Goal: Task Accomplishment & Management: Manage account settings

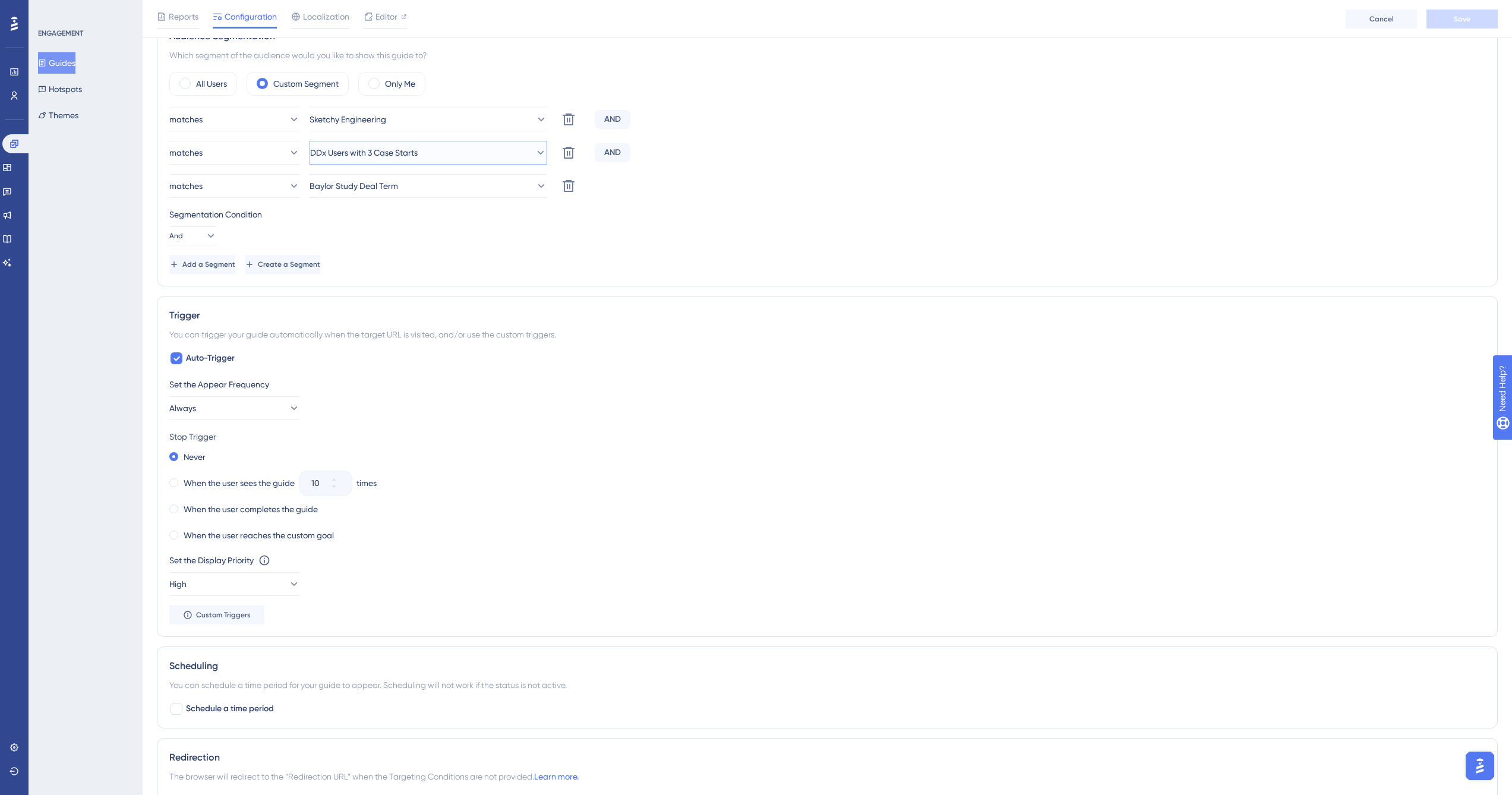
click at [467, 156] on button "DDx Users with 3 Case Starts" at bounding box center [428, 153] width 237 height 24
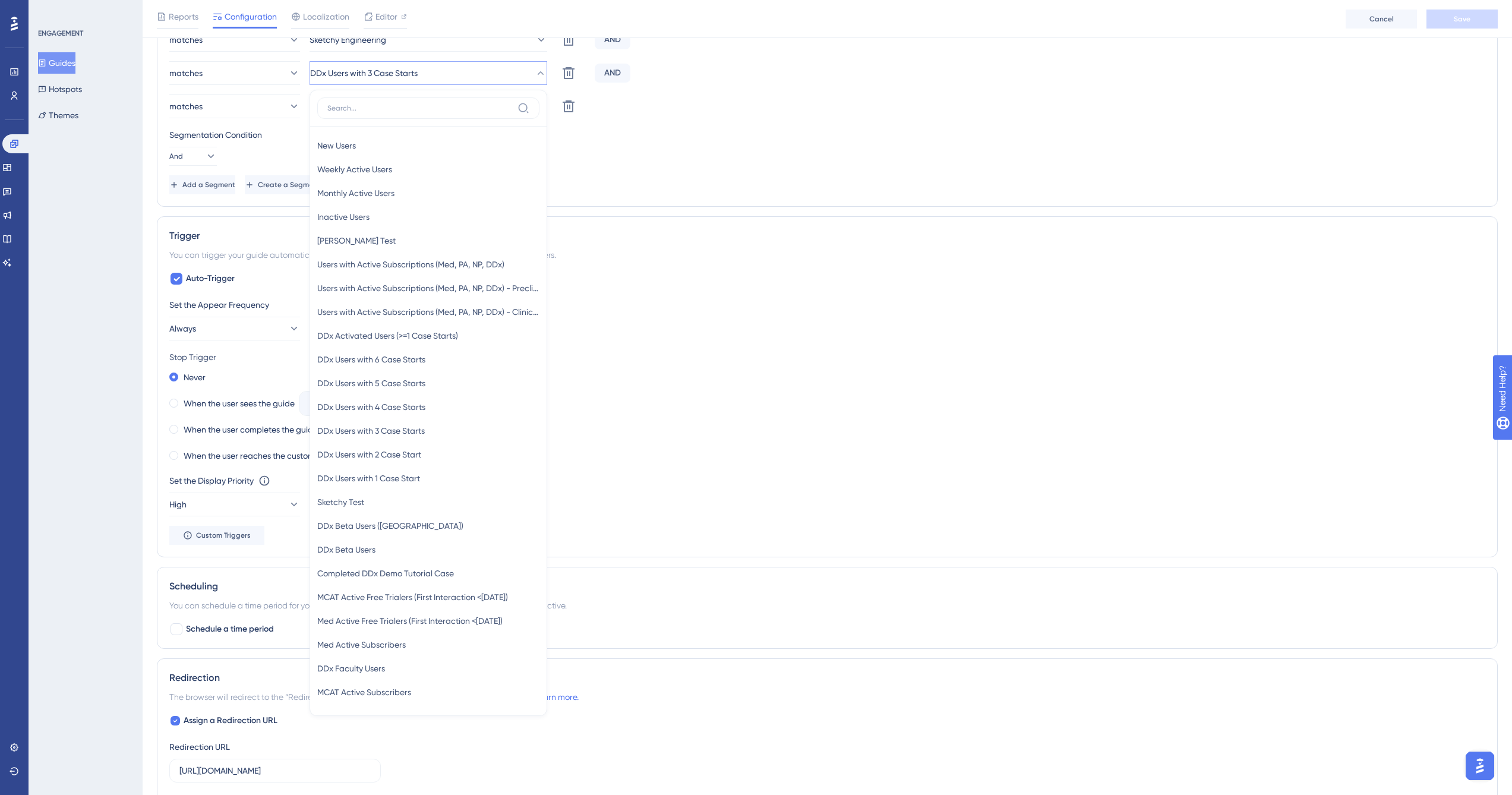
click at [826, 120] on div "matches Sketchy Engineering Delete AND matches DDx Users with 3 Case Starts New…" at bounding box center [827, 110] width 1316 height 166
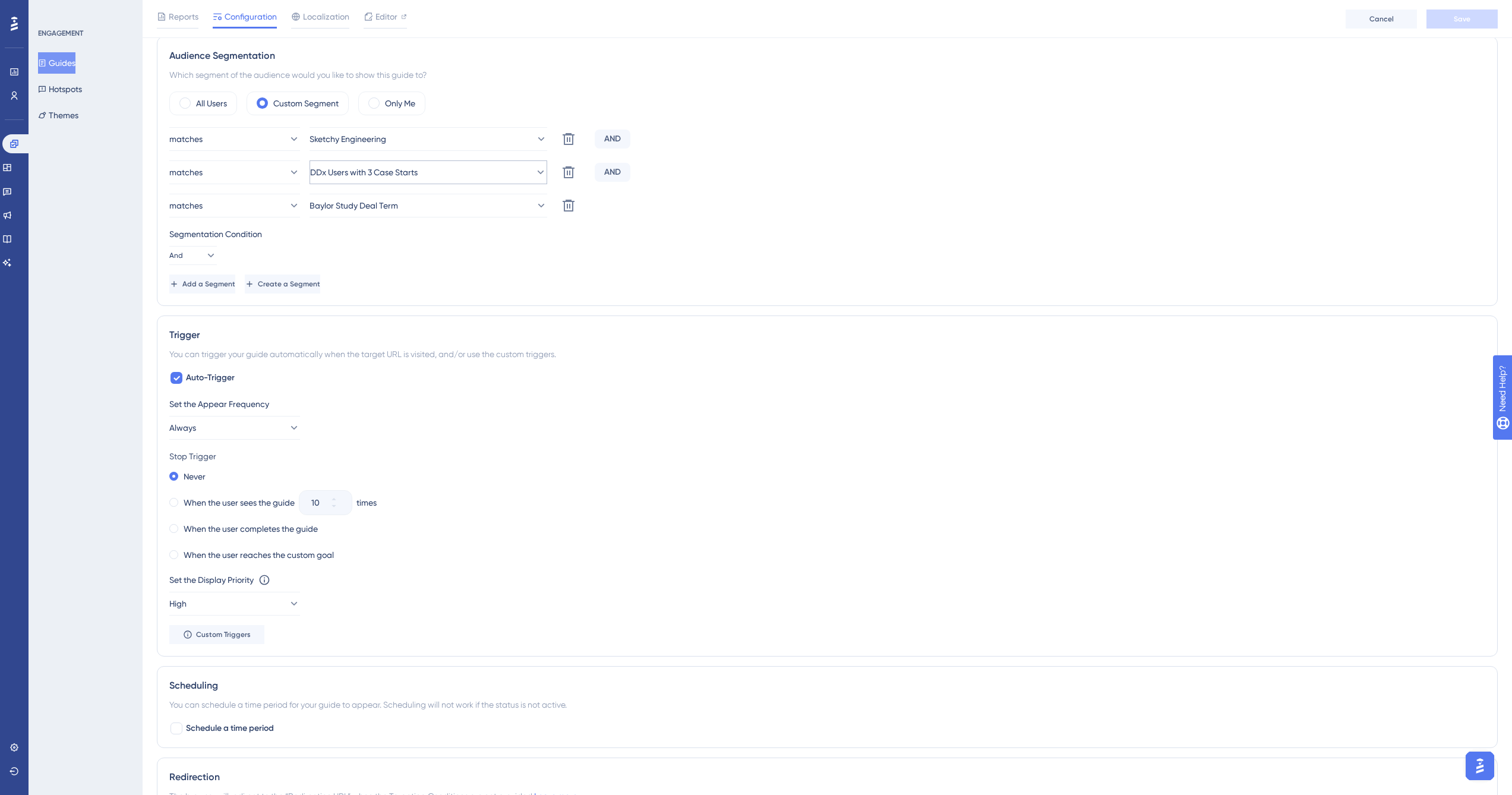
scroll to position [330, 0]
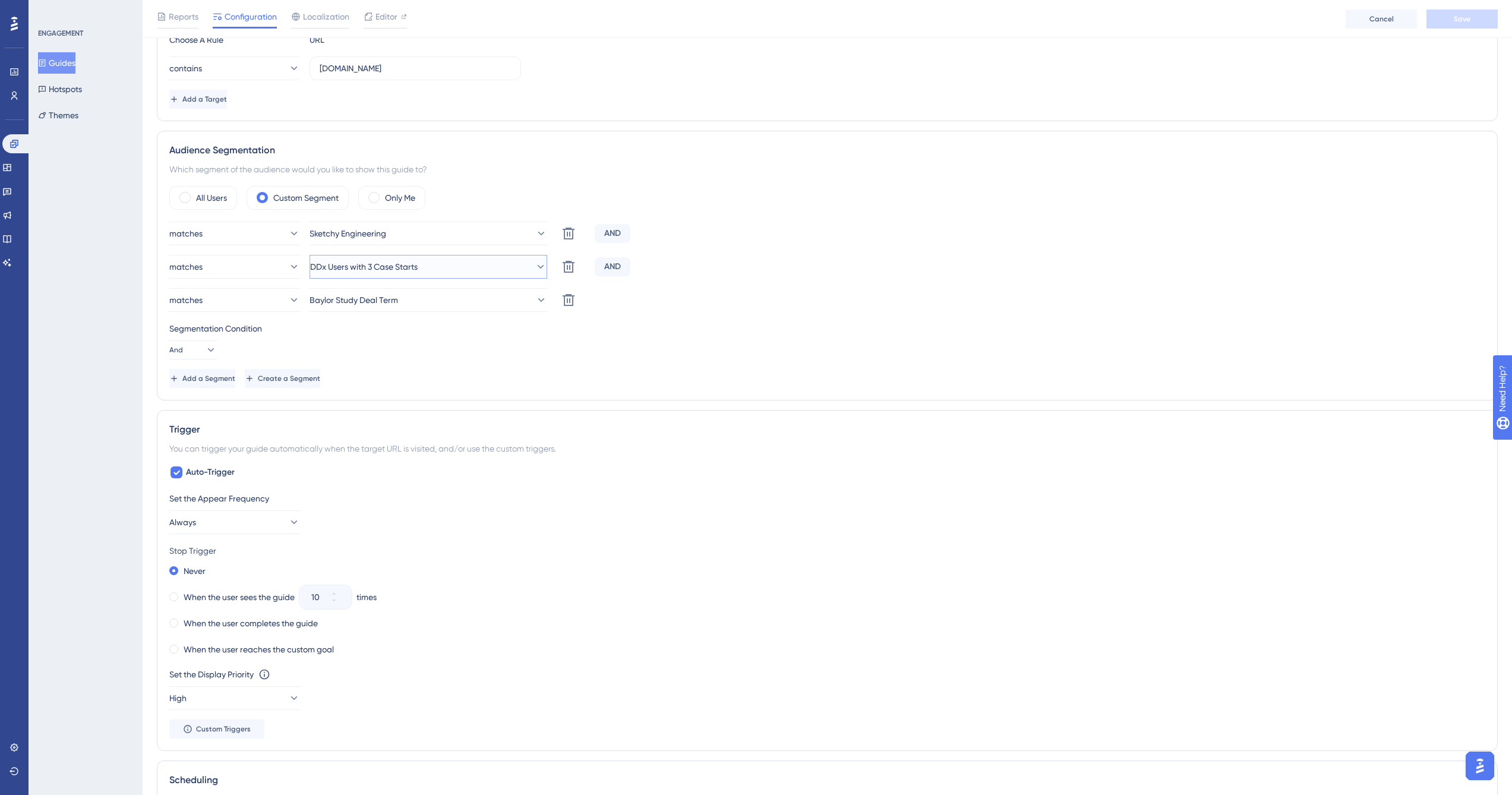
click at [462, 265] on button "DDx Users with 3 Case Starts" at bounding box center [428, 267] width 237 height 24
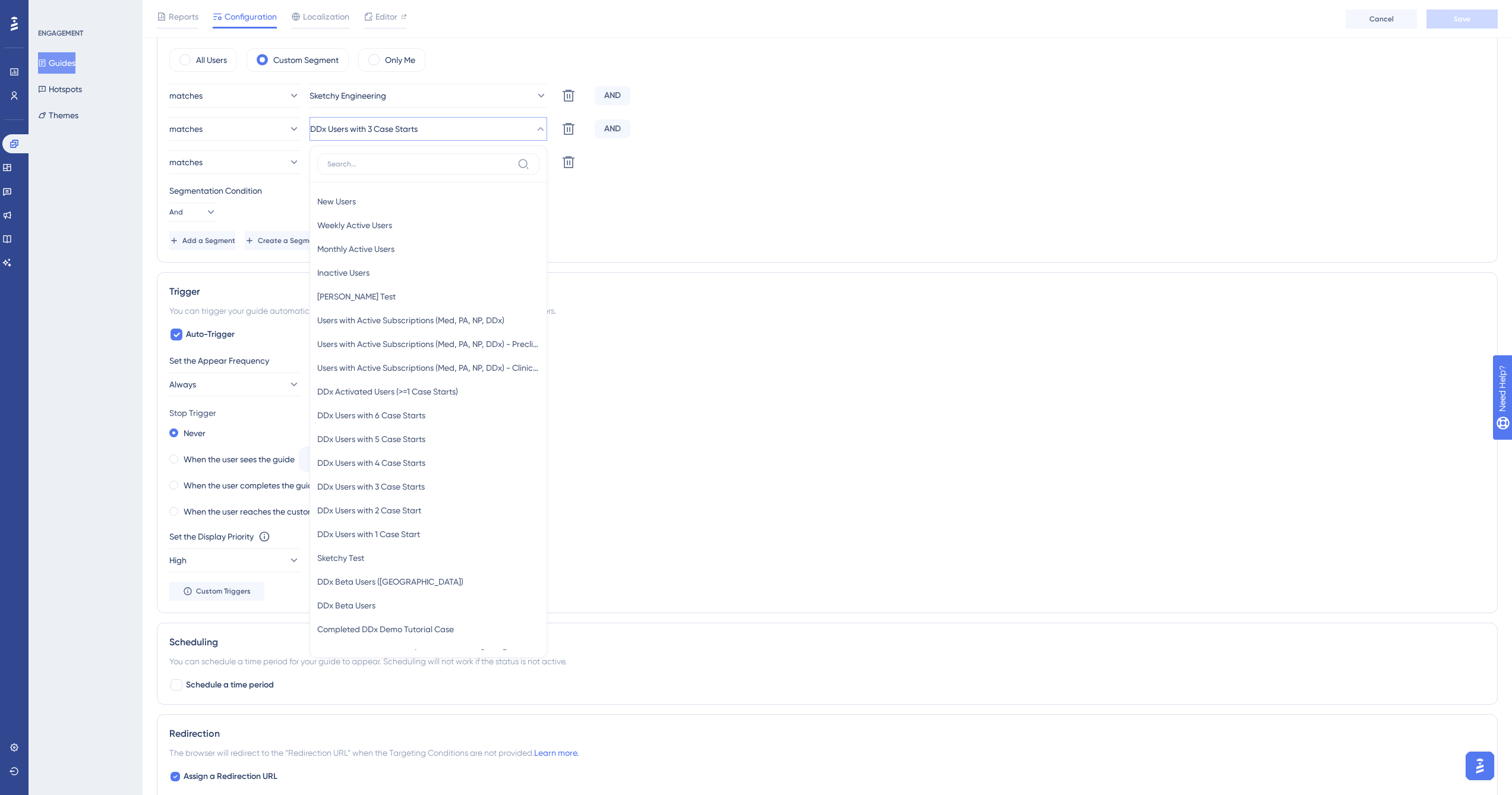
click at [685, 190] on div "Segmentation Condition" at bounding box center [827, 191] width 1316 height 14
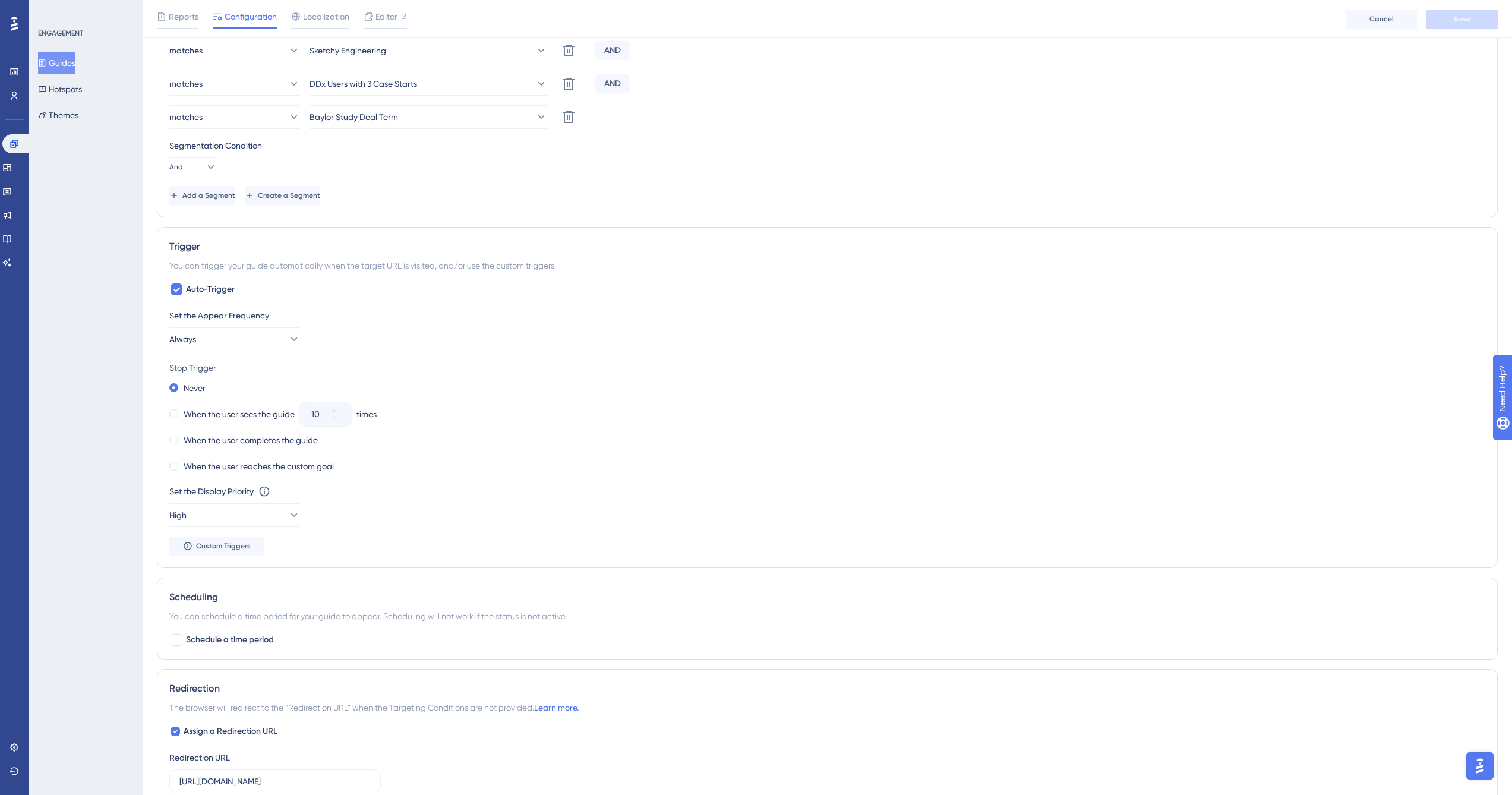
scroll to position [545, 0]
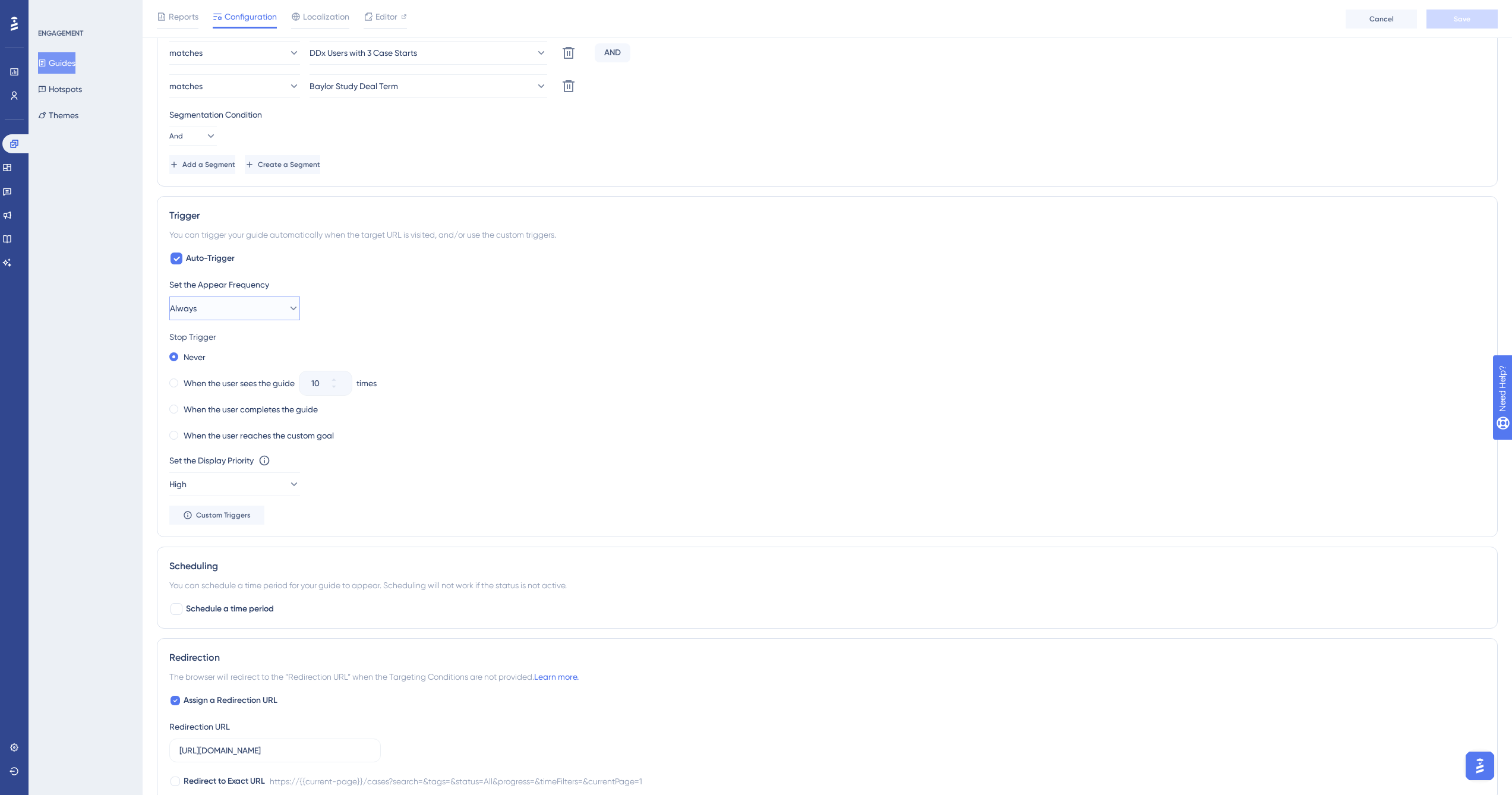
click at [243, 307] on button "Always" at bounding box center [234, 308] width 131 height 24
click at [363, 316] on div "Set the Appear Frequency Always Only Once Only Once Once in a Session Once in a…" at bounding box center [827, 298] width 1316 height 43
click at [250, 408] on label "When the user completes the guide" at bounding box center [250, 409] width 134 height 14
click at [200, 359] on label "Never" at bounding box center [195, 357] width 22 height 14
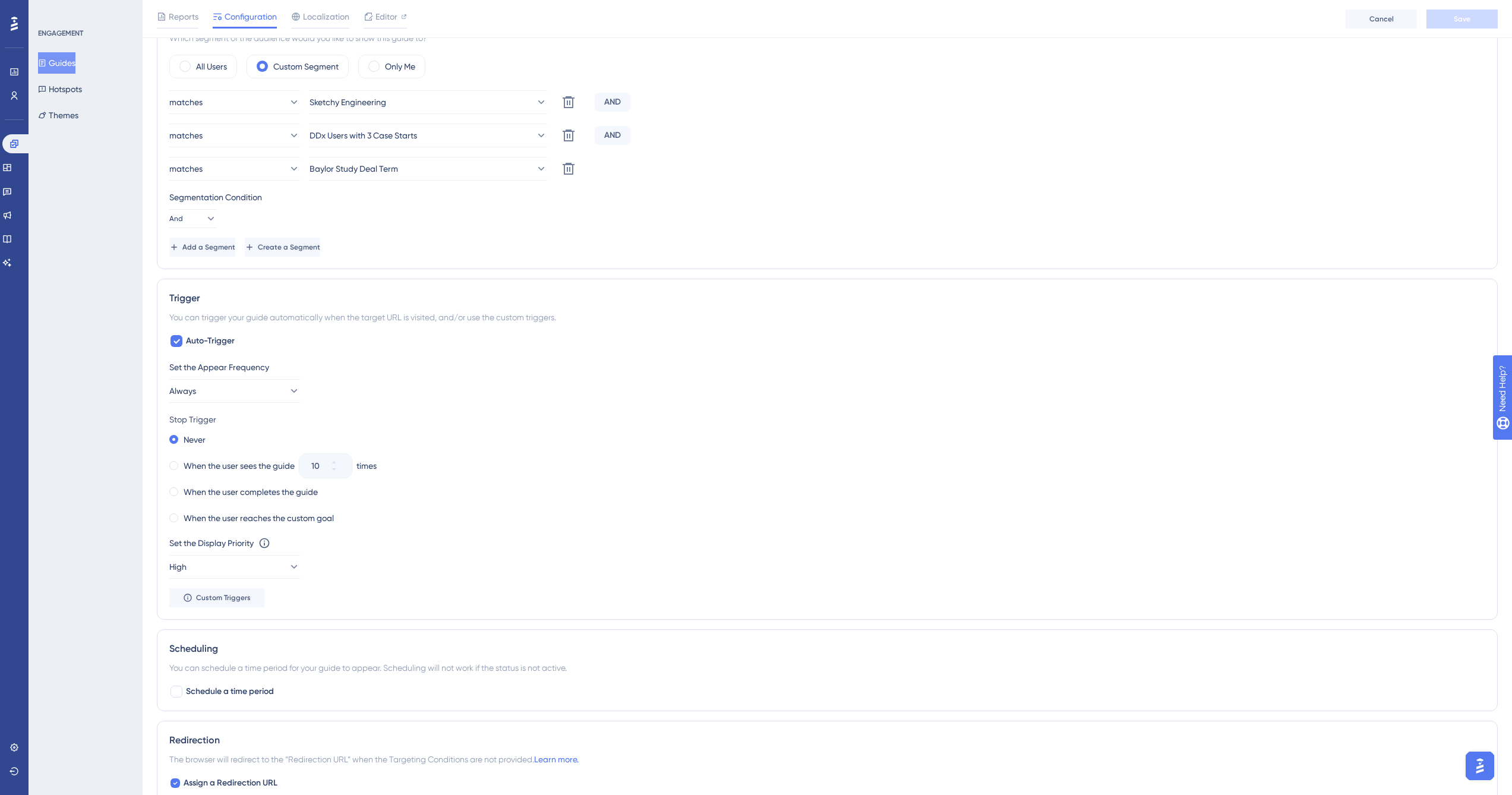
scroll to position [446, 0]
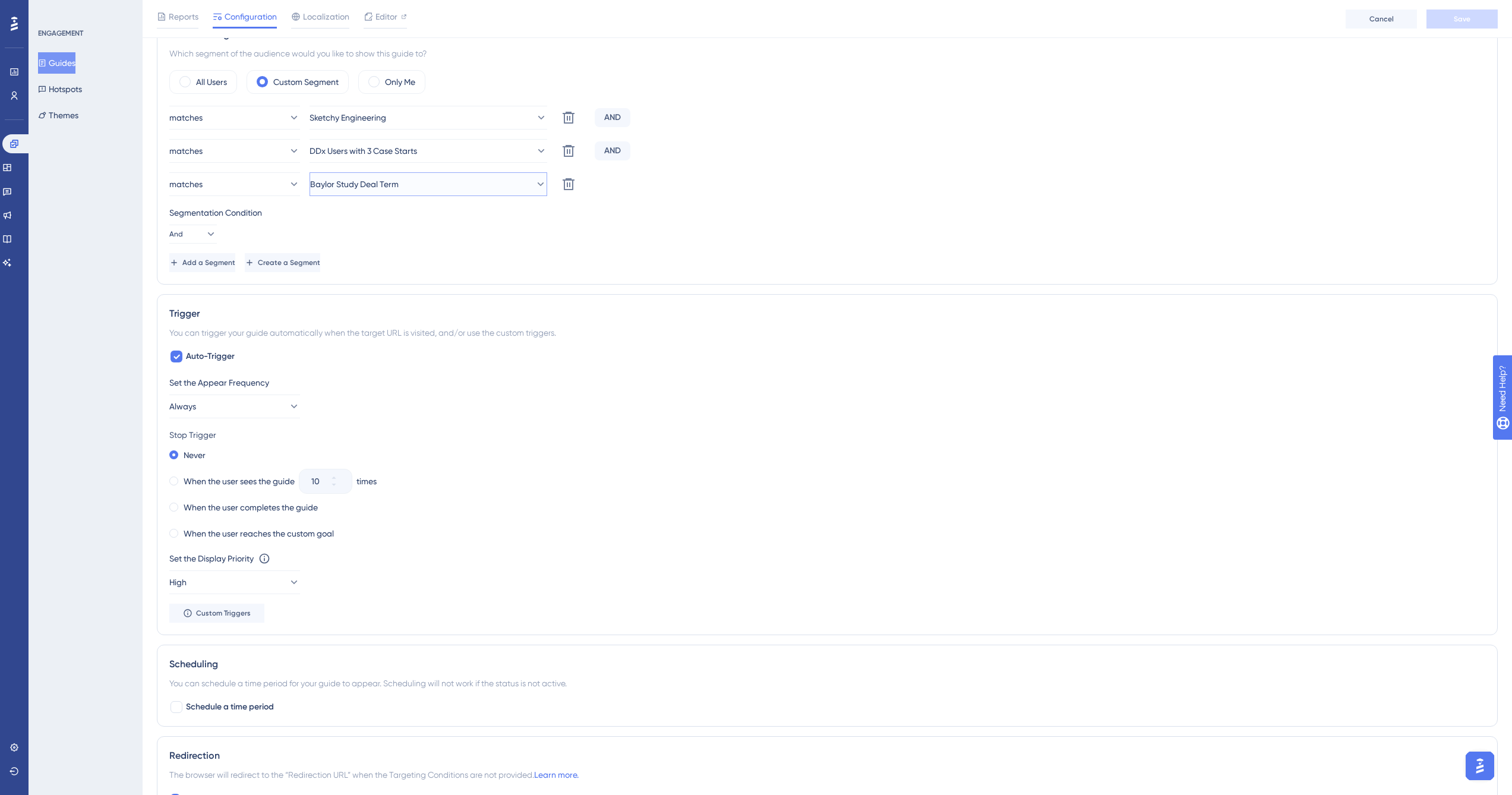
click at [457, 185] on button "Baylor Study Deal Term" at bounding box center [428, 184] width 237 height 24
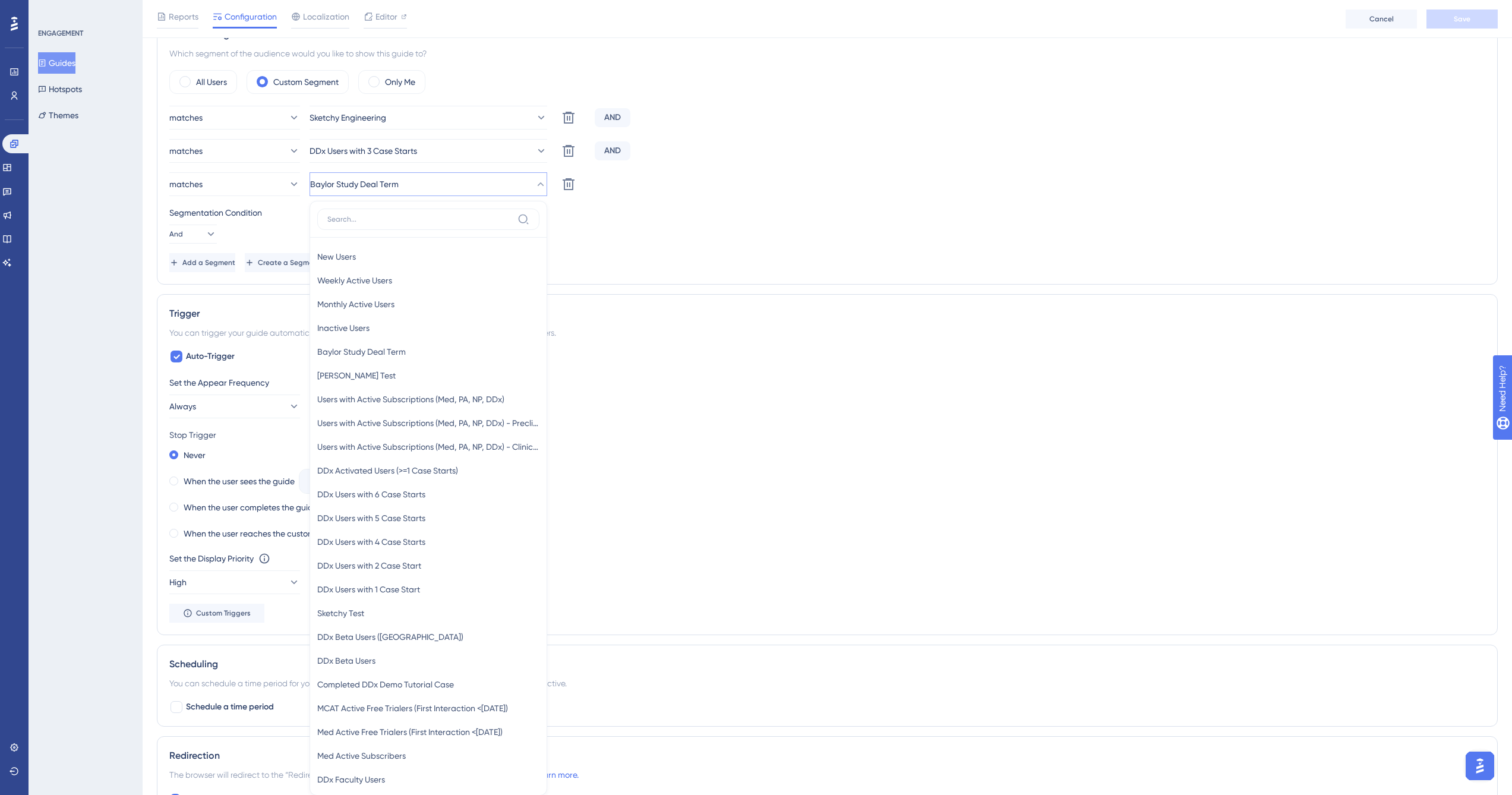
scroll to position [542, 0]
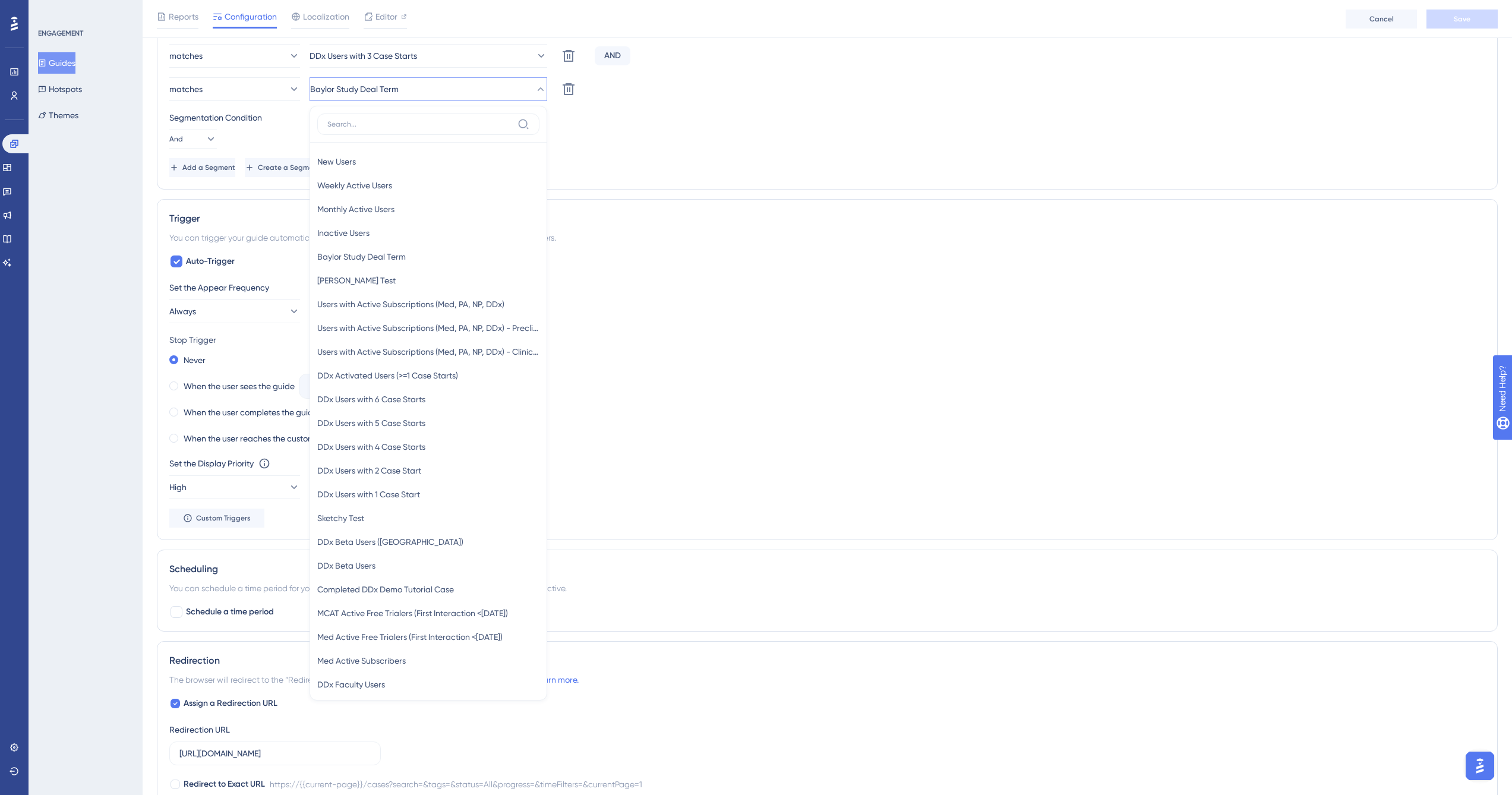
click at [690, 131] on div "Segmentation Condition And" at bounding box center [827, 129] width 1316 height 38
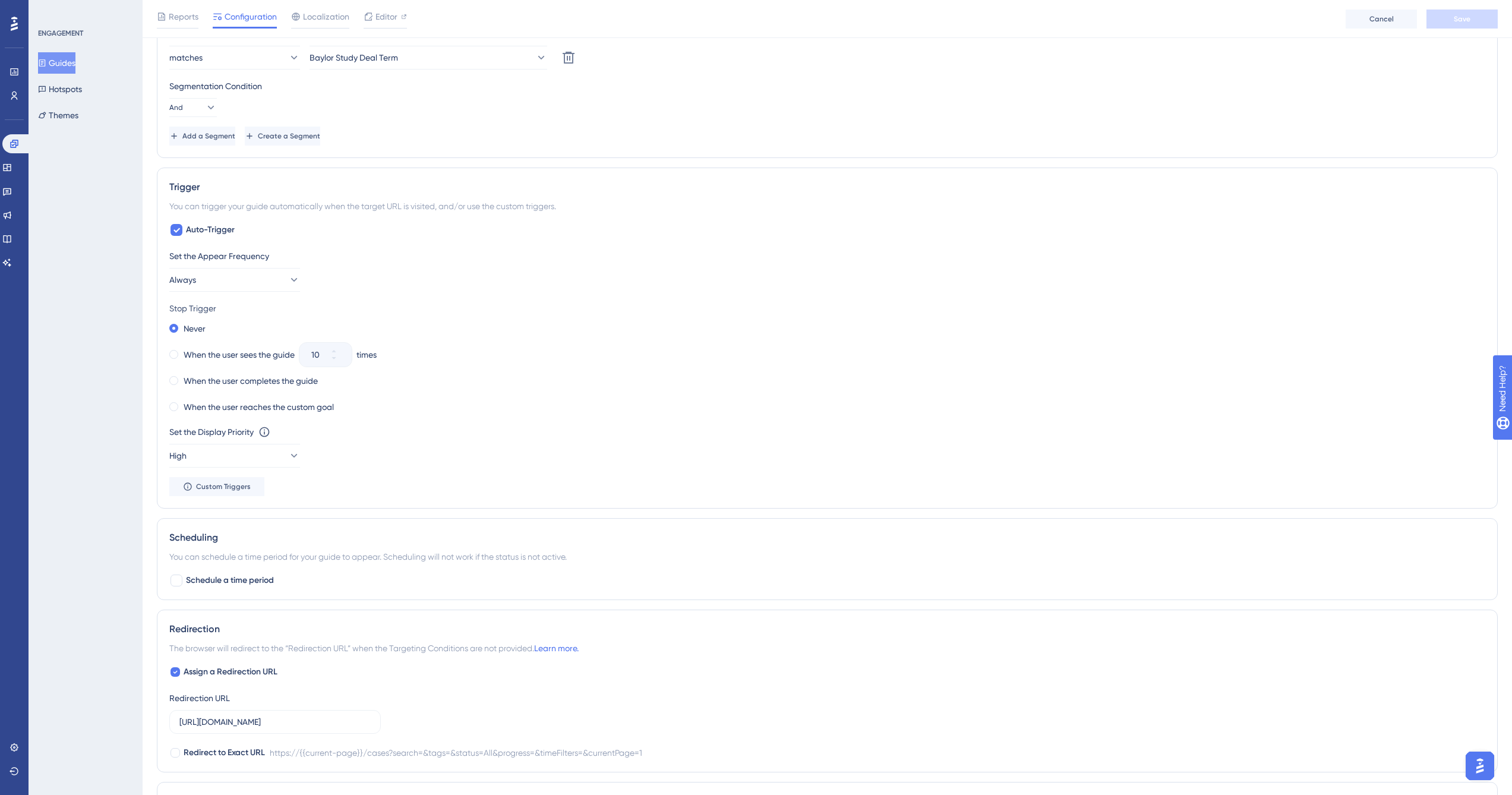
scroll to position [588, 0]
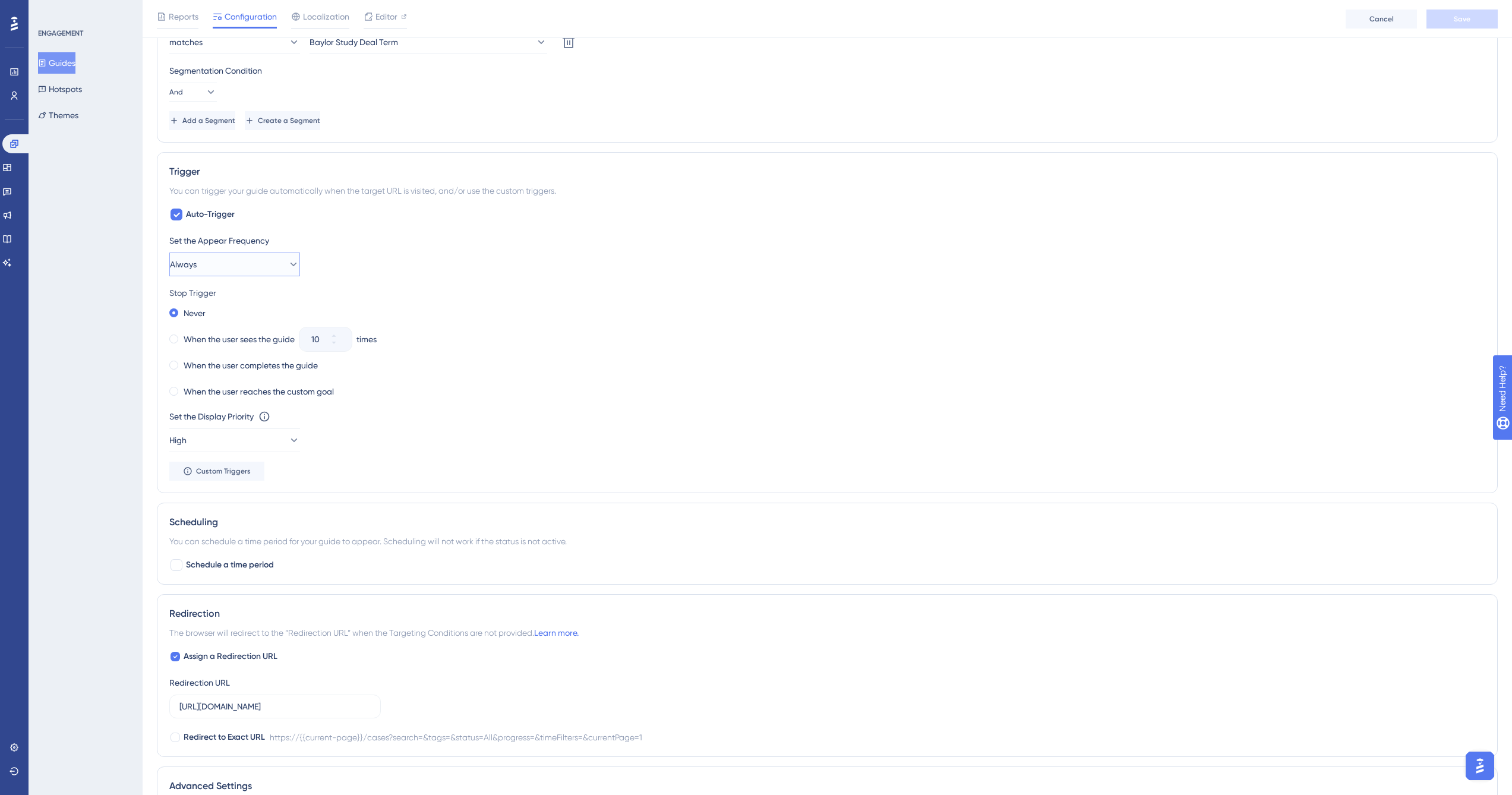
click at [260, 271] on button "Always" at bounding box center [234, 264] width 131 height 24
click at [376, 231] on div "Auto-Trigger Set the Appear Frequency Always Only Once Only Once Once in a Sess…" at bounding box center [827, 344] width 1316 height 273
click at [275, 270] on button "Always" at bounding box center [234, 264] width 131 height 24
click at [399, 268] on div "Set the Appear Frequency Always Only Once Only Once Once in a Session Once in a…" at bounding box center [827, 254] width 1316 height 43
click at [250, 268] on button "Always" at bounding box center [234, 264] width 131 height 24
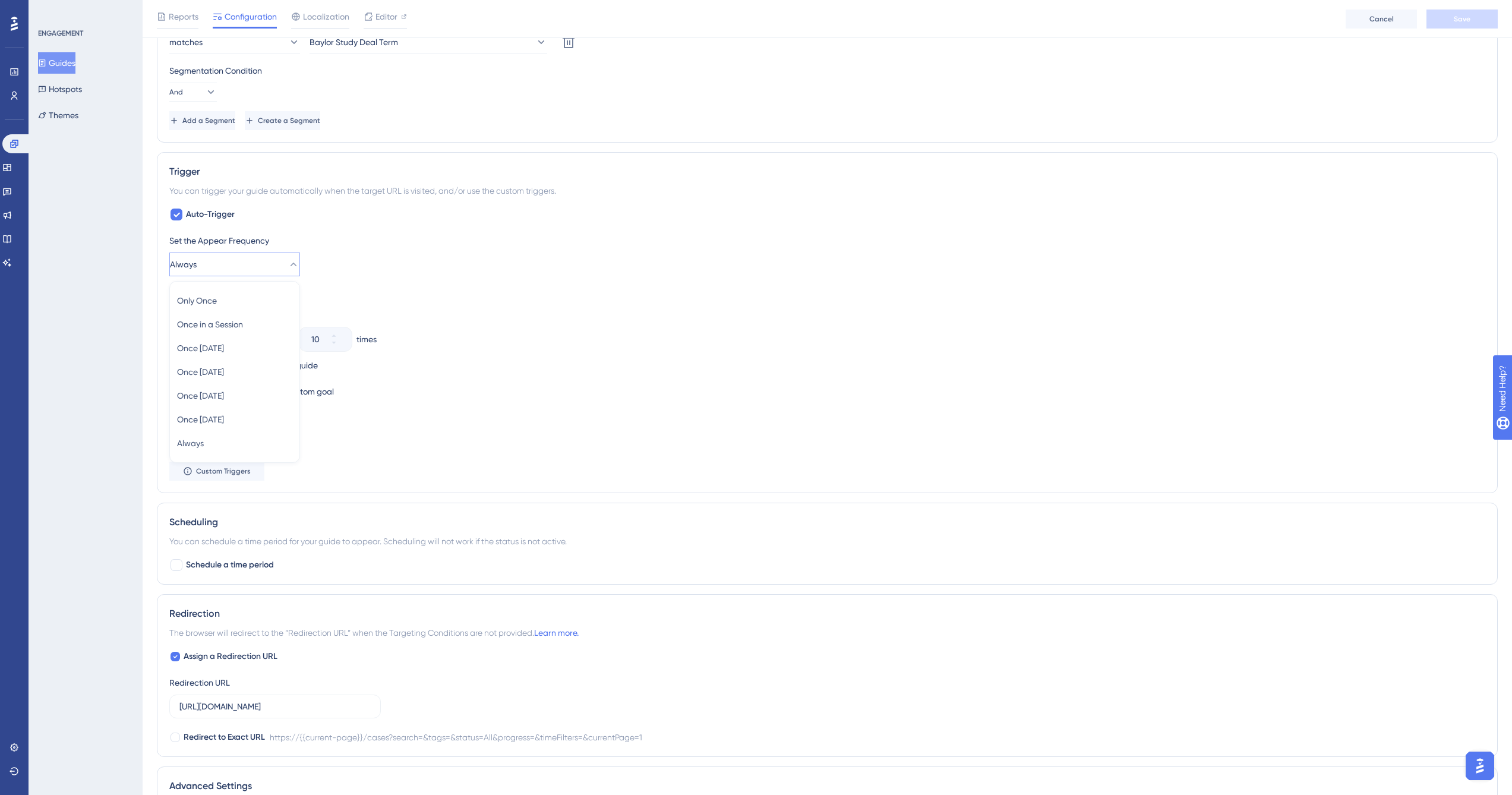
click at [343, 259] on div "Set the Appear Frequency Always Only Once Only Once Once in a Session Once in a…" at bounding box center [827, 254] width 1316 height 43
click at [218, 394] on label "When the user reaches the custom goal" at bounding box center [258, 392] width 150 height 14
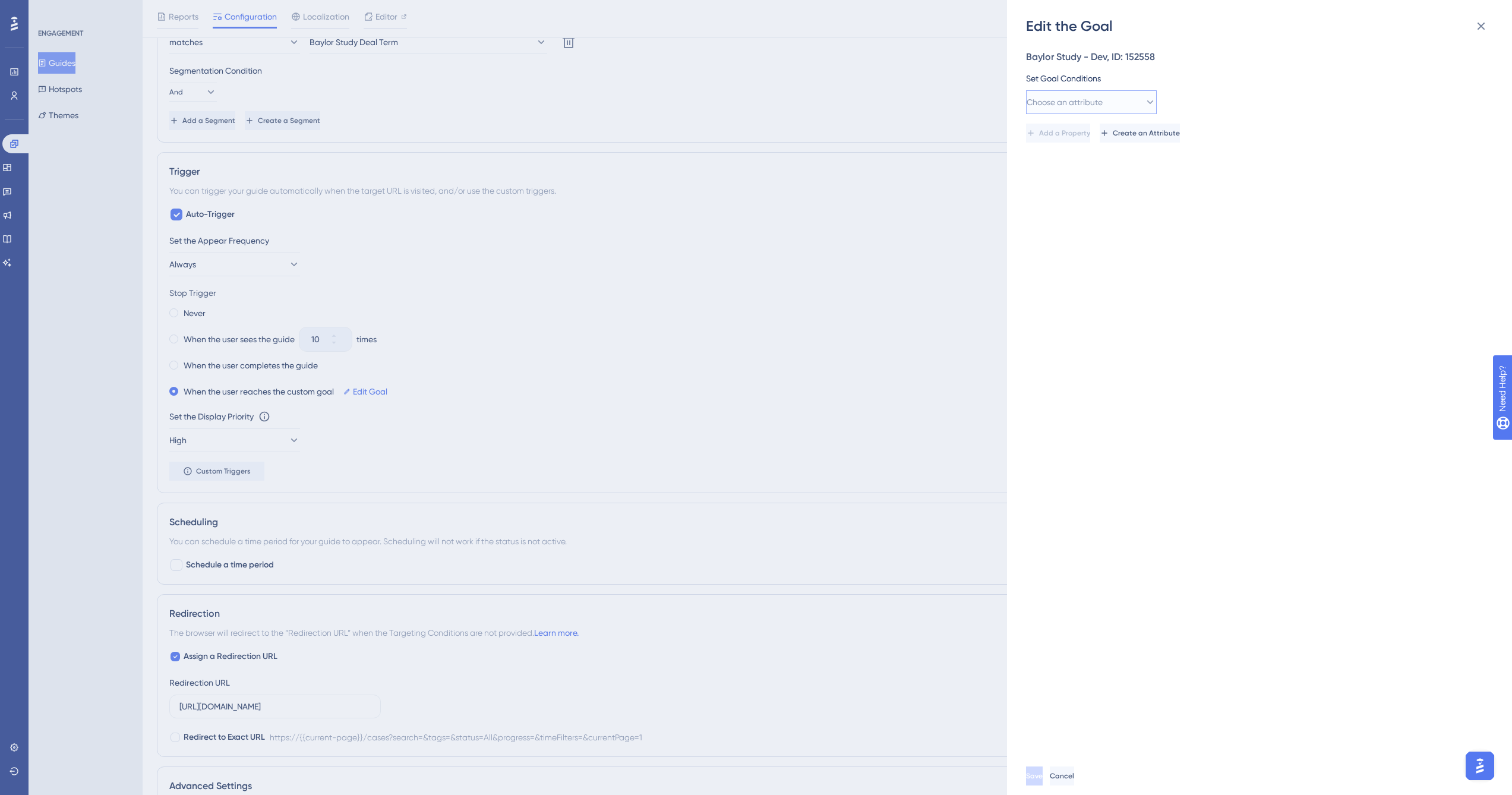
click at [1103, 98] on span "Choose an attribute" at bounding box center [1064, 102] width 76 height 14
click at [1483, 29] on icon at bounding box center [1481, 27] width 8 height 8
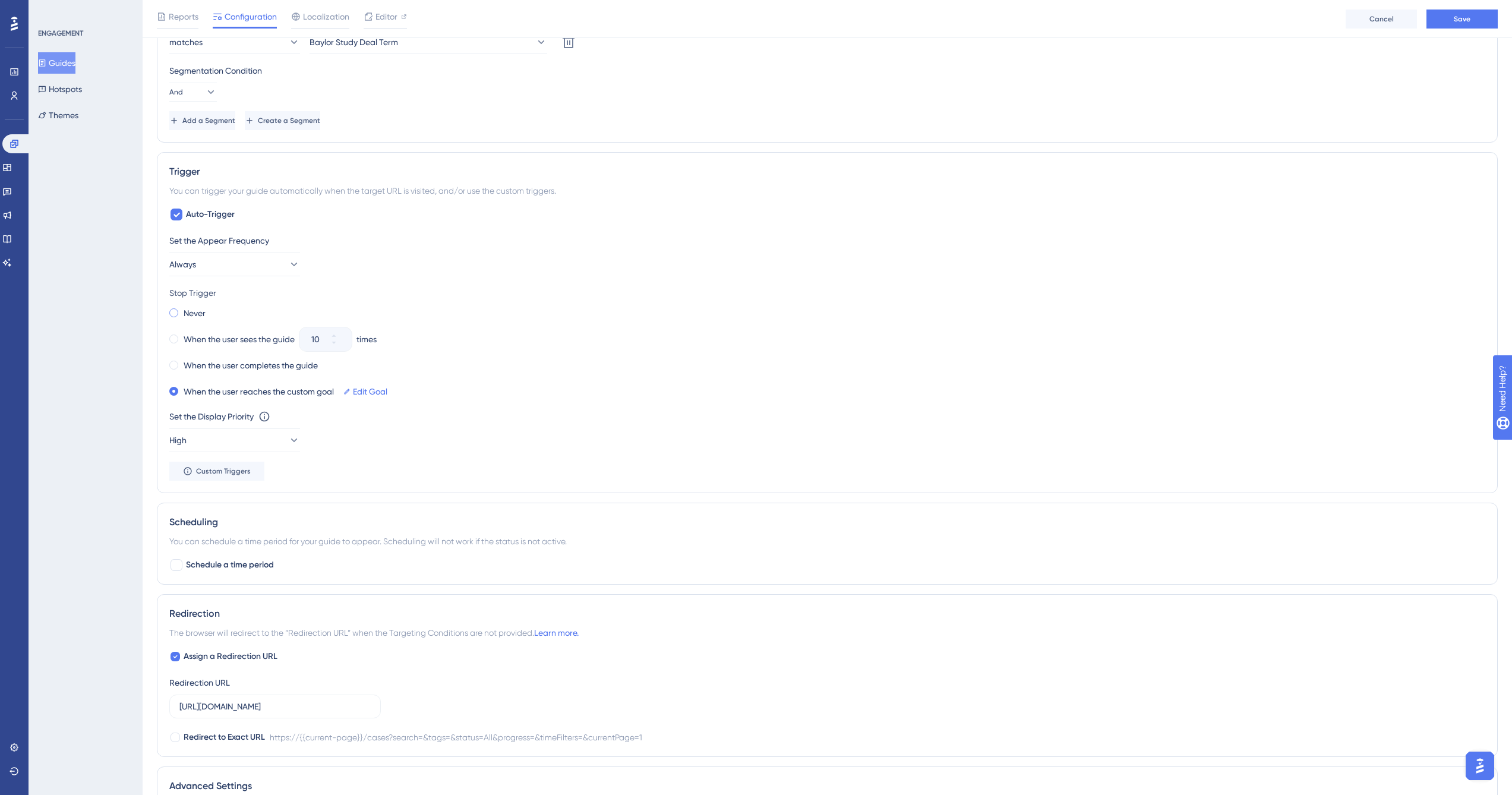
click at [193, 316] on label "Never" at bounding box center [195, 313] width 22 height 14
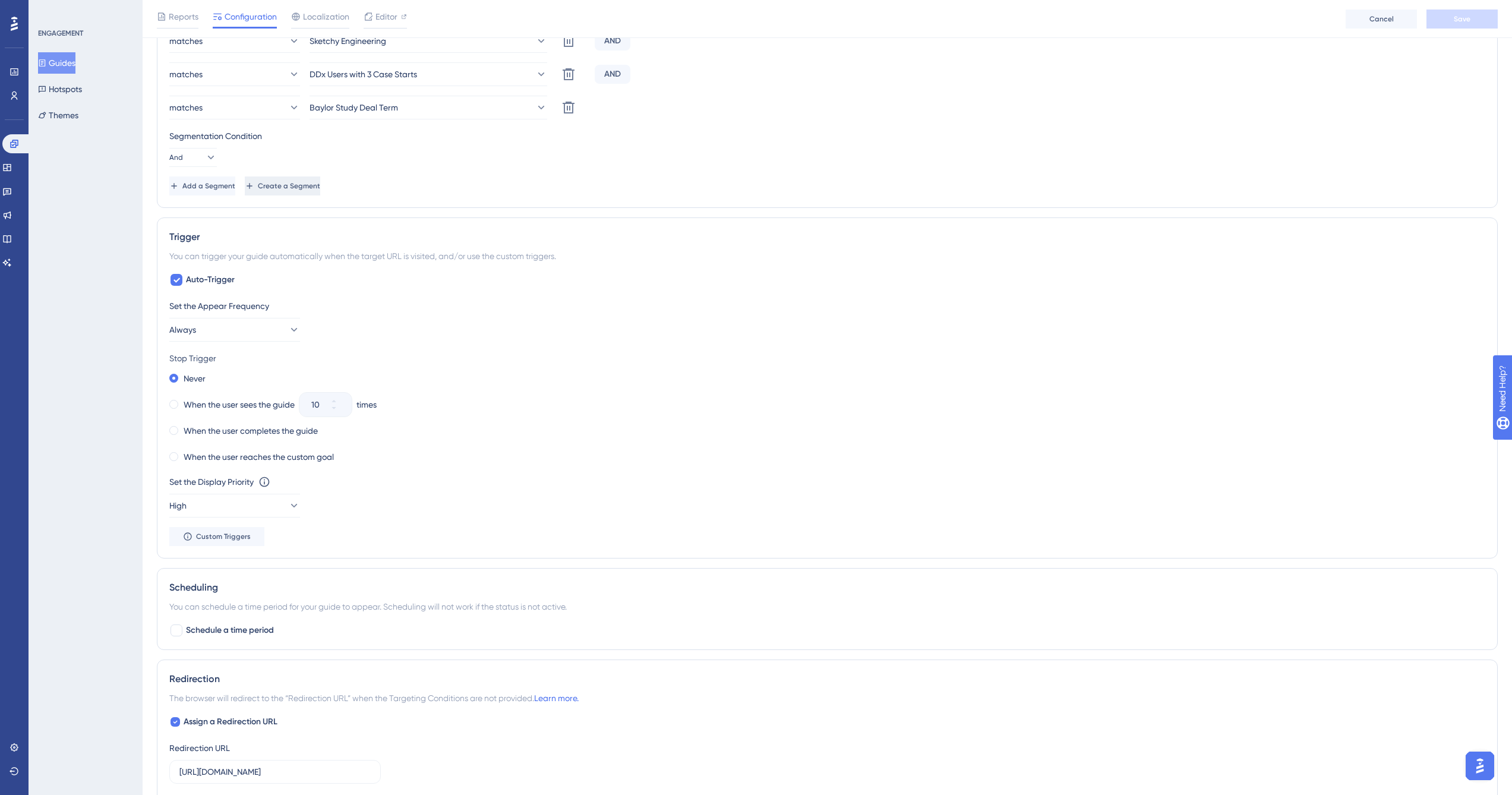
scroll to position [466, 0]
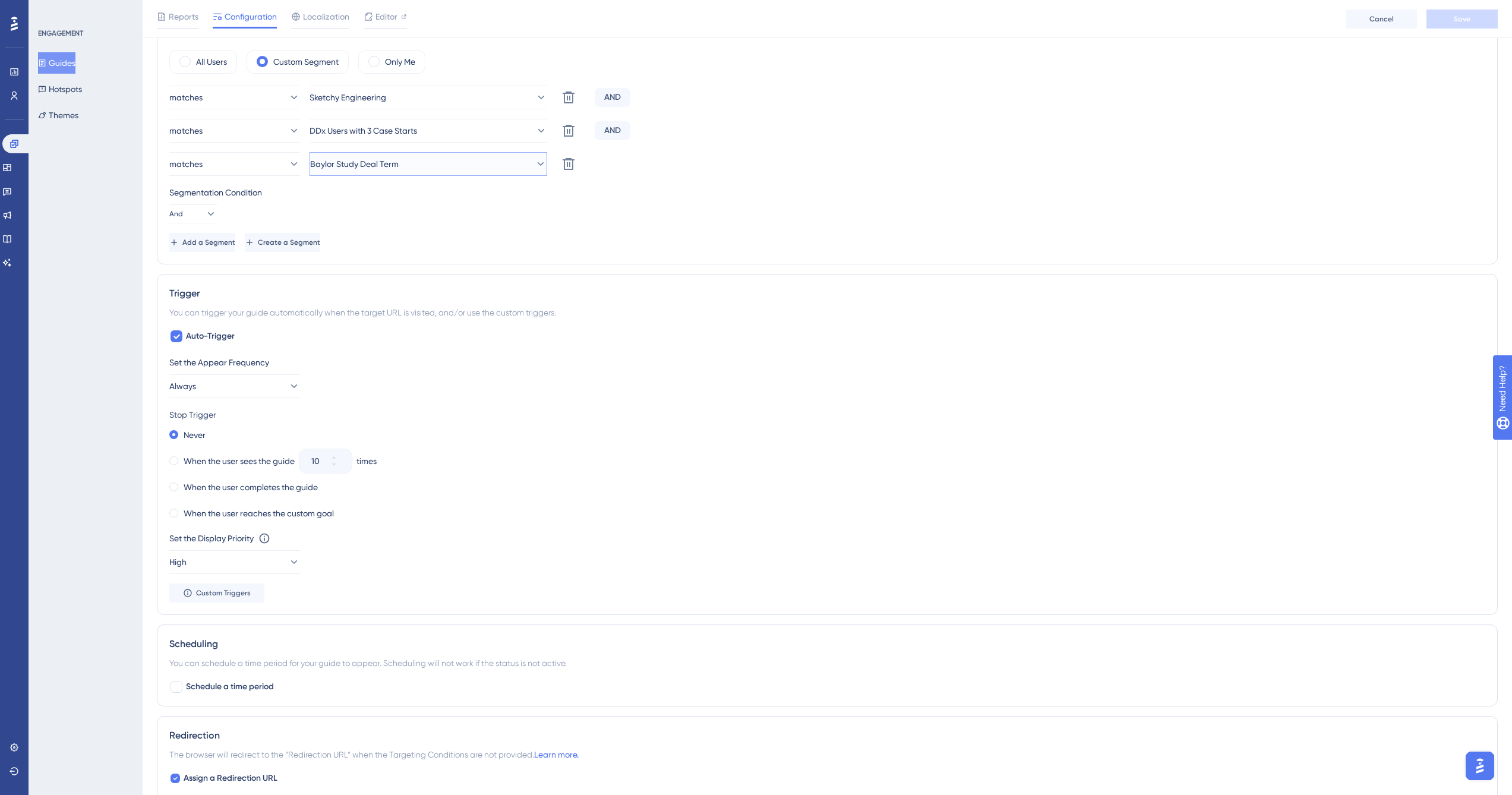
click at [398, 169] on span "Baylor Study Deal Term" at bounding box center [354, 164] width 88 height 14
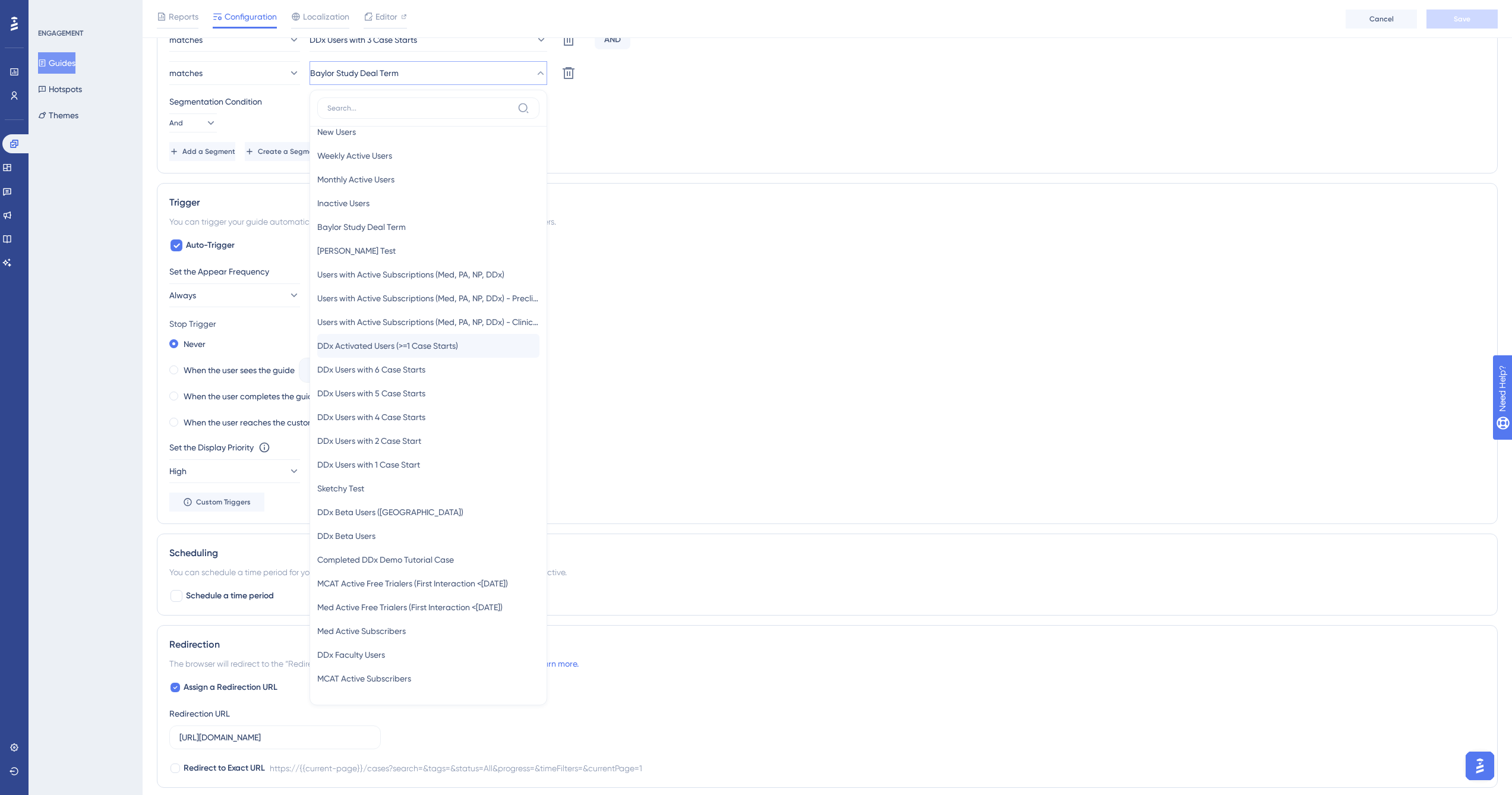
scroll to position [0, 0]
click at [405, 240] on span "Baylor Study Deal Term" at bounding box center [361, 240] width 88 height 14
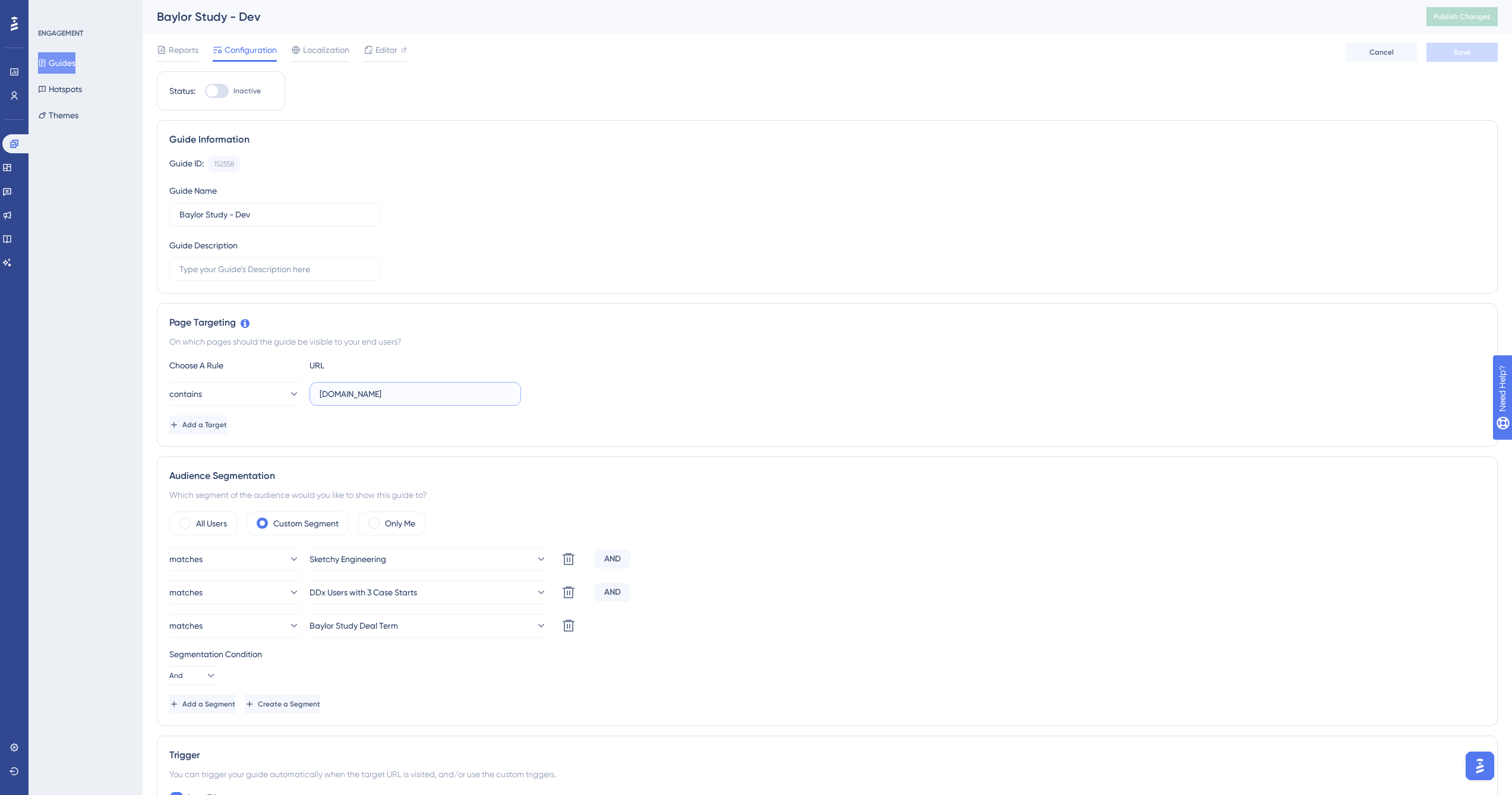
click at [397, 396] on input "sketchy-dev.com" at bounding box center [415, 394] width 192 height 13
click at [409, 398] on input "sketchy-dev.com" at bounding box center [415, 394] width 192 height 13
click at [288, 395] on icon at bounding box center [293, 394] width 12 height 12
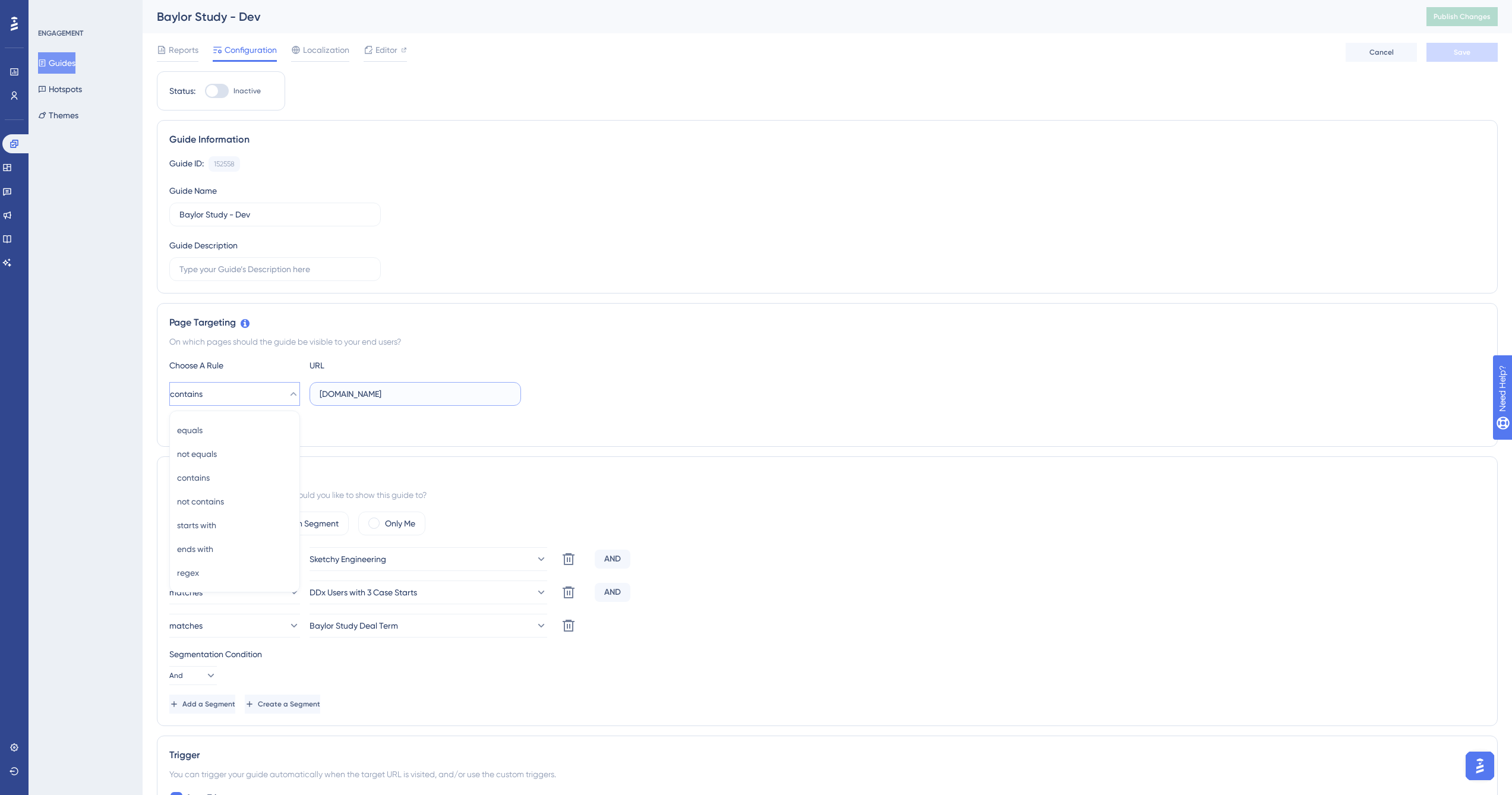
click at [435, 389] on input "sketchy-dev.com" at bounding box center [415, 394] width 192 height 13
click at [466, 393] on input "sketchy-dev.com" at bounding box center [415, 394] width 192 height 13
click at [287, 396] on icon at bounding box center [293, 394] width 12 height 12
click at [258, 477] on div "contains contains" at bounding box center [234, 478] width 115 height 24
click at [383, 394] on input "sketchy-dev.com" at bounding box center [415, 394] width 192 height 13
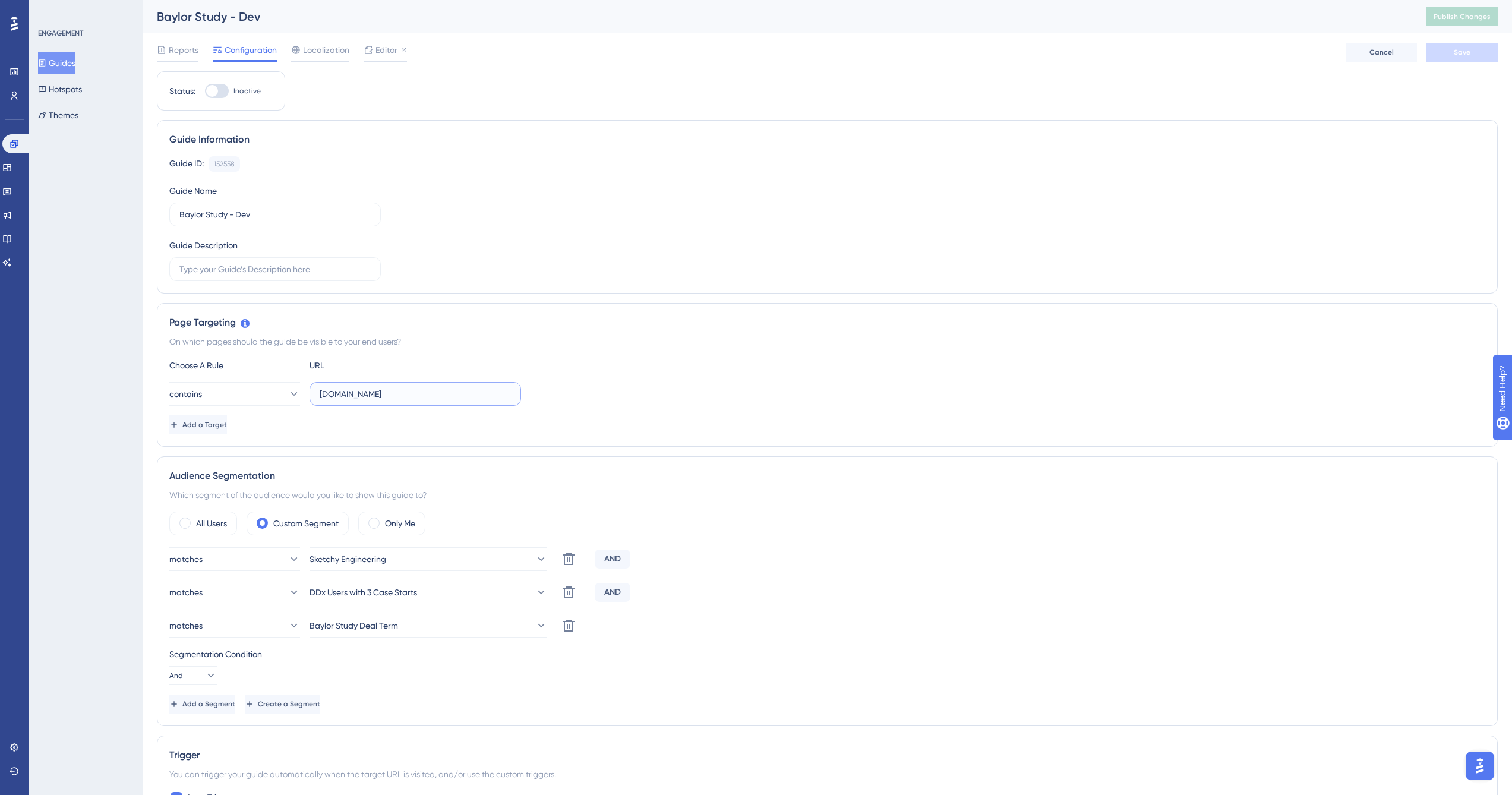
click at [383, 394] on input "sketchy-dev.com" at bounding box center [415, 394] width 192 height 13
paste input "https://ddx.sketchy-dev.com/"
click at [1477, 51] on button "Save" at bounding box center [1462, 52] width 72 height 19
click at [395, 49] on span "Editor" at bounding box center [386, 50] width 22 height 14
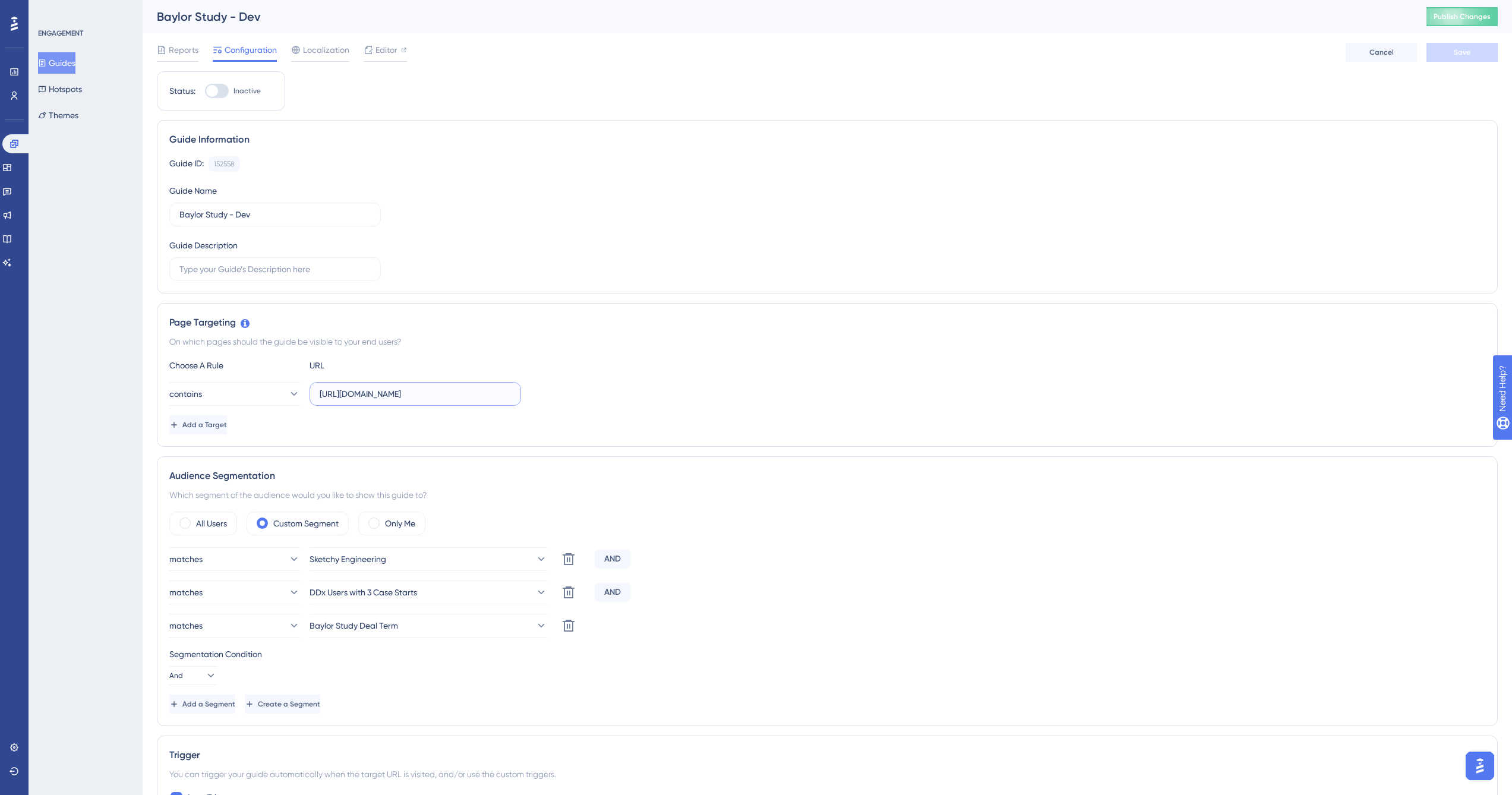
click at [445, 395] on input "https://ddx.sketchy-dev.com/" at bounding box center [415, 394] width 192 height 13
type input "https://ddx.sketchy-dev.com/cases"
click at [1485, 54] on button "Save" at bounding box center [1462, 52] width 72 height 19
click at [426, 569] on button "Sketchy Engineering" at bounding box center [428, 559] width 237 height 24
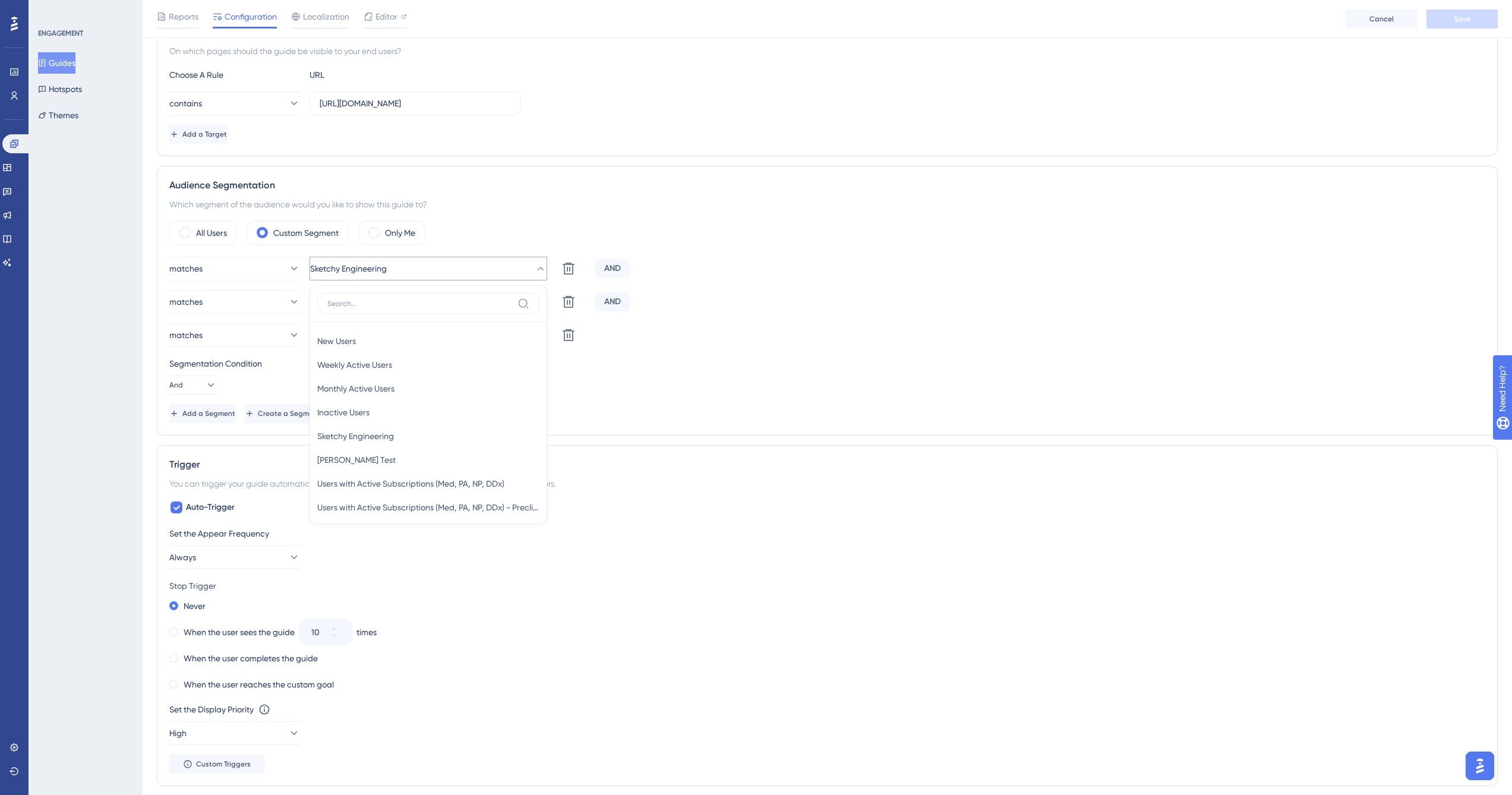
click at [866, 284] on div "matches Sketchy Engineering New Users New Users Weekly Active Users Weekly Acti…" at bounding box center [827, 339] width 1316 height 166
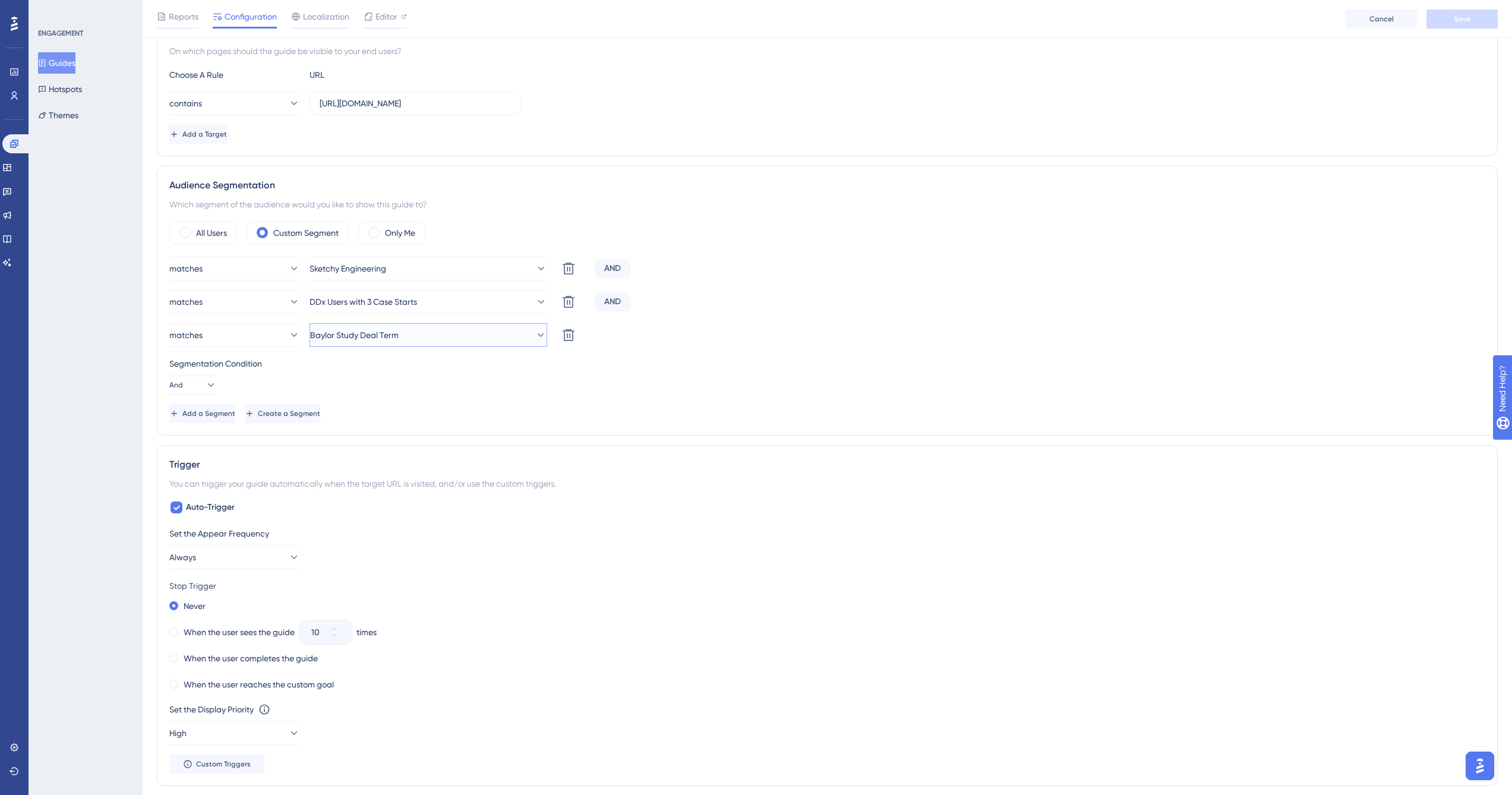
click at [451, 334] on button "Baylor Study Deal Term" at bounding box center [428, 335] width 237 height 24
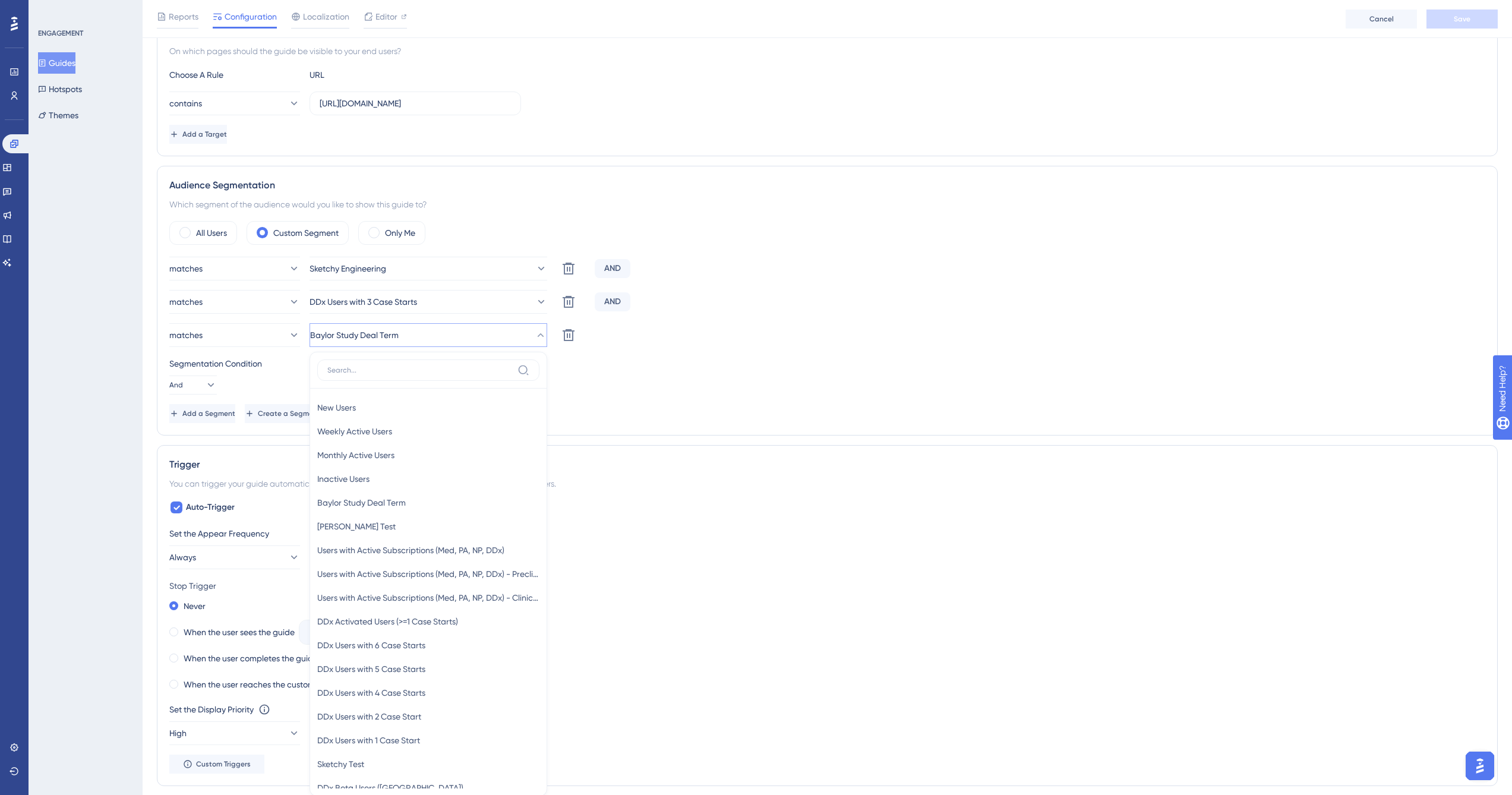
scroll to position [468, 0]
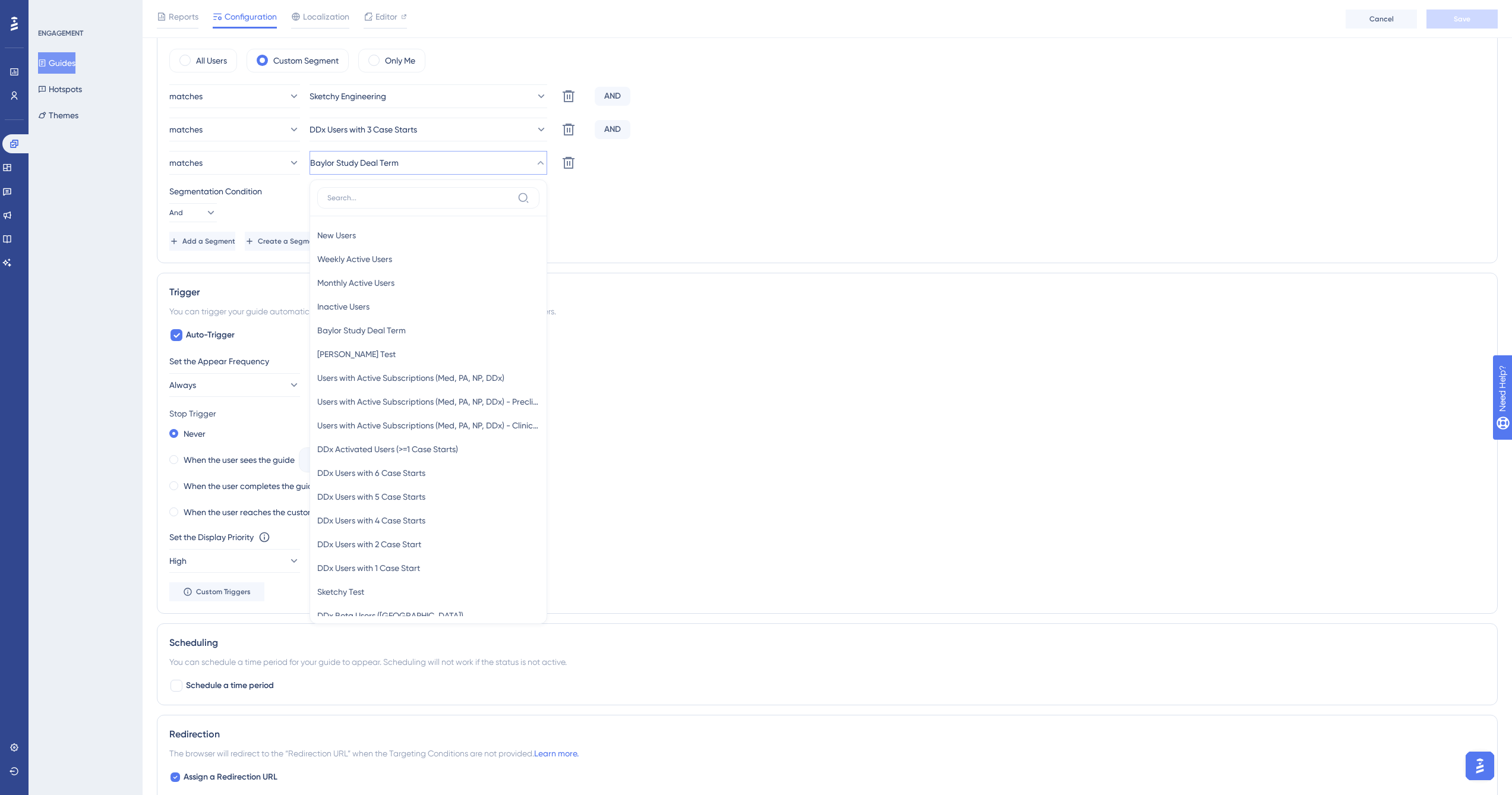
click at [711, 193] on div "Segmentation Condition" at bounding box center [827, 191] width 1316 height 14
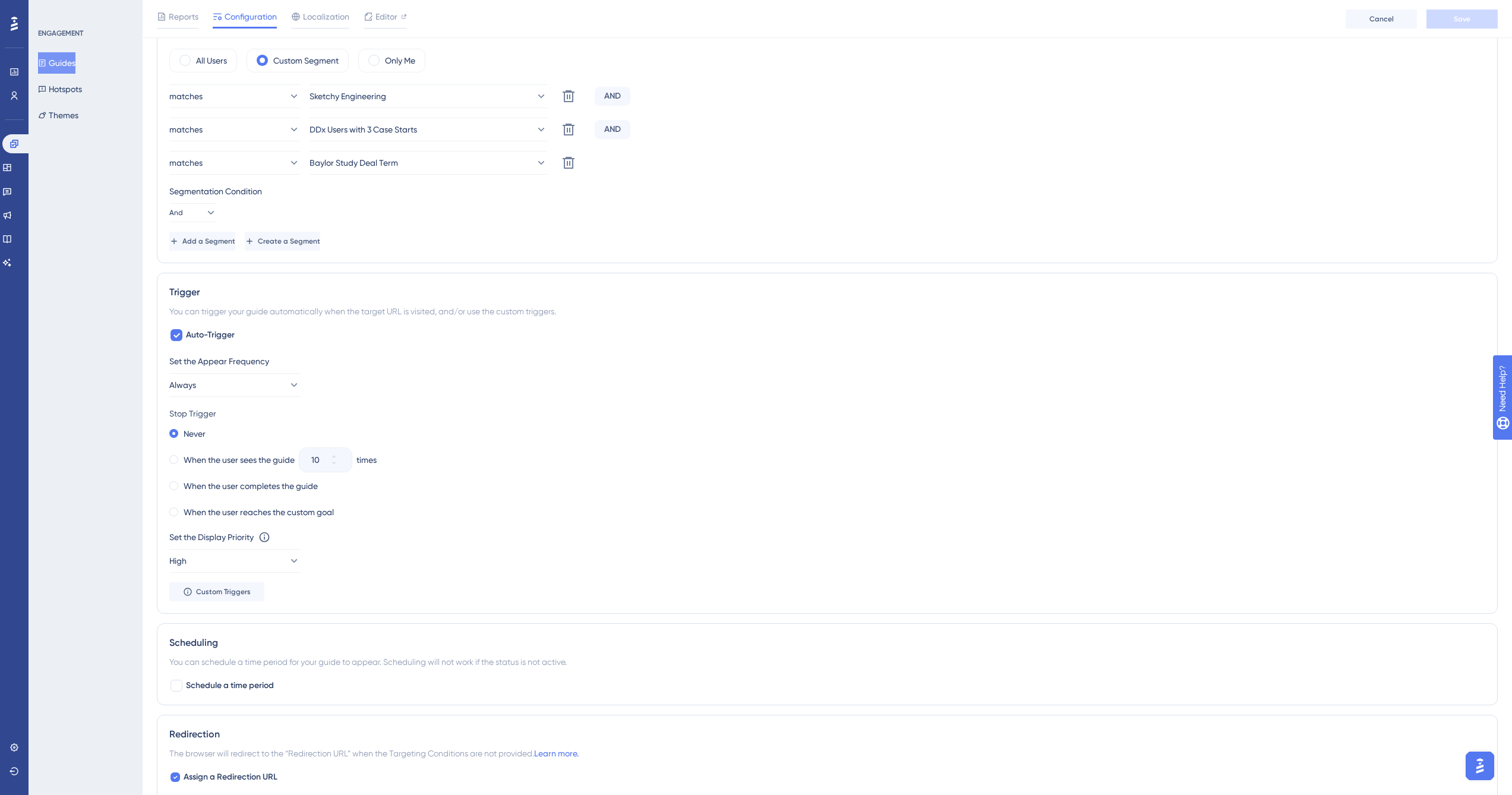
scroll to position [0, 0]
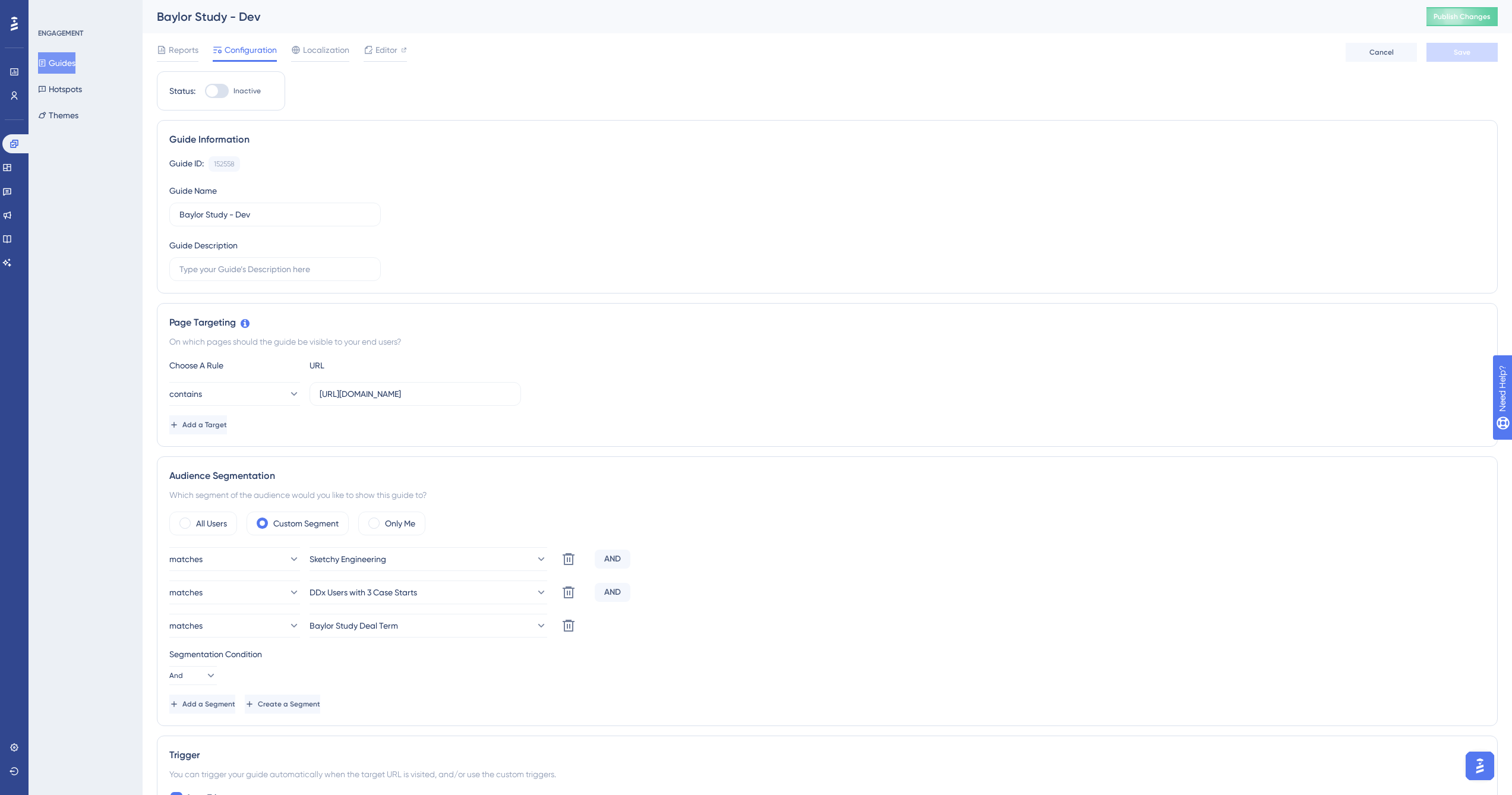
click at [223, 89] on div at bounding box center [217, 90] width 24 height 14
click at [205, 90] on input "Inactive" at bounding box center [205, 90] width 1 height 1
checkbox input "true"
click at [1490, 49] on button "Save" at bounding box center [1462, 52] width 72 height 19
click at [1481, 16] on span "Publish Changes" at bounding box center [1461, 17] width 57 height 10
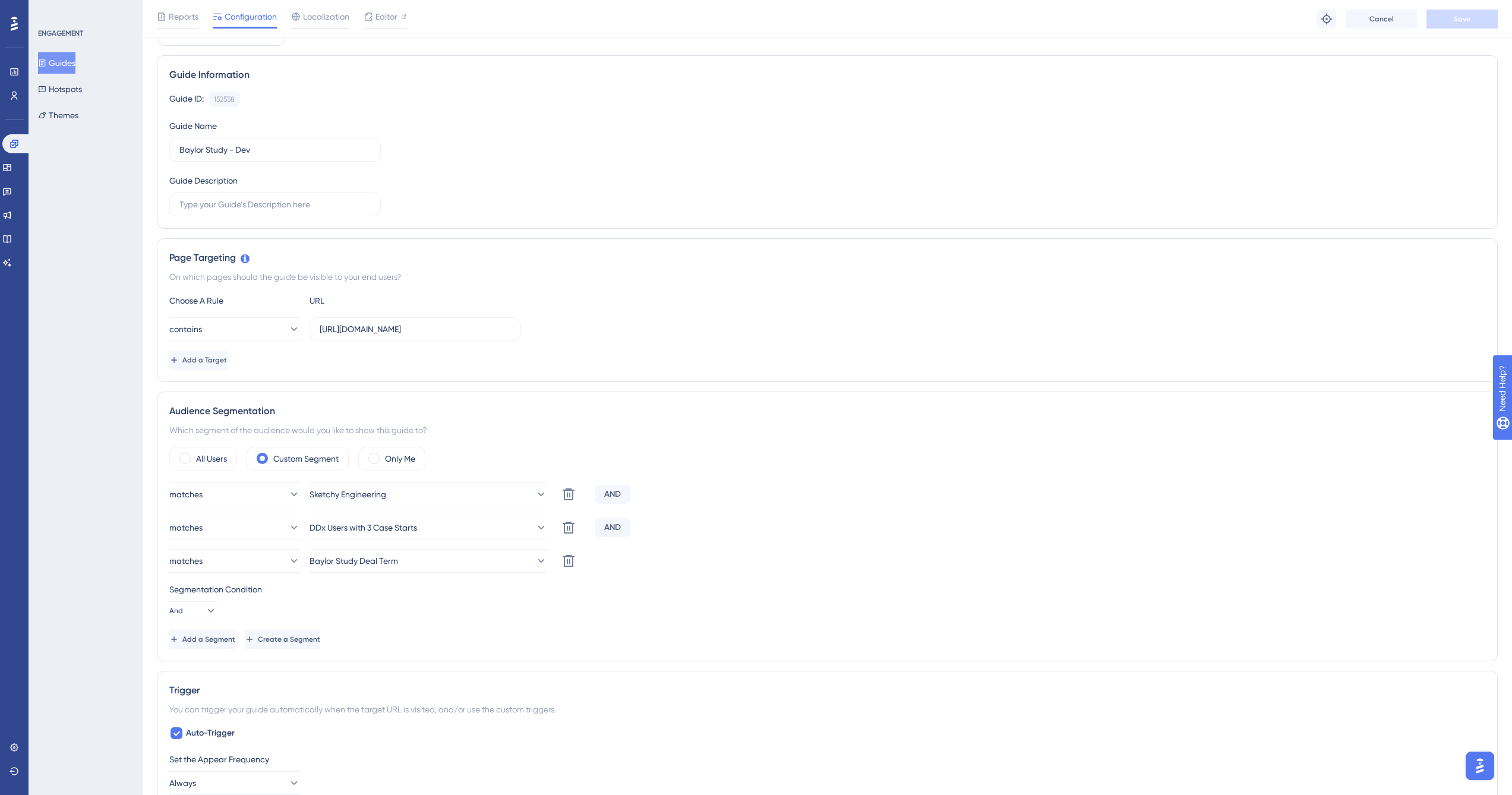
scroll to position [88, 0]
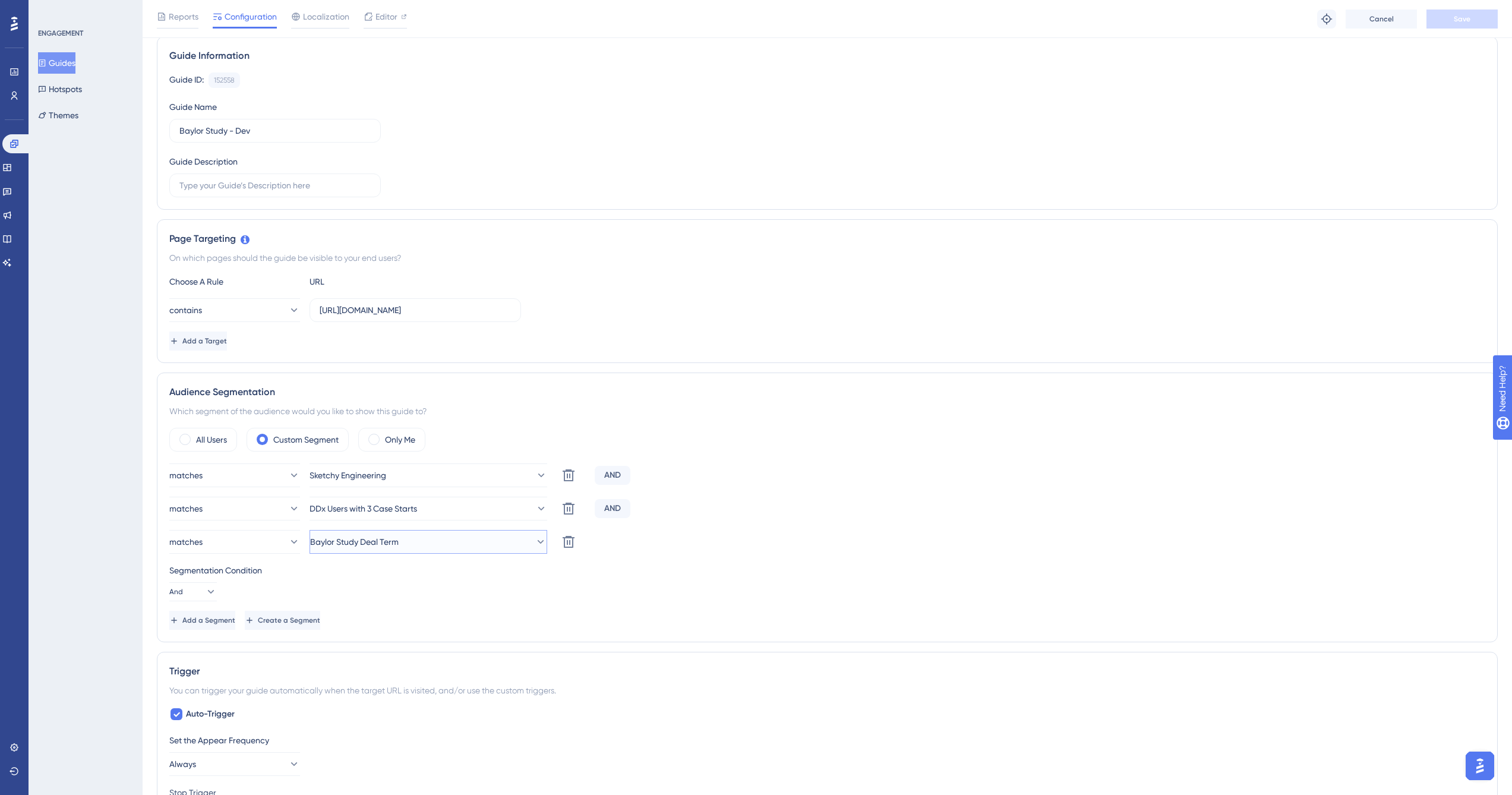
click at [419, 549] on button "Baylor Study Deal Term" at bounding box center [428, 542] width 237 height 24
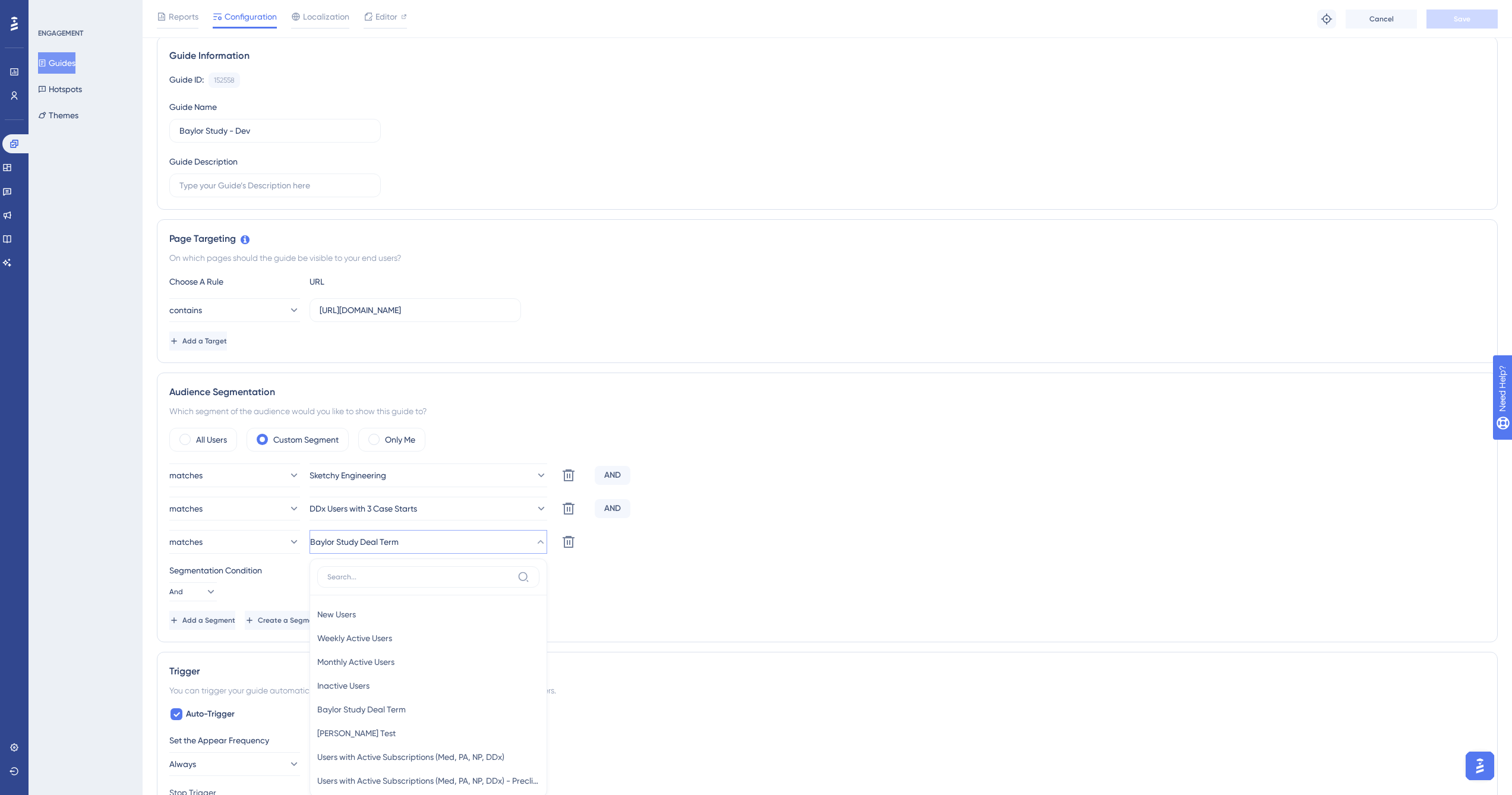
scroll to position [369, 0]
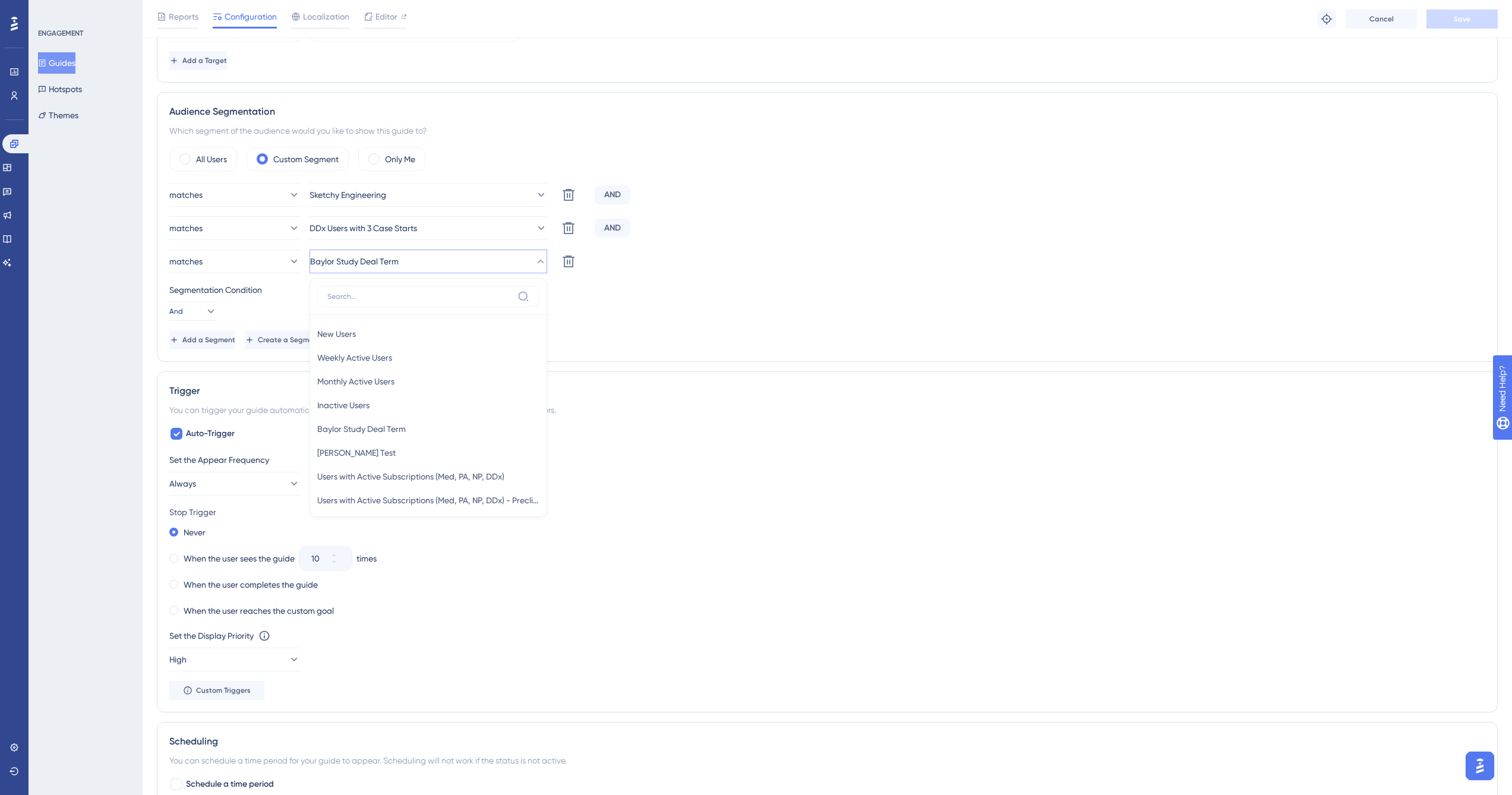
click at [602, 284] on div "Segmentation Condition" at bounding box center [827, 290] width 1316 height 14
click at [416, 197] on button "Sketchy Engineering" at bounding box center [428, 195] width 237 height 24
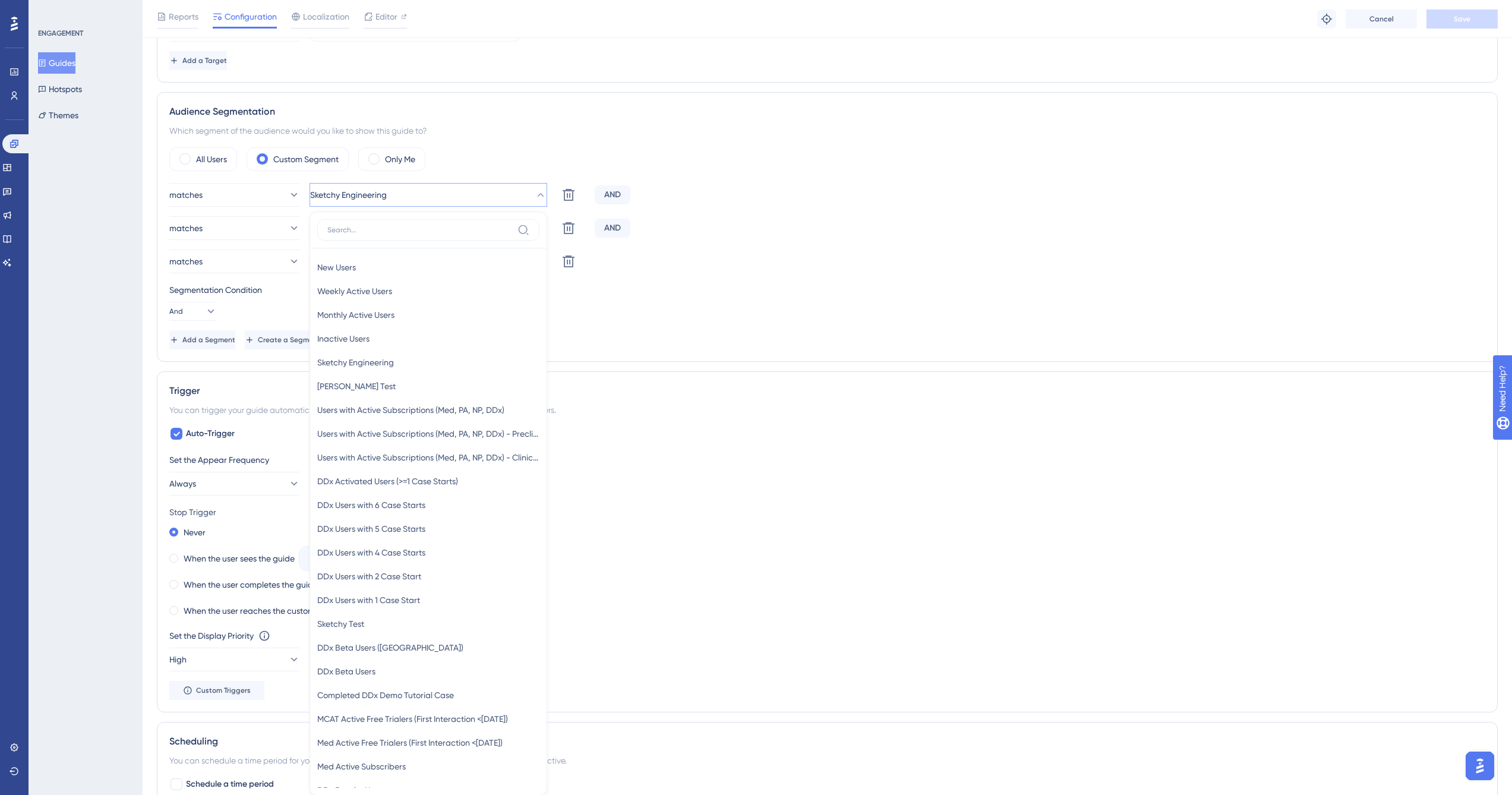
scroll to position [470, 0]
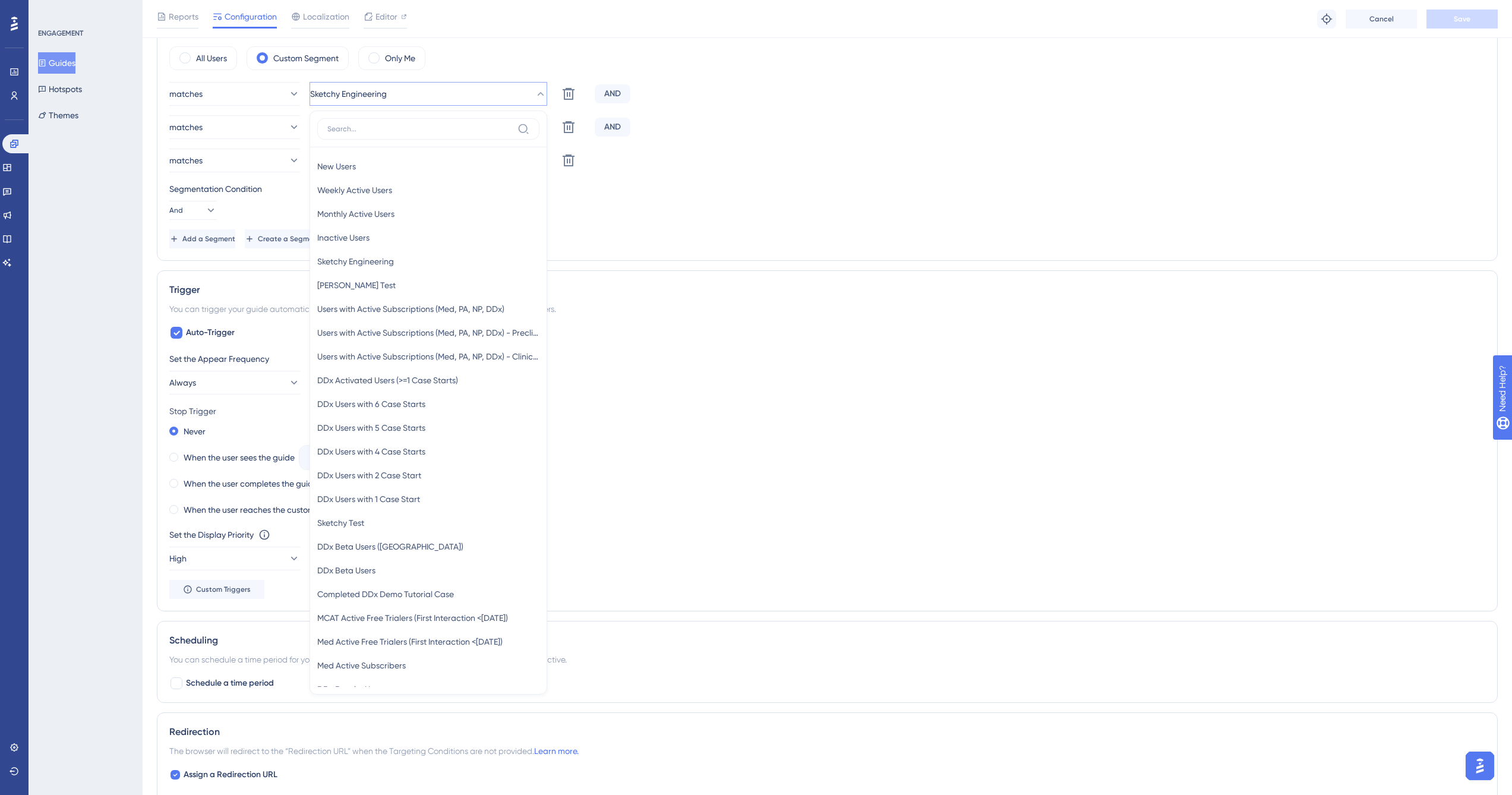
click at [719, 233] on div "Add a Segment Create a Segment" at bounding box center [827, 238] width 1316 height 19
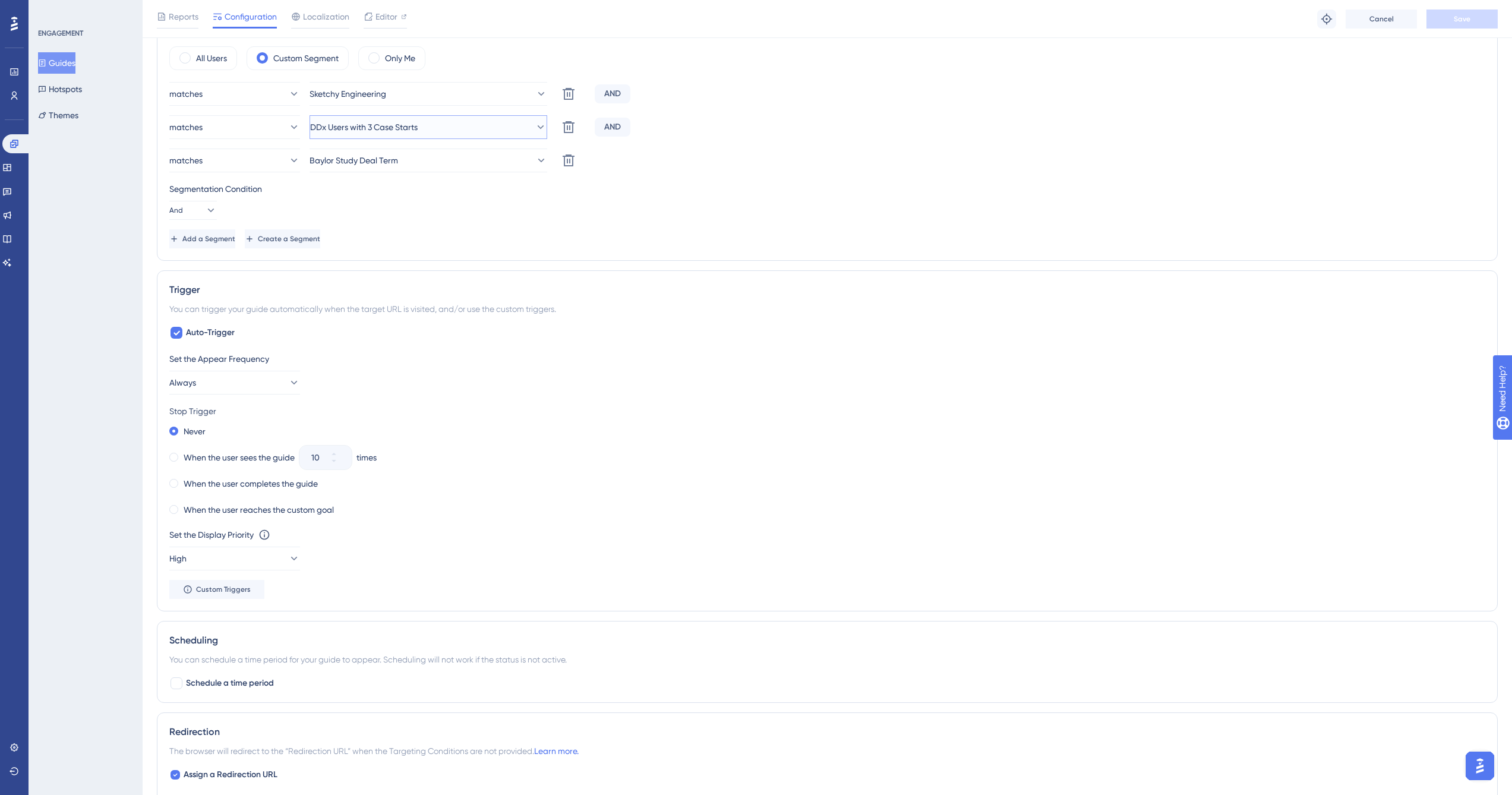
click at [434, 123] on button "DDx Users with 3 Case Starts" at bounding box center [428, 127] width 237 height 24
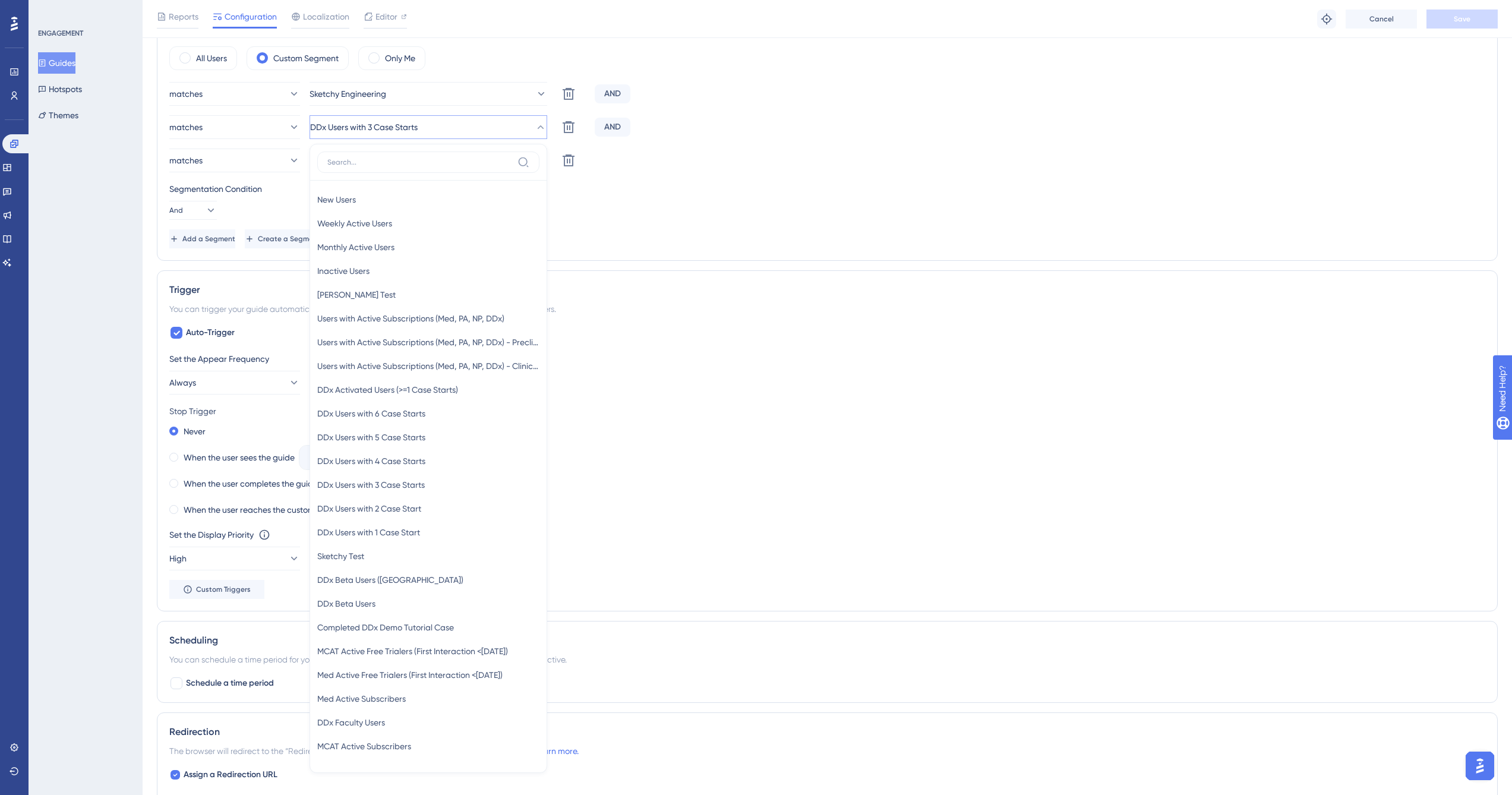
scroll to position [526, 0]
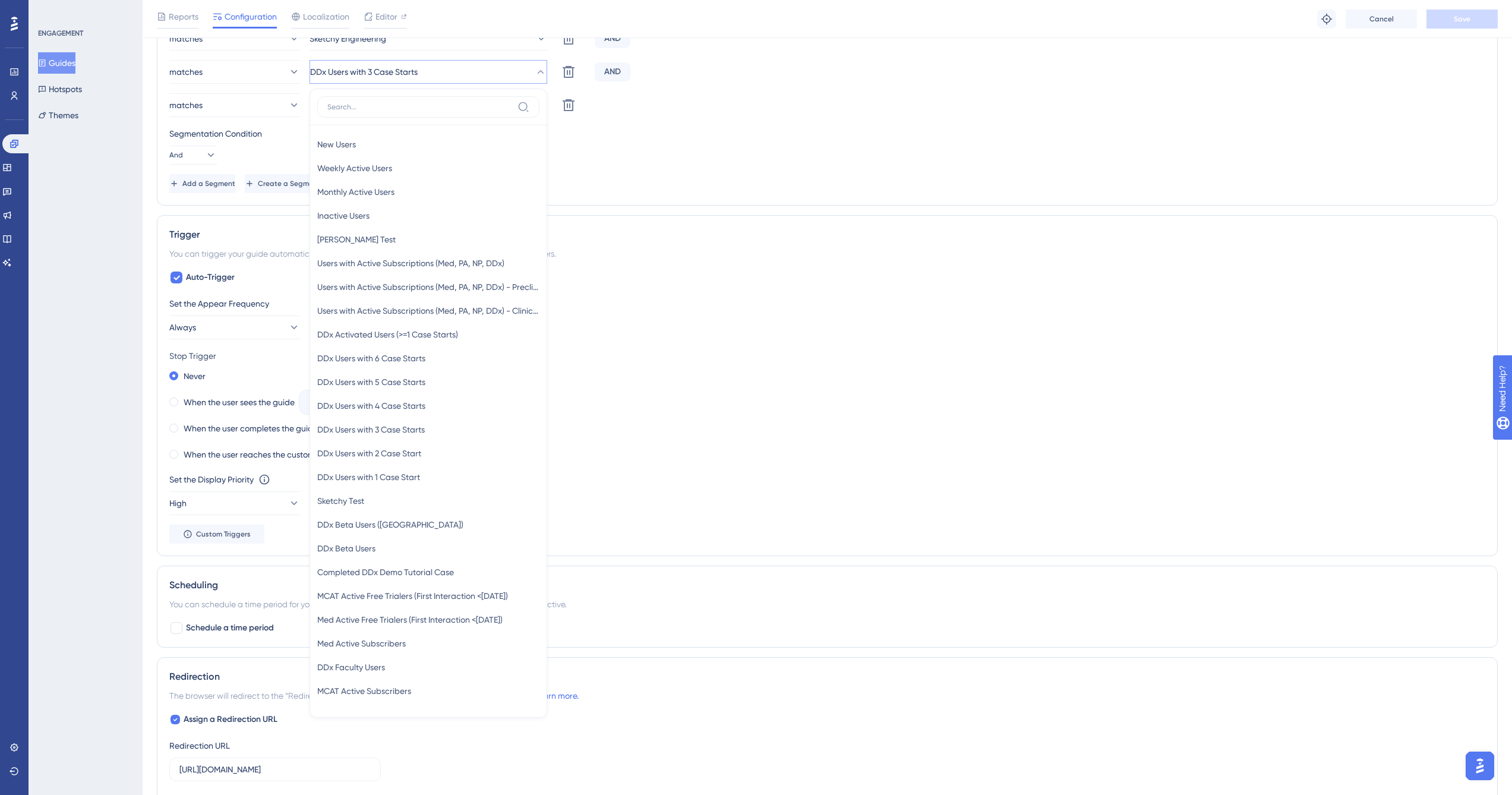
click at [729, 156] on div "Segmentation Condition And" at bounding box center [827, 145] width 1316 height 38
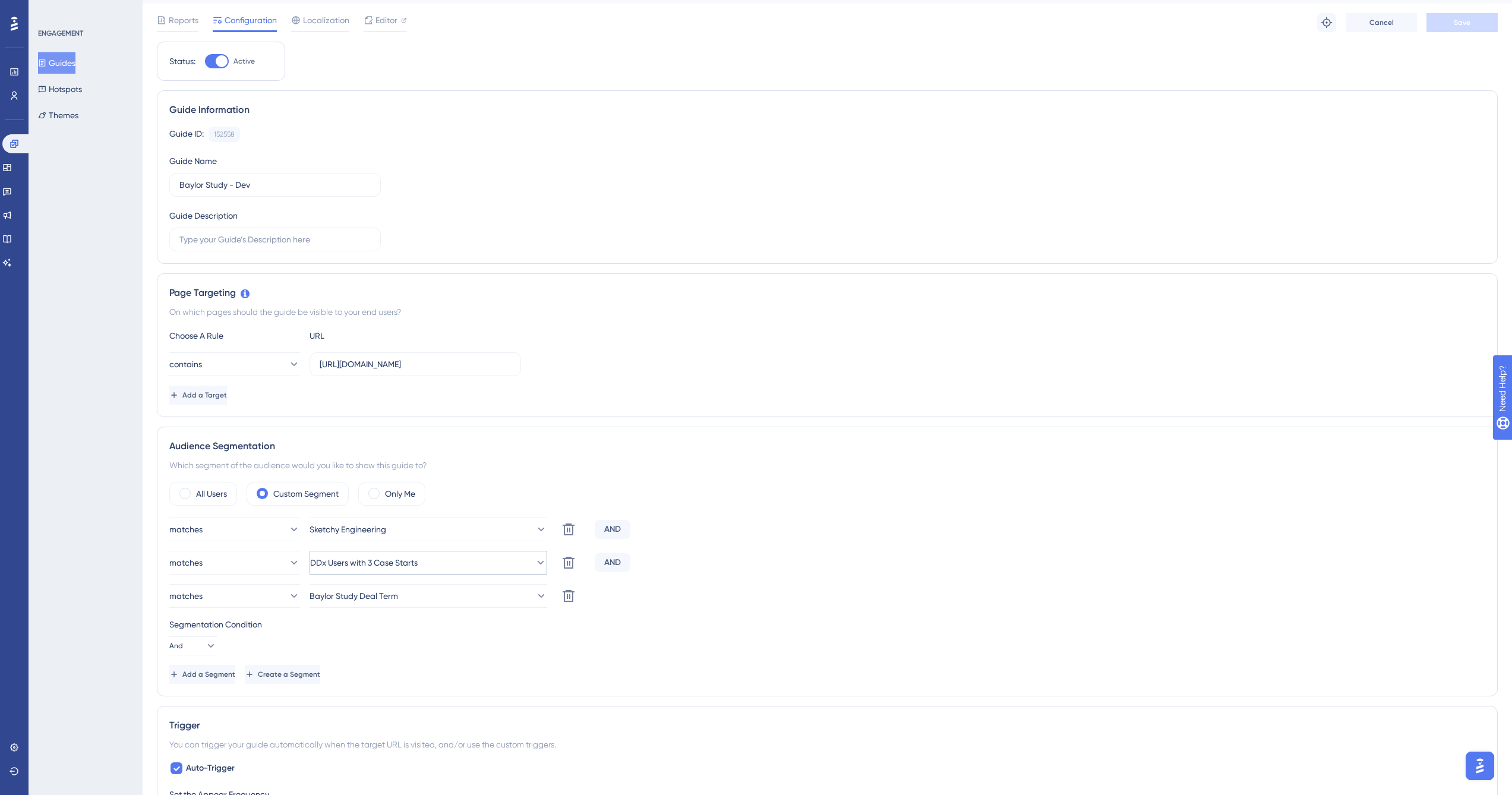
scroll to position [45, 0]
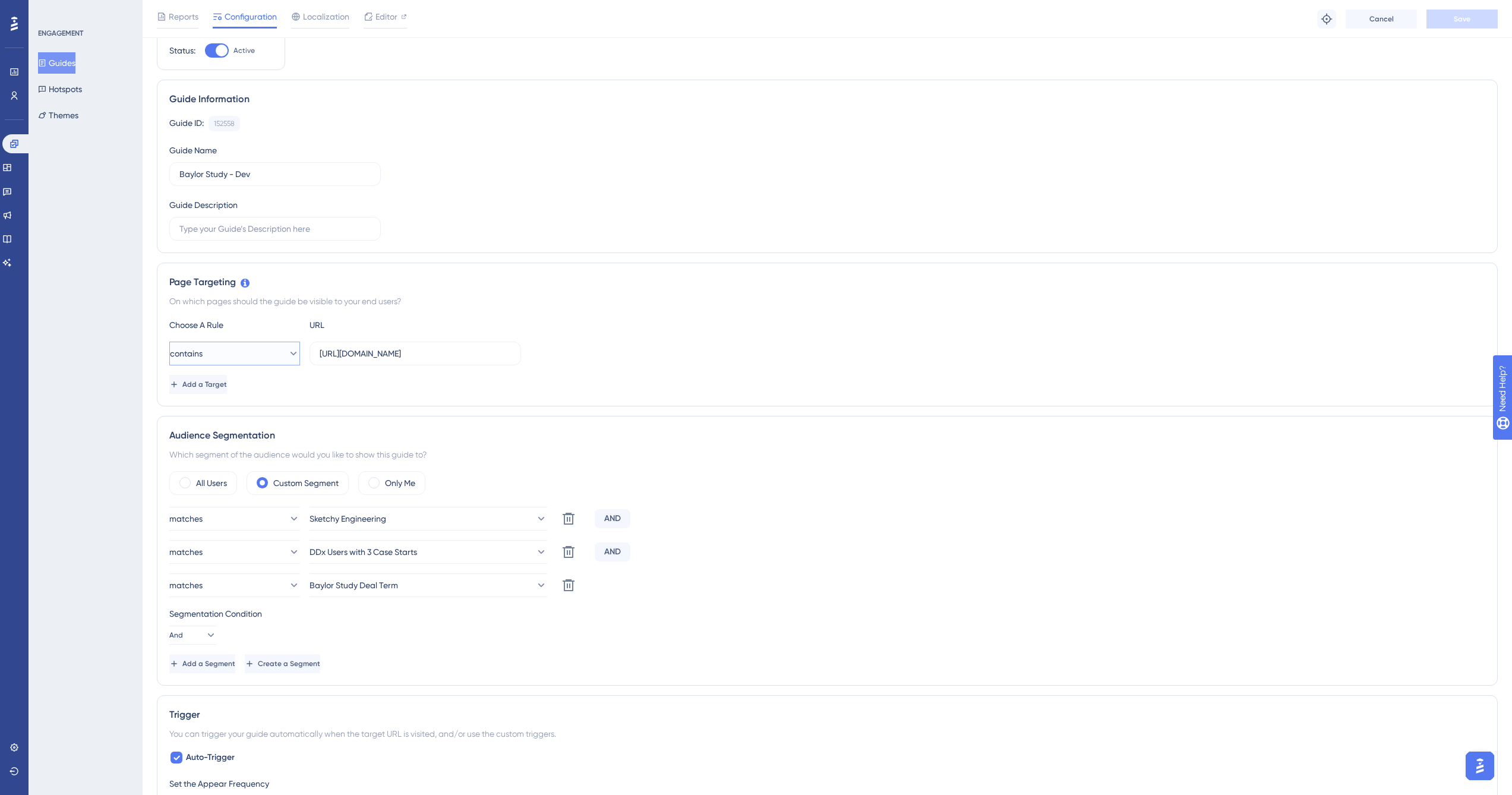
click at [287, 356] on icon at bounding box center [293, 354] width 12 height 12
click at [226, 394] on div "equals equals" at bounding box center [234, 390] width 115 height 24
click at [1481, 19] on button "Save" at bounding box center [1462, 19] width 72 height 19
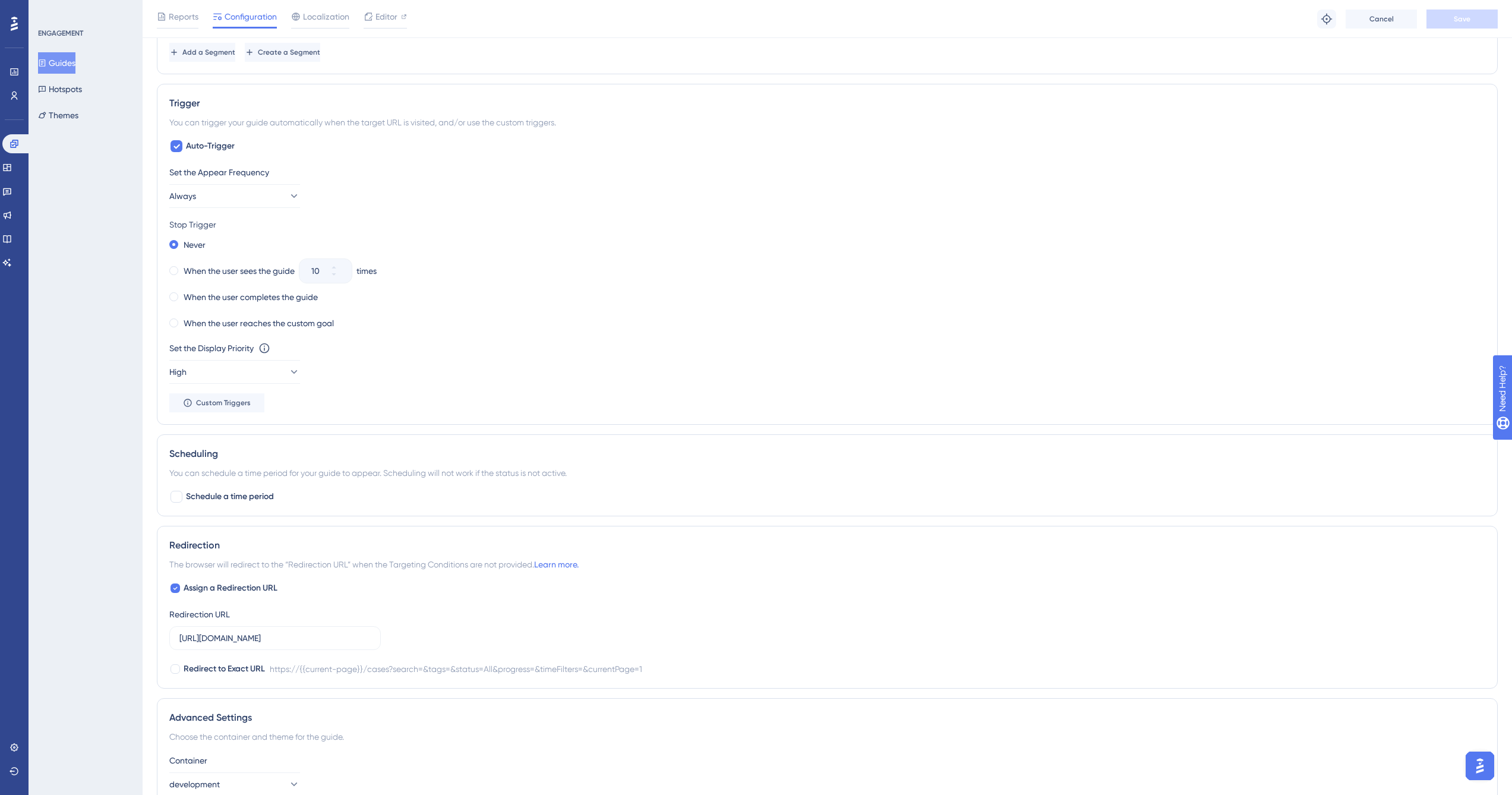
scroll to position [641, 0]
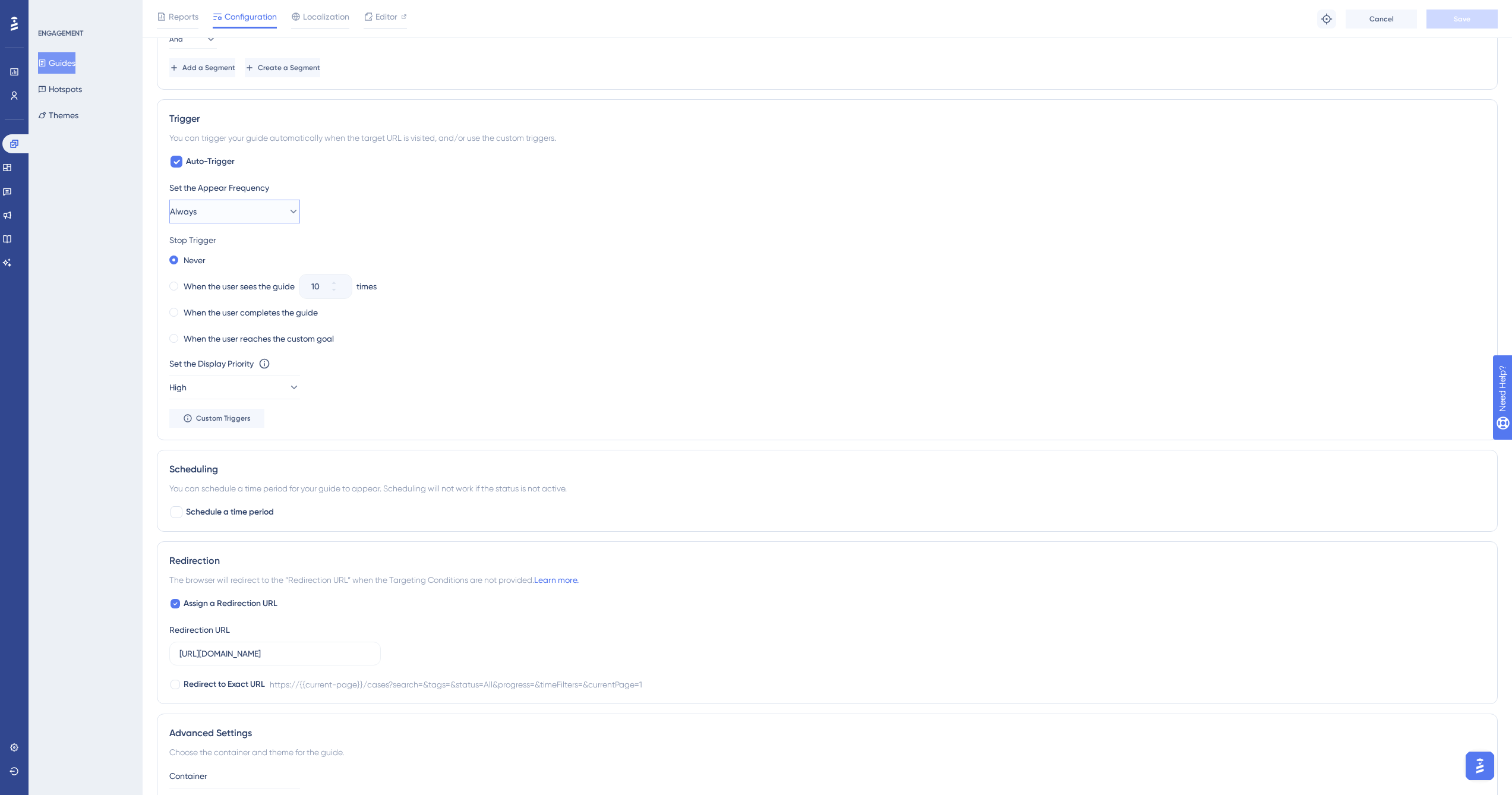
click at [271, 206] on button "Always" at bounding box center [234, 212] width 131 height 24
click at [479, 311] on div "When the user completes the guide" at bounding box center [827, 312] width 1316 height 17
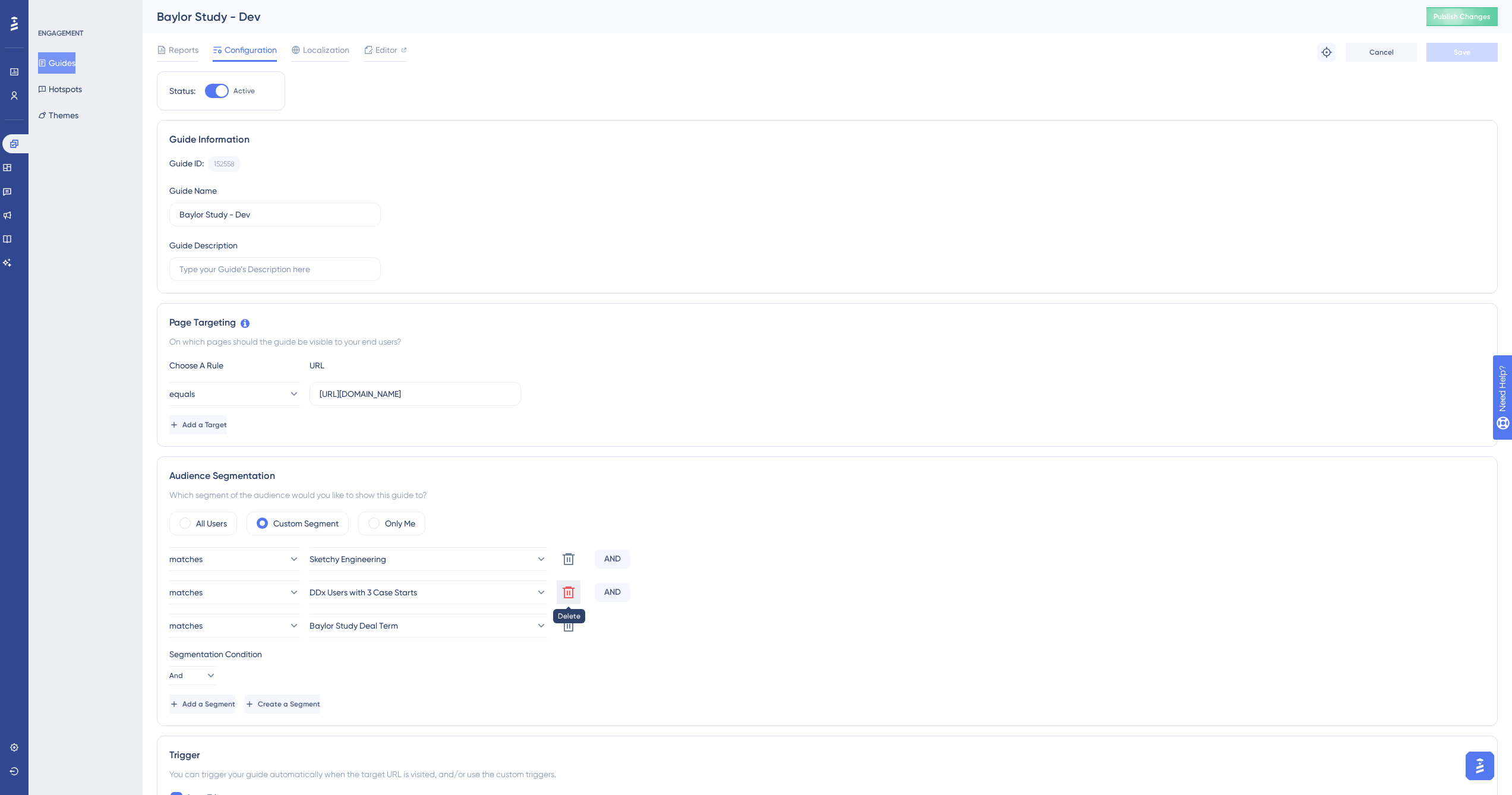
click at [568, 591] on icon at bounding box center [568, 592] width 14 height 14
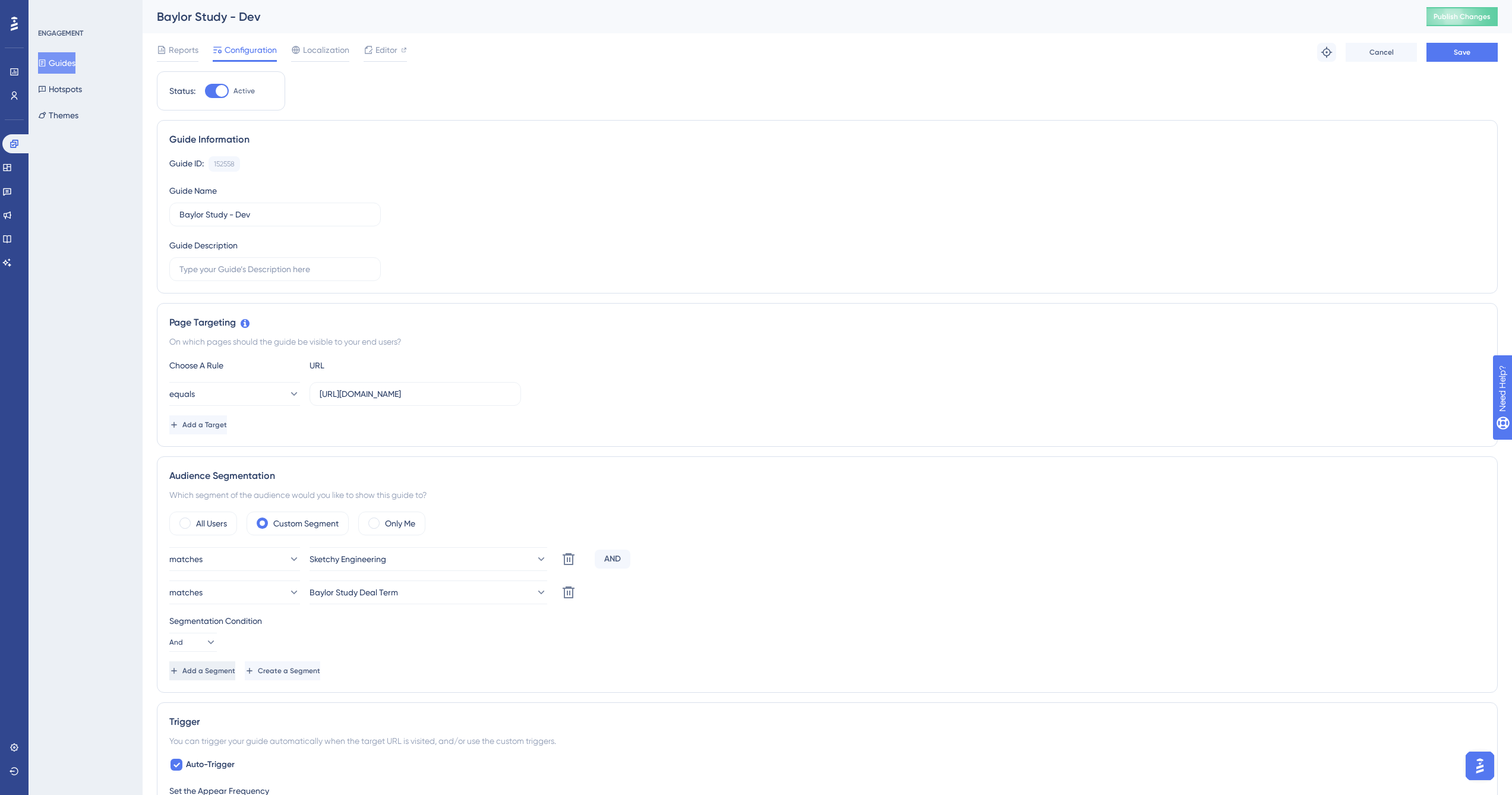
click at [232, 671] on span "Add a Segment" at bounding box center [209, 671] width 53 height 10
click at [322, 706] on span "Create a Segment" at bounding box center [290, 705] width 63 height 10
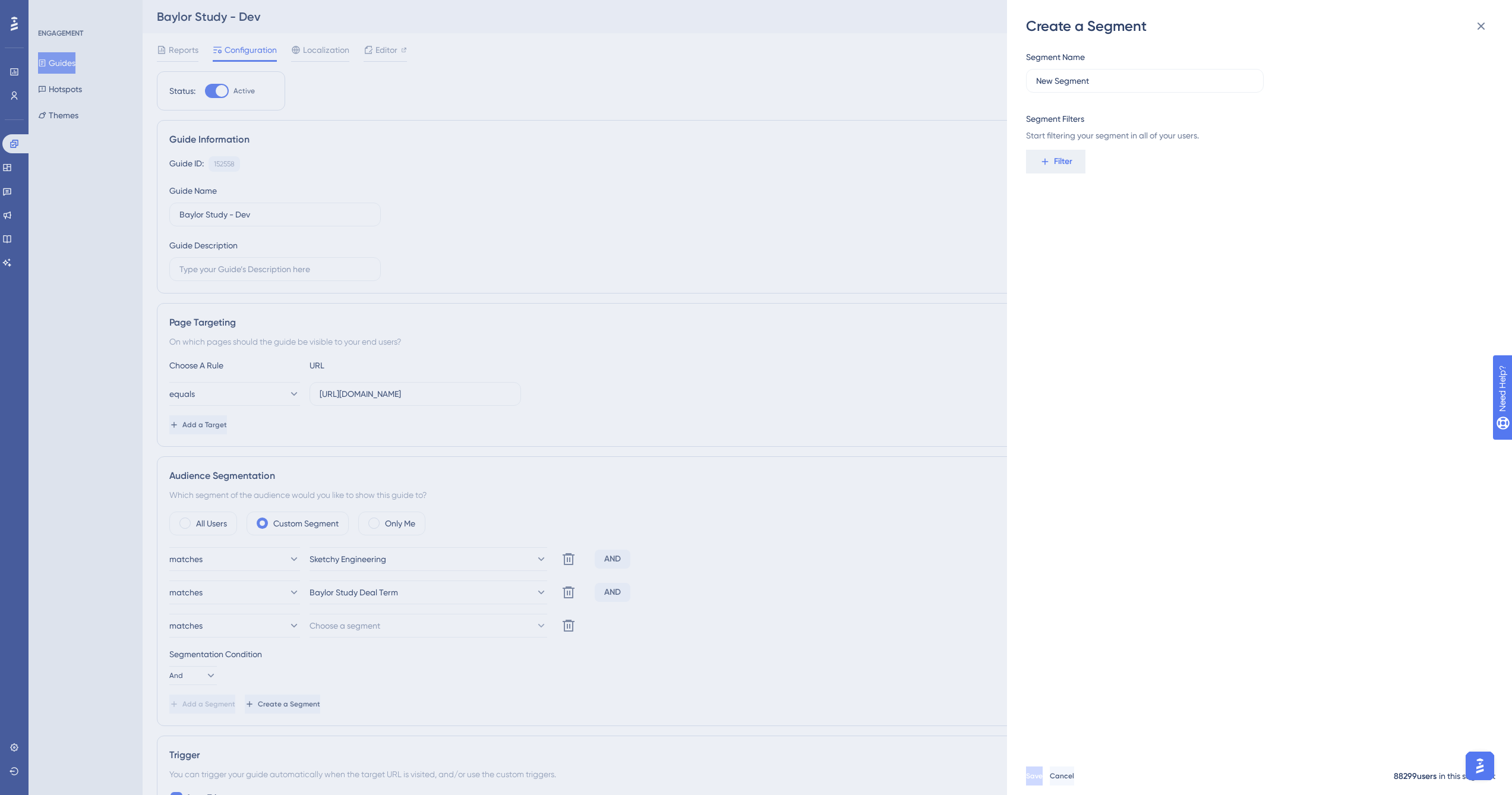
click at [1104, 92] on div "Segment Name New Segment Segment Filters Start filtering your segment in all of…" at bounding box center [1256, 95] width 460 height 92
click at [1104, 84] on input "New Segment" at bounding box center [1144, 80] width 218 height 13
type input "DDx Users with at least 3 case starts"
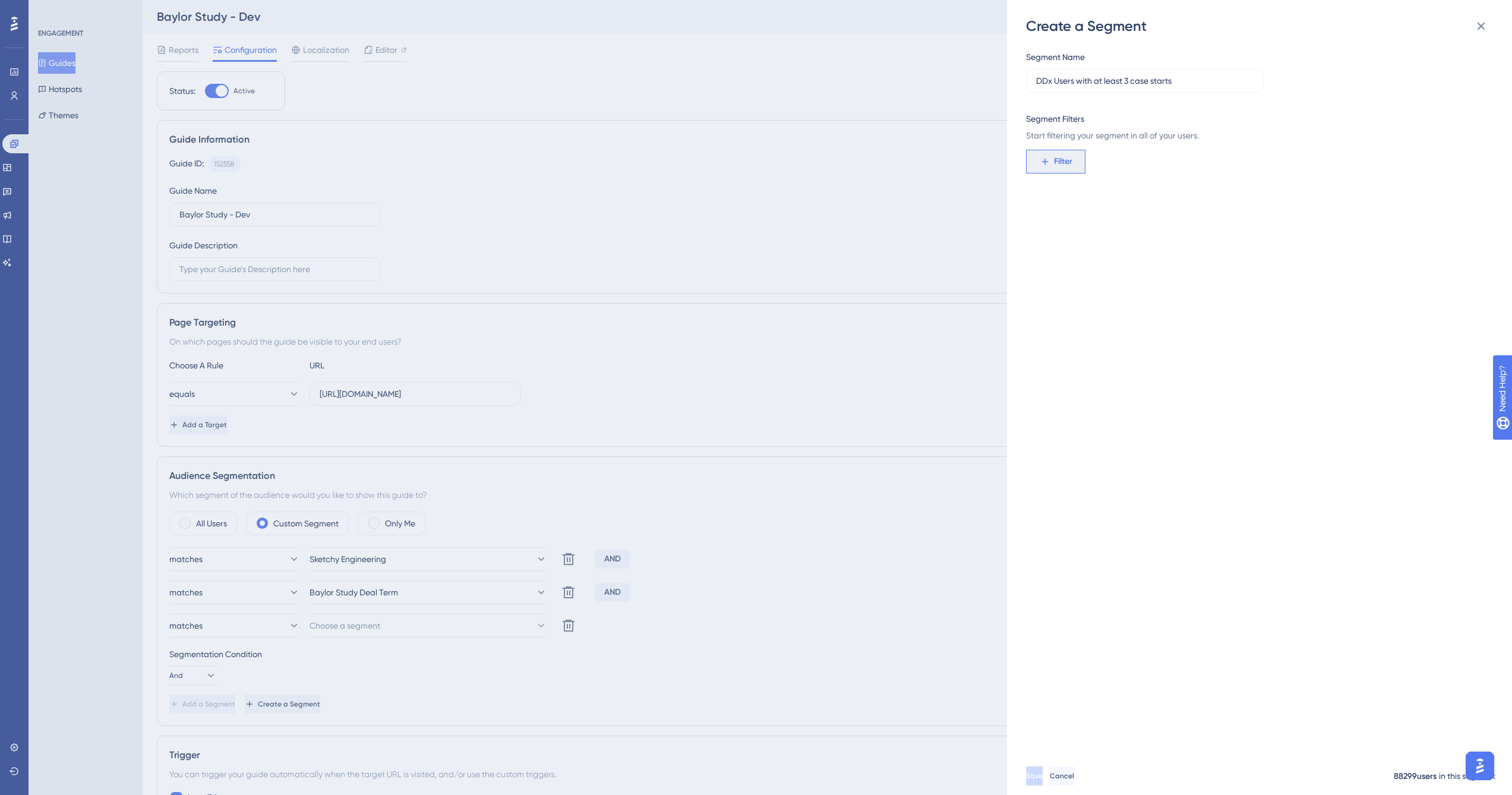
click at [1055, 165] on span "Filter" at bounding box center [1063, 161] width 19 height 14
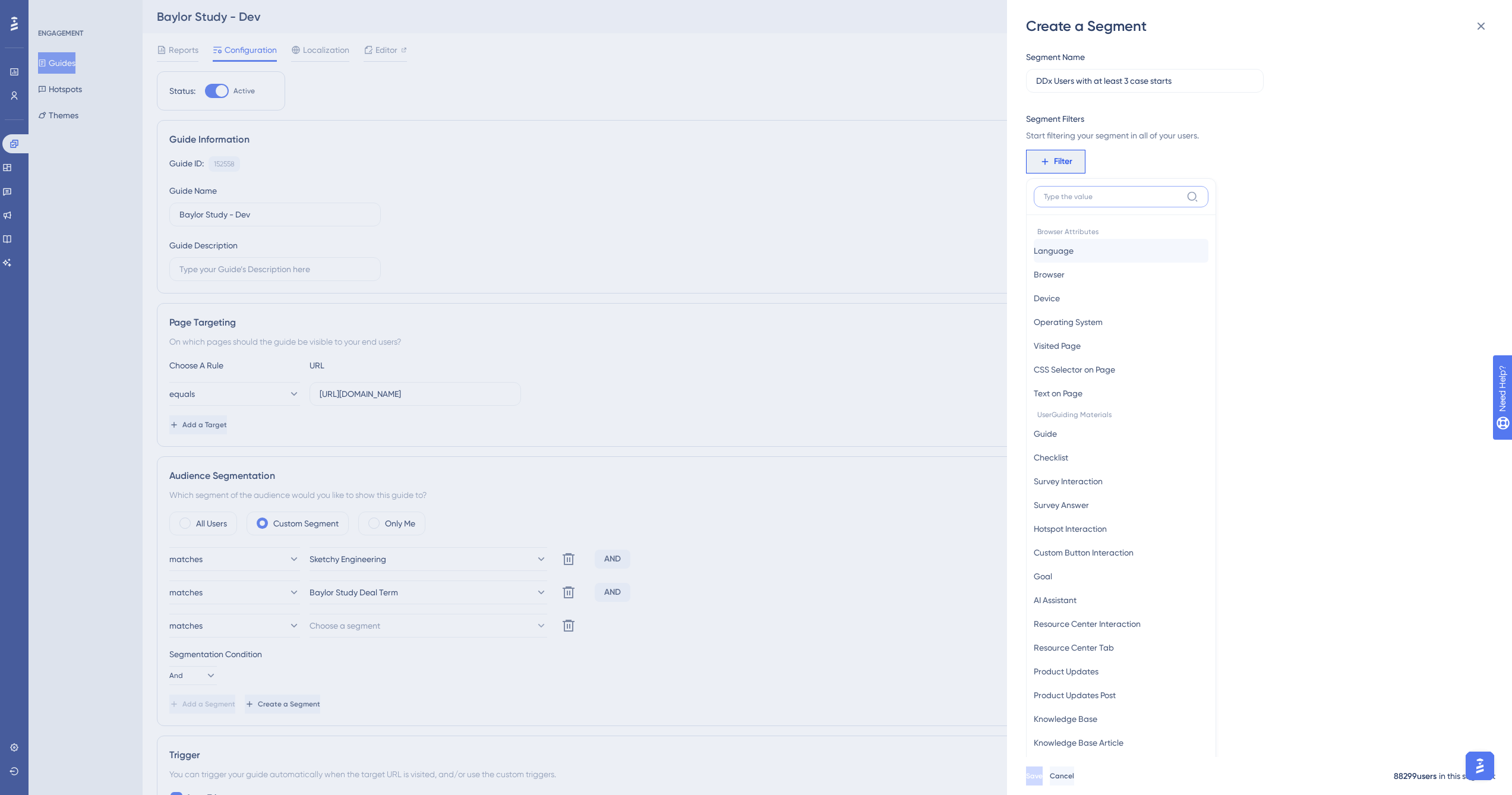
scroll to position [86, 0]
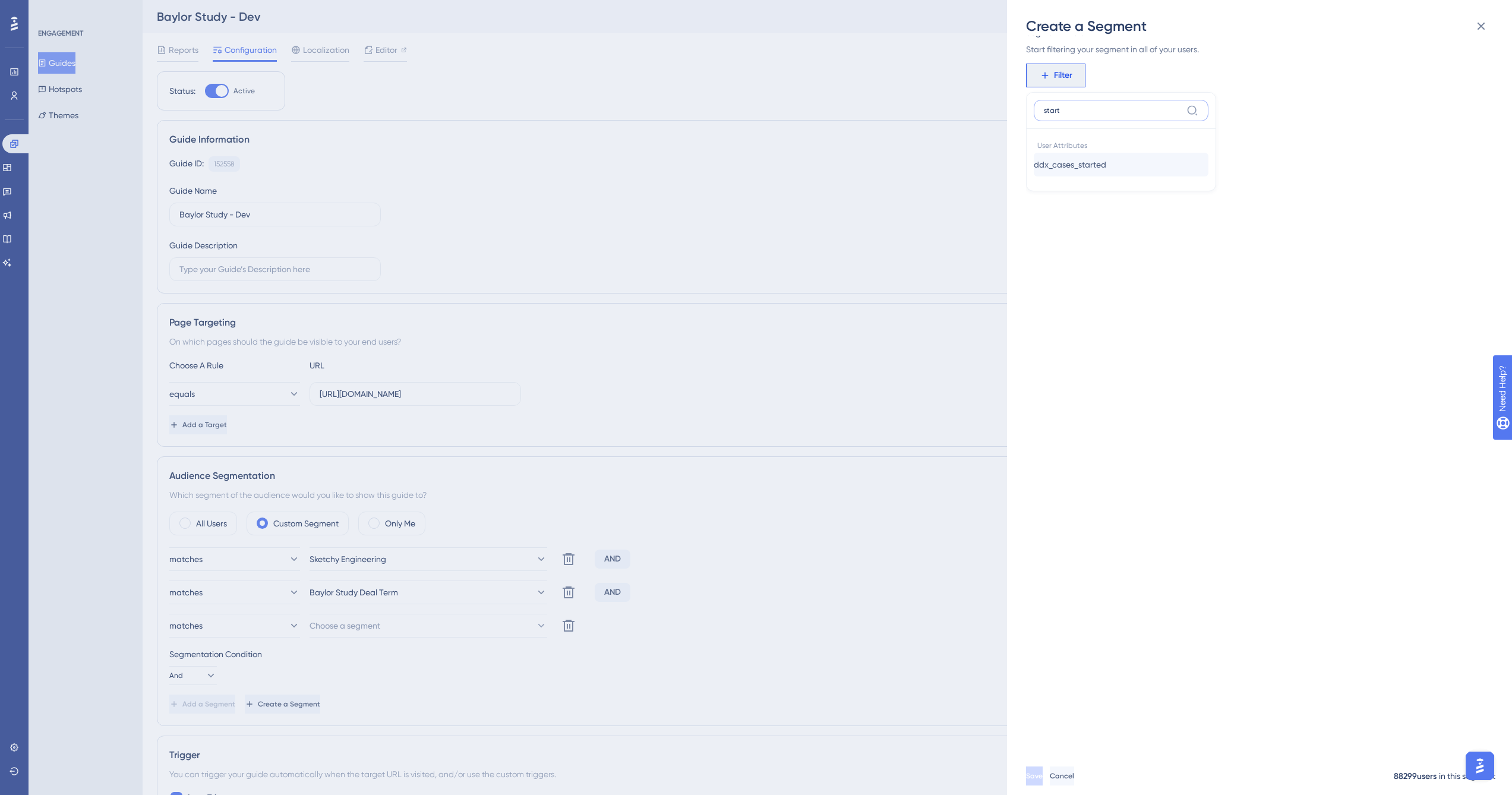
type input "start"
click at [1084, 166] on span "ddx_cases_started" at bounding box center [1069, 164] width 73 height 14
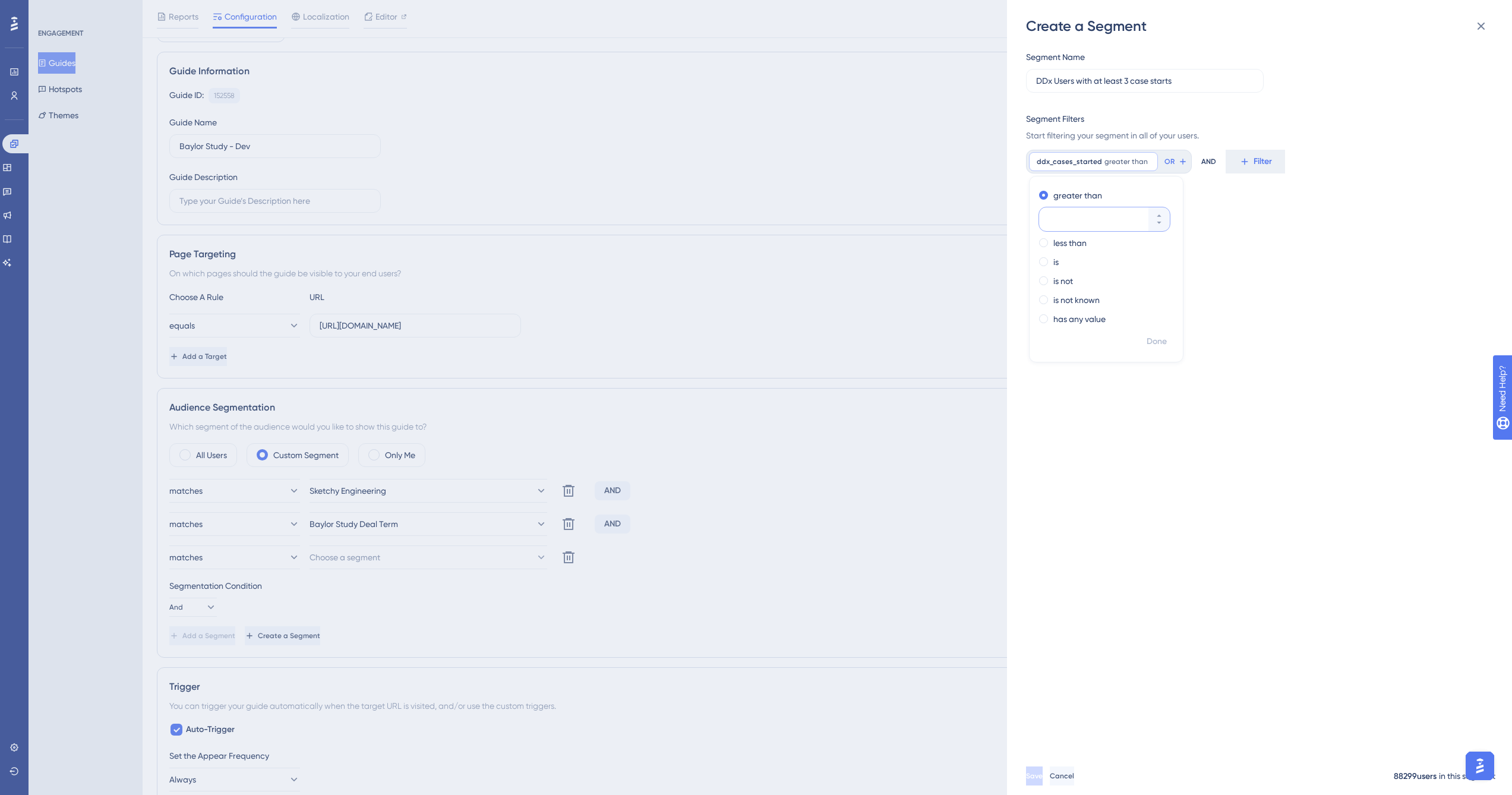
scroll to position [0, 0]
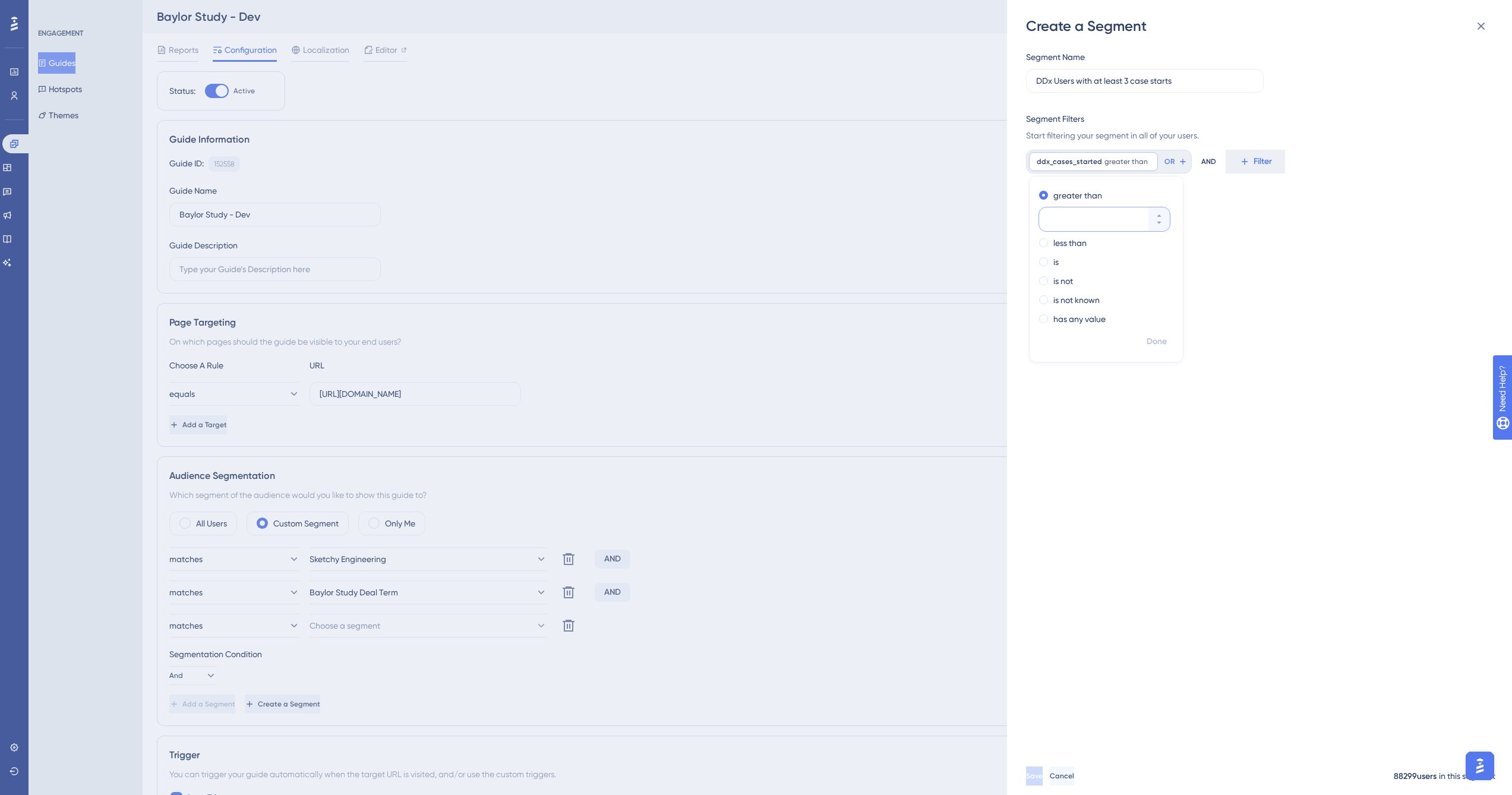
click at [1081, 217] on input "number" at bounding box center [1099, 219] width 95 height 14
type input "3"
click at [1293, 225] on div "Segment Name DDx Users with at least 3 case starts Segment Filters Start filter…" at bounding box center [1266, 397] width 479 height 721
click at [1132, 164] on span "greater than" at bounding box center [1127, 162] width 44 height 10
type input "2"
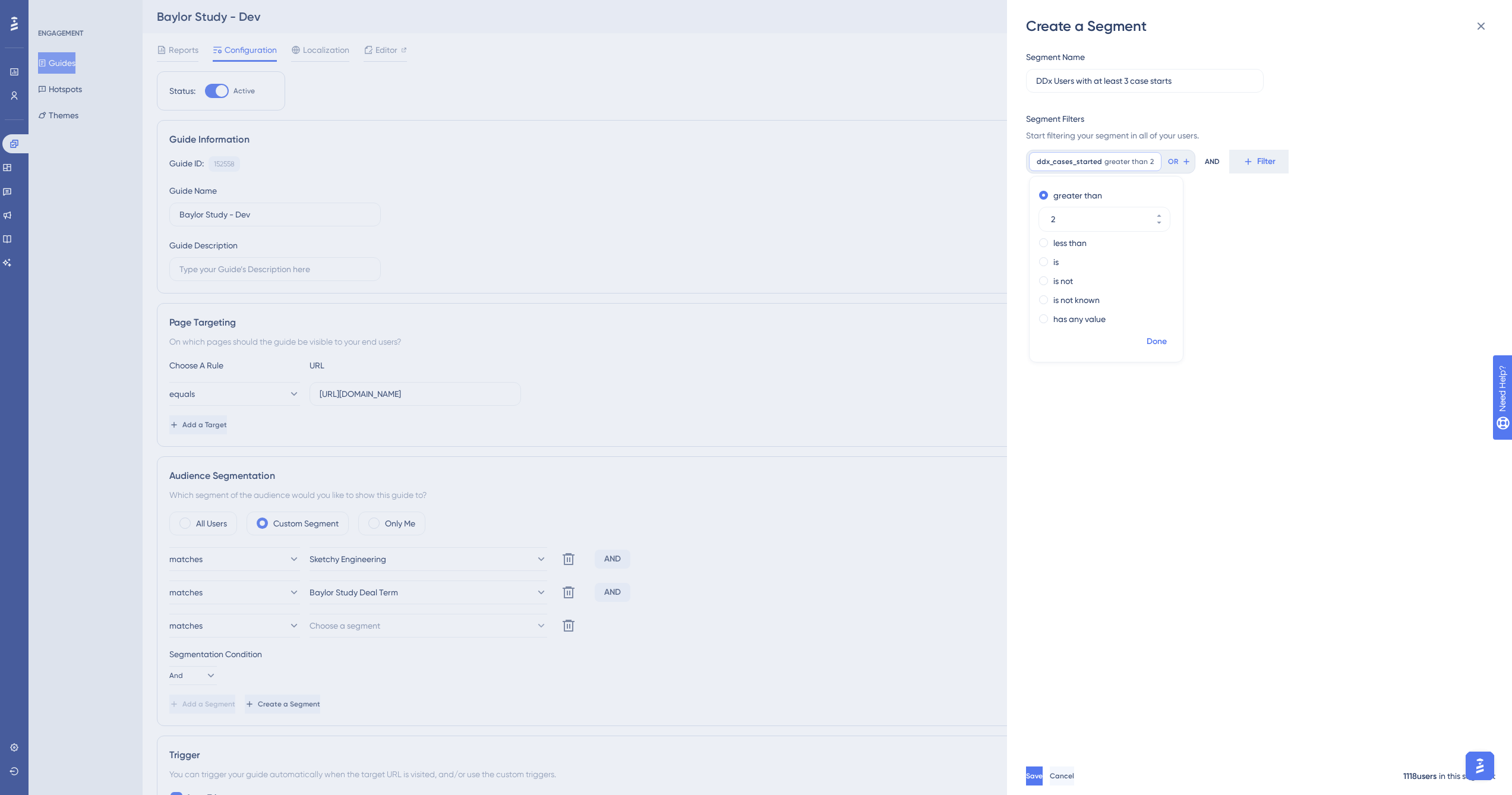
click at [1154, 344] on span "Done" at bounding box center [1156, 342] width 20 height 14
click at [1125, 80] on input "DDx Users with at least 3 case starts" at bounding box center [1144, 80] width 218 height 13
type input "DDx Users 3 or more case starts"
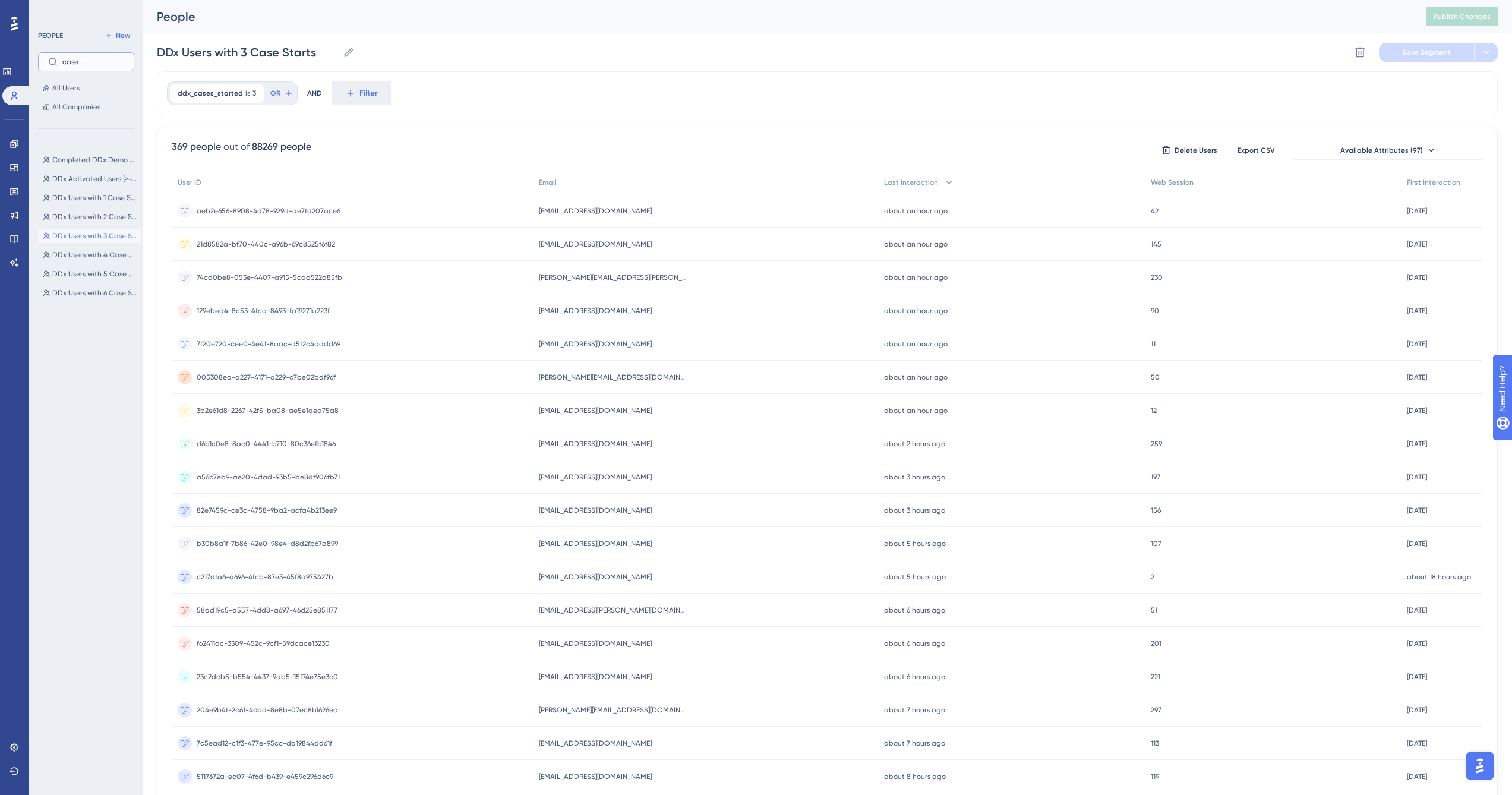
click at [86, 59] on input "case" at bounding box center [93, 62] width 62 height 8
click at [85, 60] on input "case" at bounding box center [93, 62] width 62 height 8
type input "d"
type input "baylor"
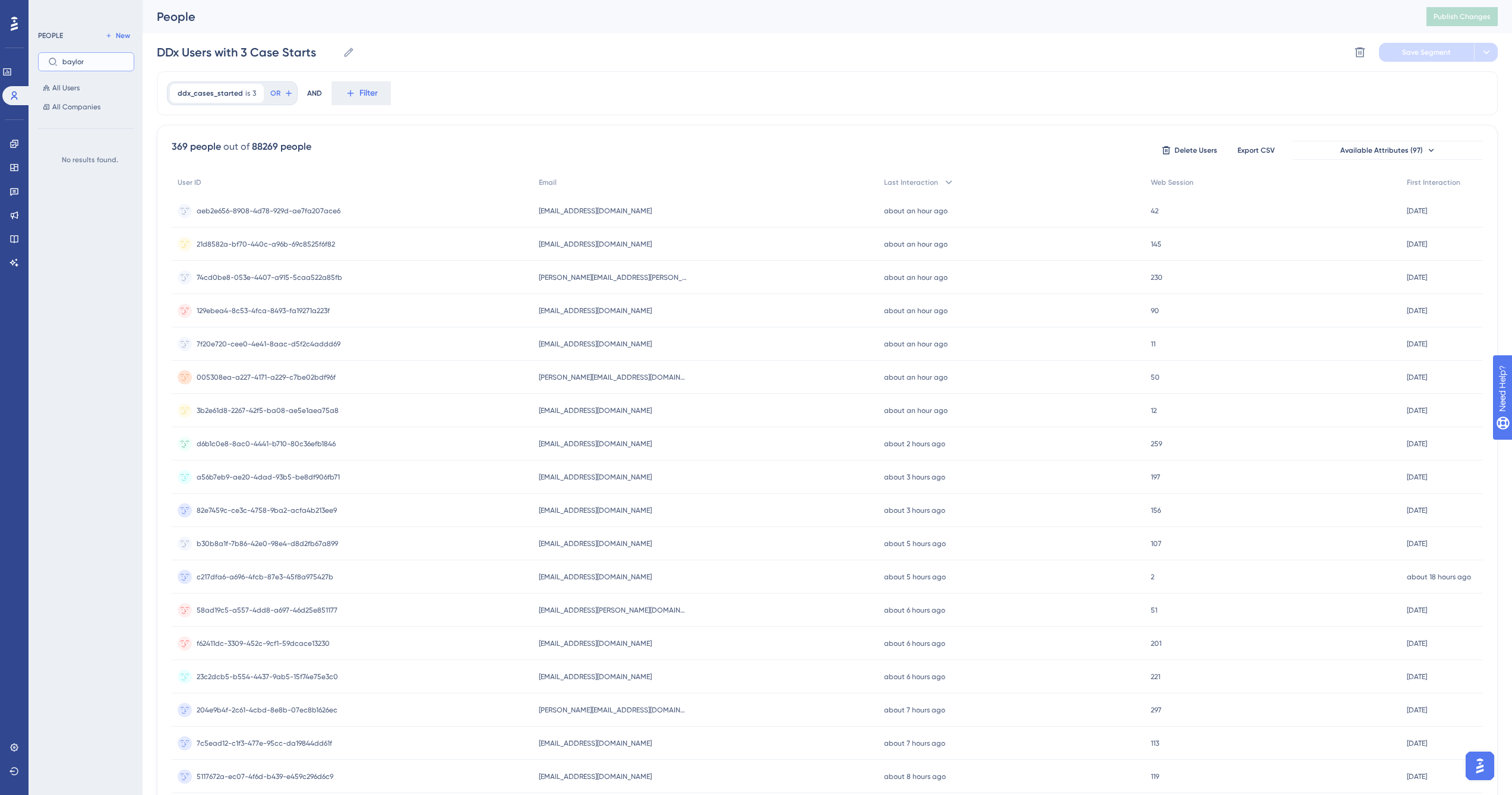
click at [80, 61] on input "baylor" at bounding box center [93, 62] width 62 height 8
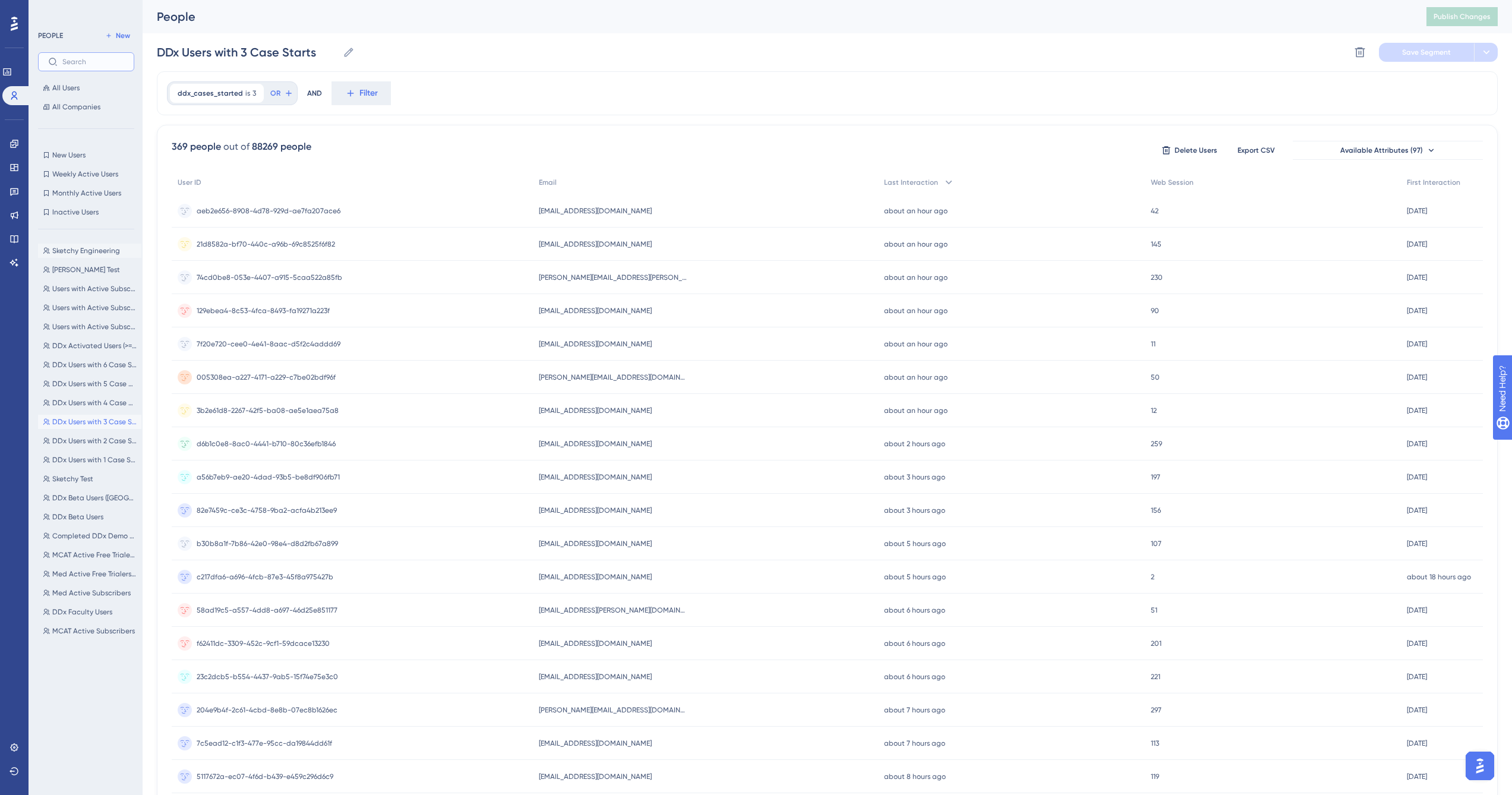
scroll to position [30, 0]
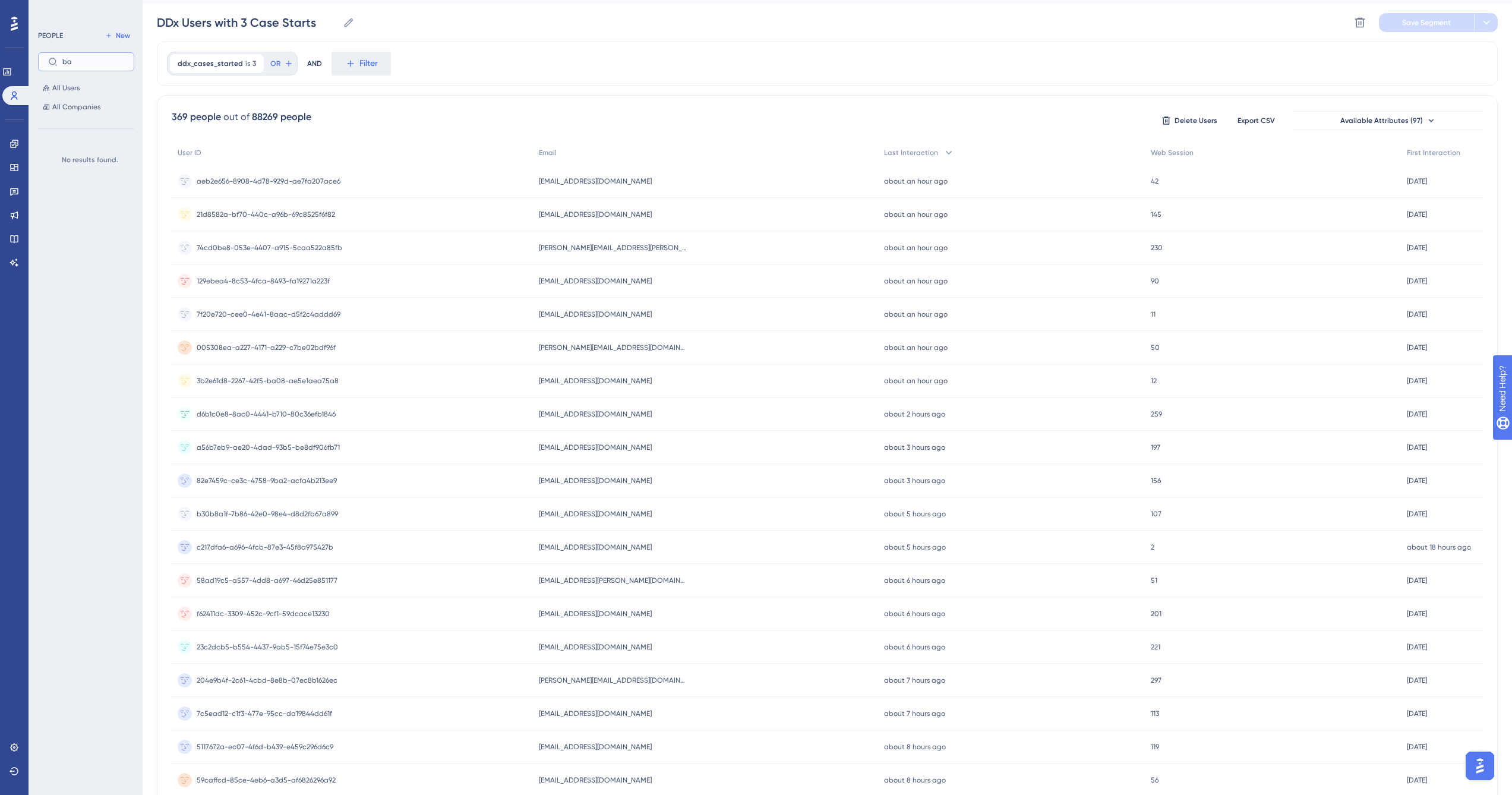
type input "b"
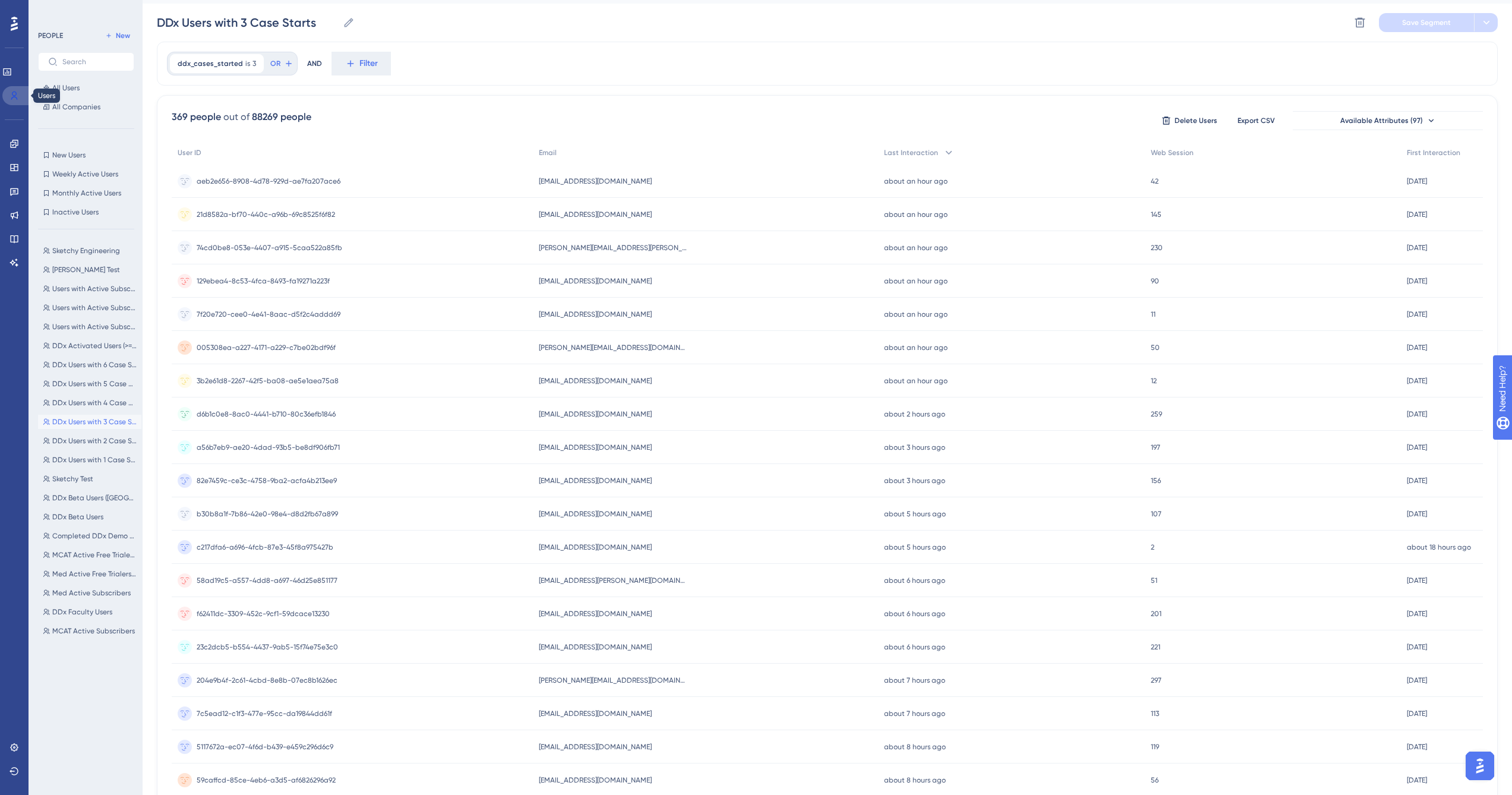
click at [13, 96] on icon at bounding box center [15, 95] width 10 height 10
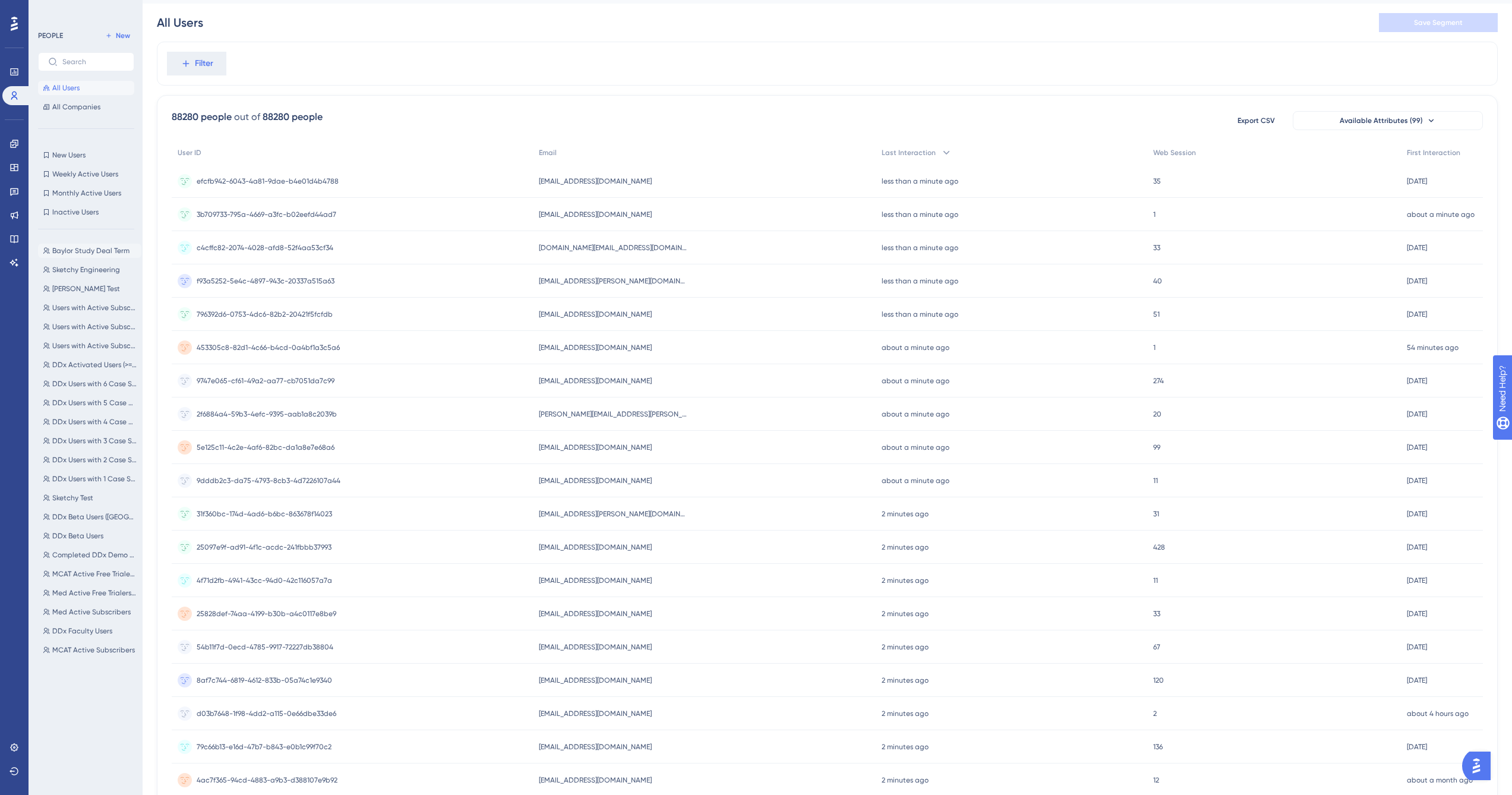
click at [83, 251] on span "Baylor Study Deal Term" at bounding box center [91, 251] width 77 height 10
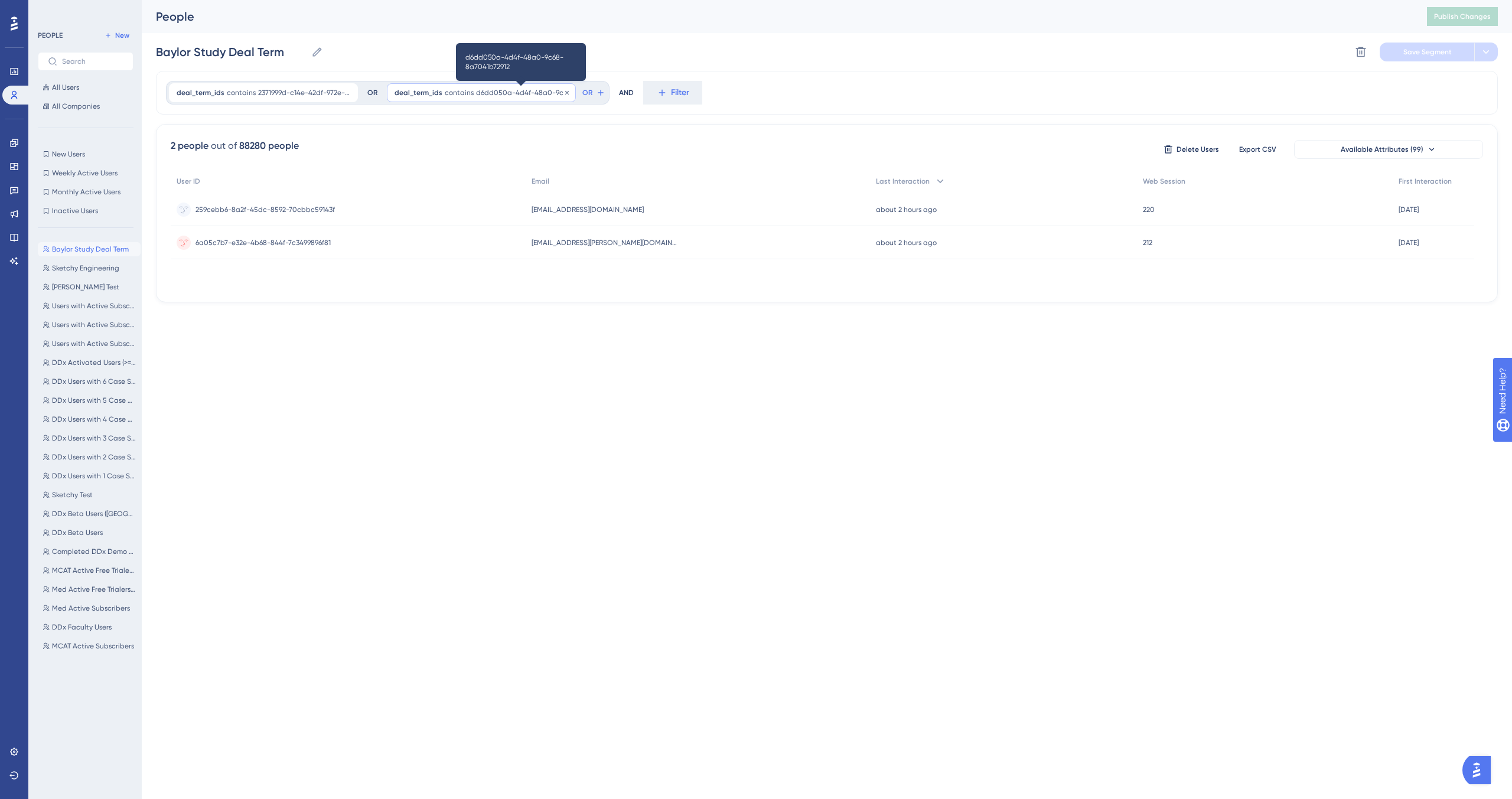
click at [502, 92] on span "d6dd050a-4d4f-48a0-9c68-8a7041b72912" at bounding box center [521, 93] width 92 height 10
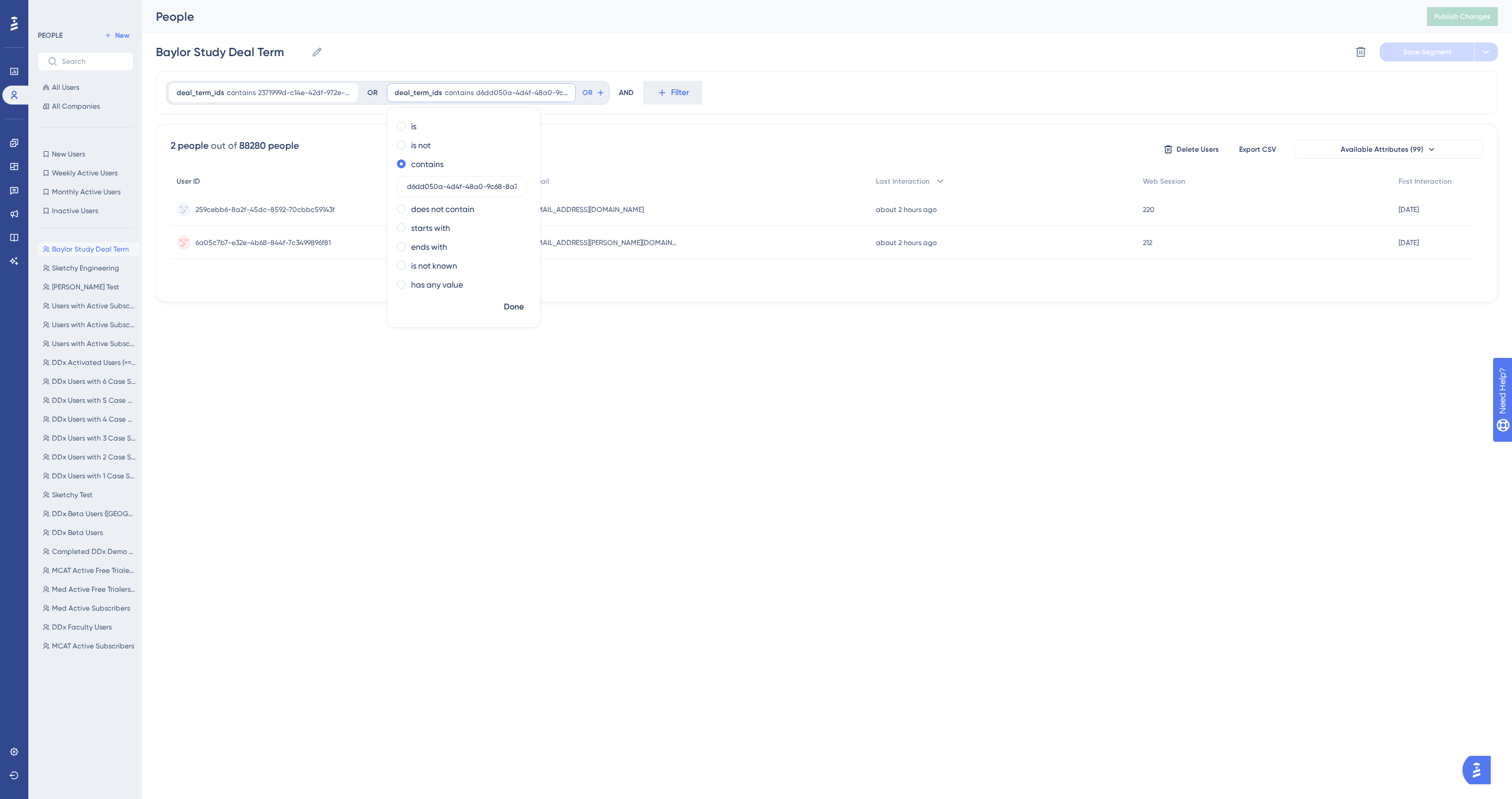
drag, startPoint x: 417, startPoint y: 183, endPoint x: 281, endPoint y: 181, distance: 136.0
click at [281, 181] on div "deal_term_ids contains 2371999d-c14e-42df-972e-9cf9f664d48c 2371999d-c14e-42df-…" at bounding box center [827, 187] width 1342 height 231
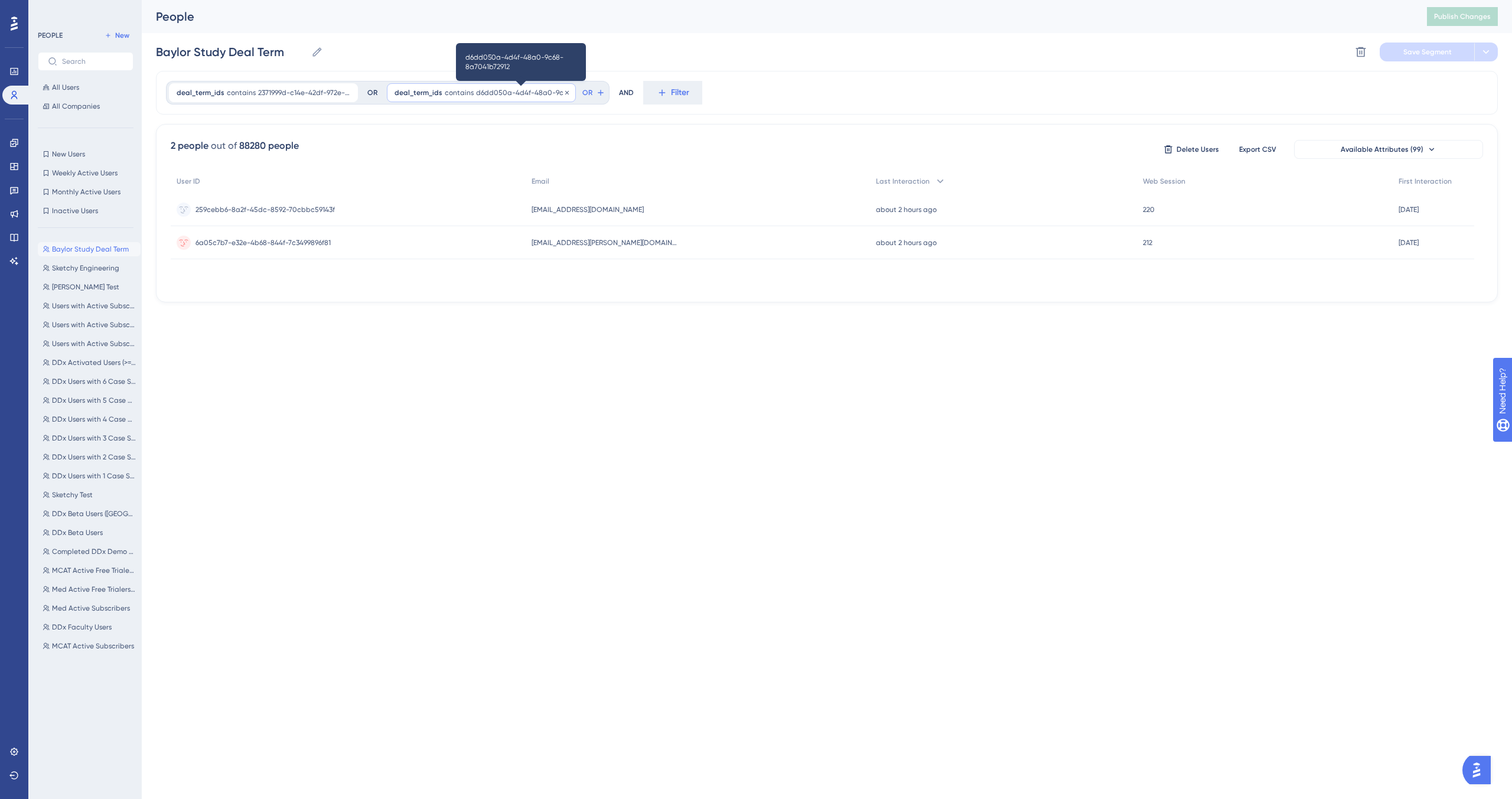
click at [480, 94] on span "d6dd050a-4d4f-48a0-9c68-8a7041b72912" at bounding box center [521, 93] width 92 height 10
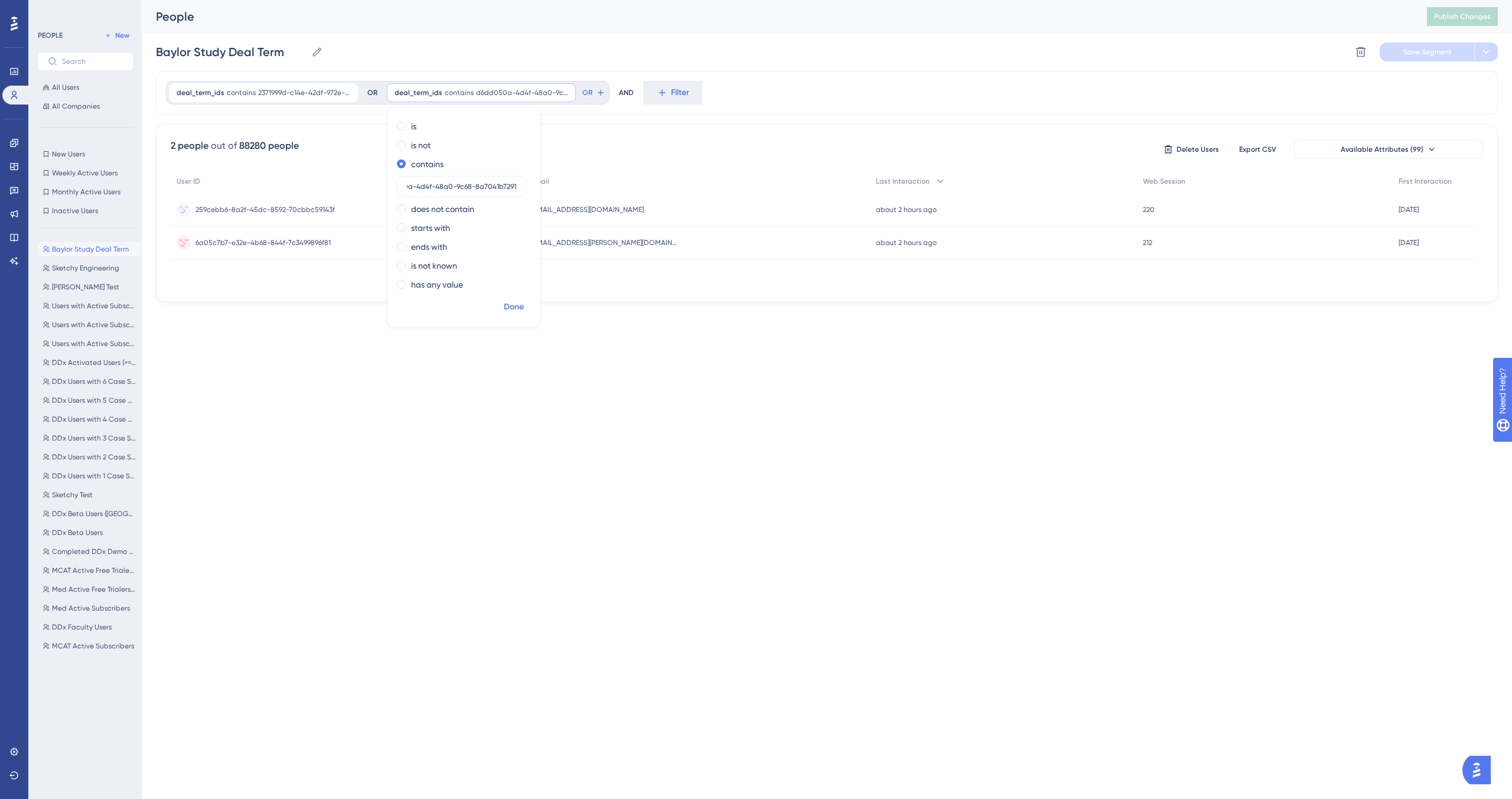
click at [511, 309] on span "Done" at bounding box center [514, 307] width 20 height 14
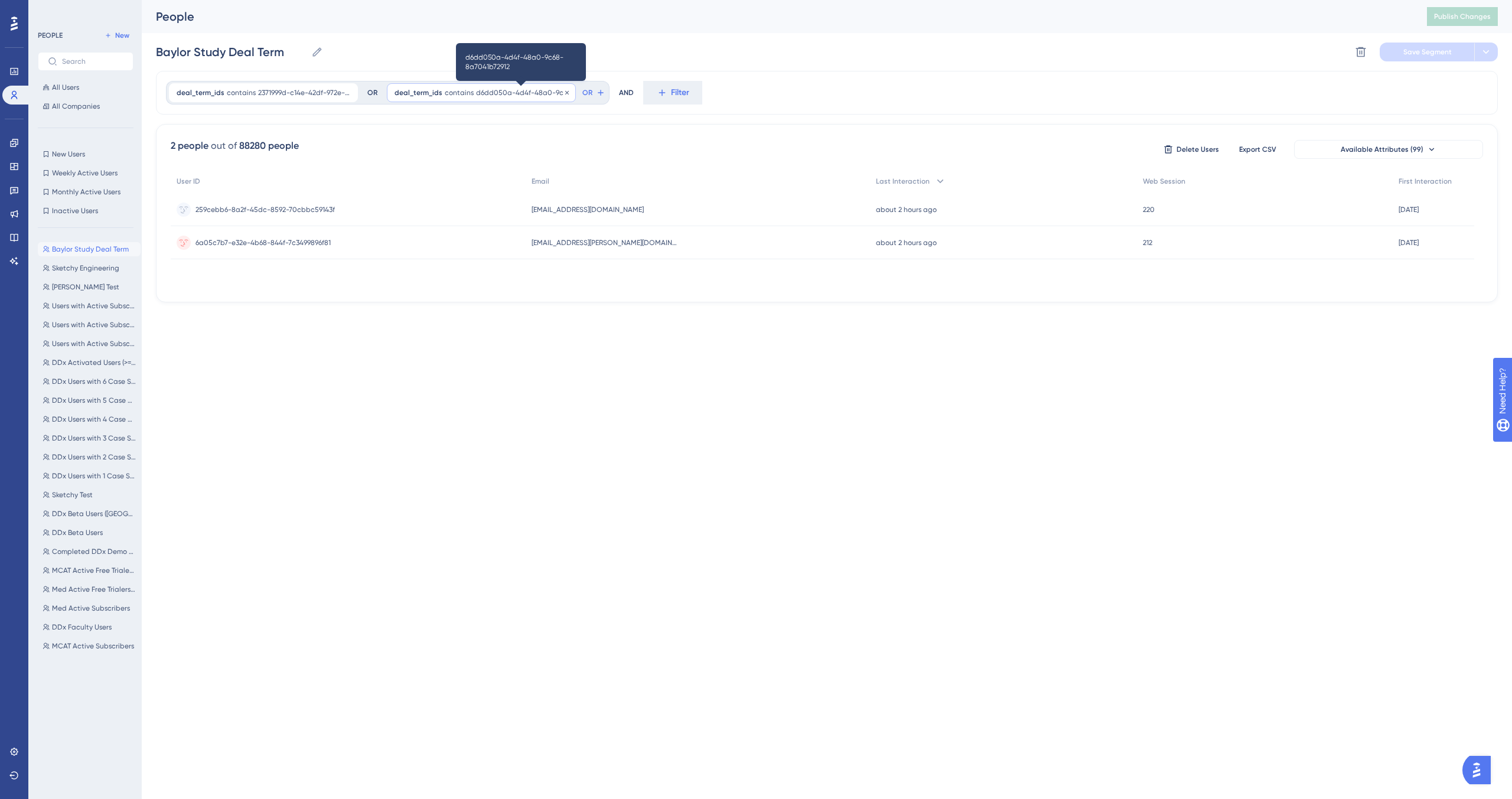
click at [510, 96] on span "d6dd050a-4d4f-48a0-9c68-8a7041b72912" at bounding box center [521, 93] width 92 height 10
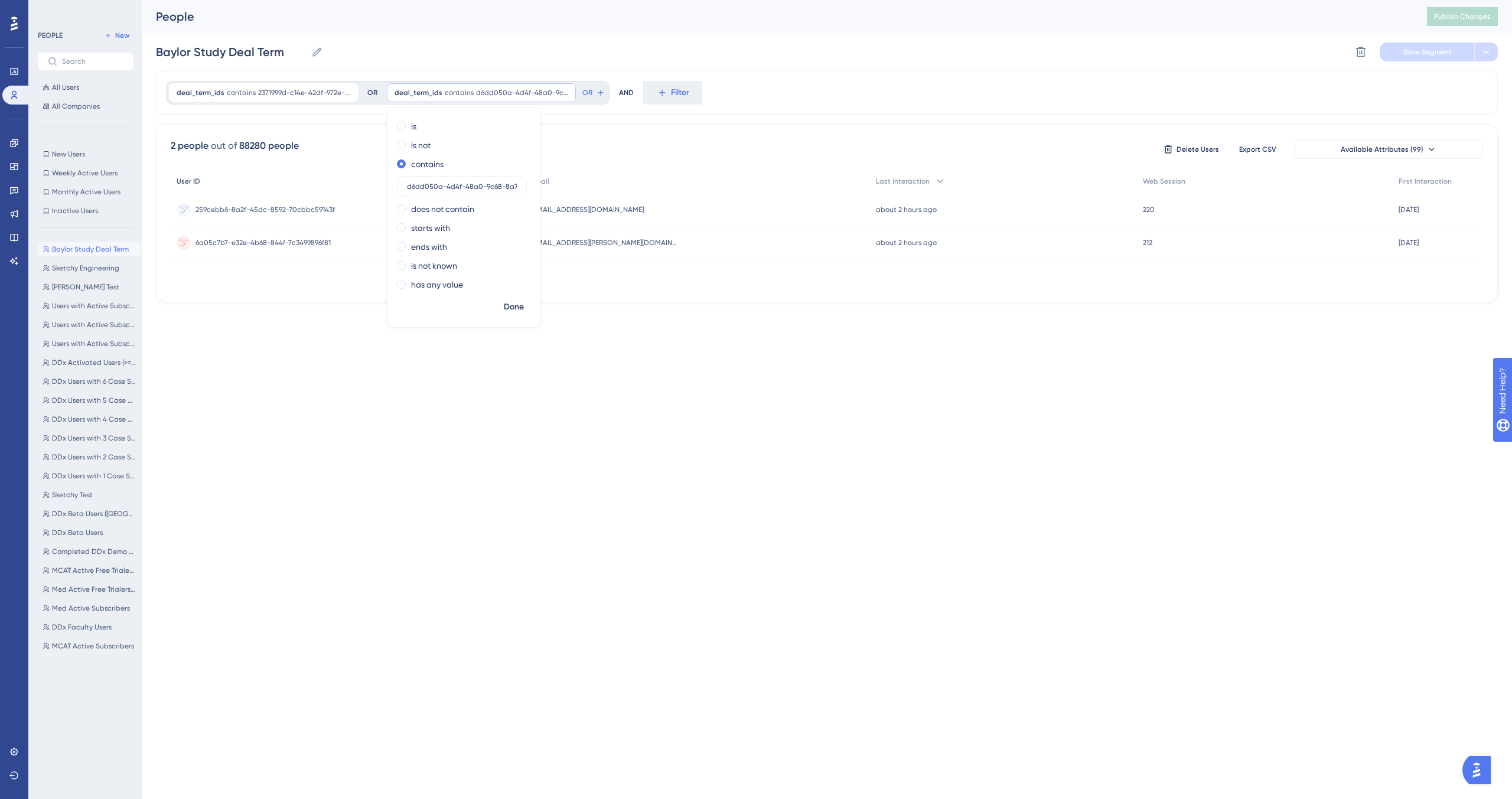
drag, startPoint x: 504, startPoint y: 187, endPoint x: 369, endPoint y: 187, distance: 135.0
click at [369, 187] on div "deal_term_ids contains 2371999d-c14e-42df-972e-9cf9f664d48c 2371999d-c14e-42df-…" at bounding box center [827, 187] width 1342 height 231
click at [517, 89] on span "d6dd050a-4d4f-48a0-9c68-8a7041b72912" at bounding box center [521, 93] width 92 height 10
drag, startPoint x: 500, startPoint y: 185, endPoint x: 369, endPoint y: 183, distance: 131.0
click at [369, 183] on div "deal_term_ids contains 2371999d-c14e-42df-972e-9cf9f664d48c 2371999d-c14e-42df-…" at bounding box center [827, 187] width 1342 height 231
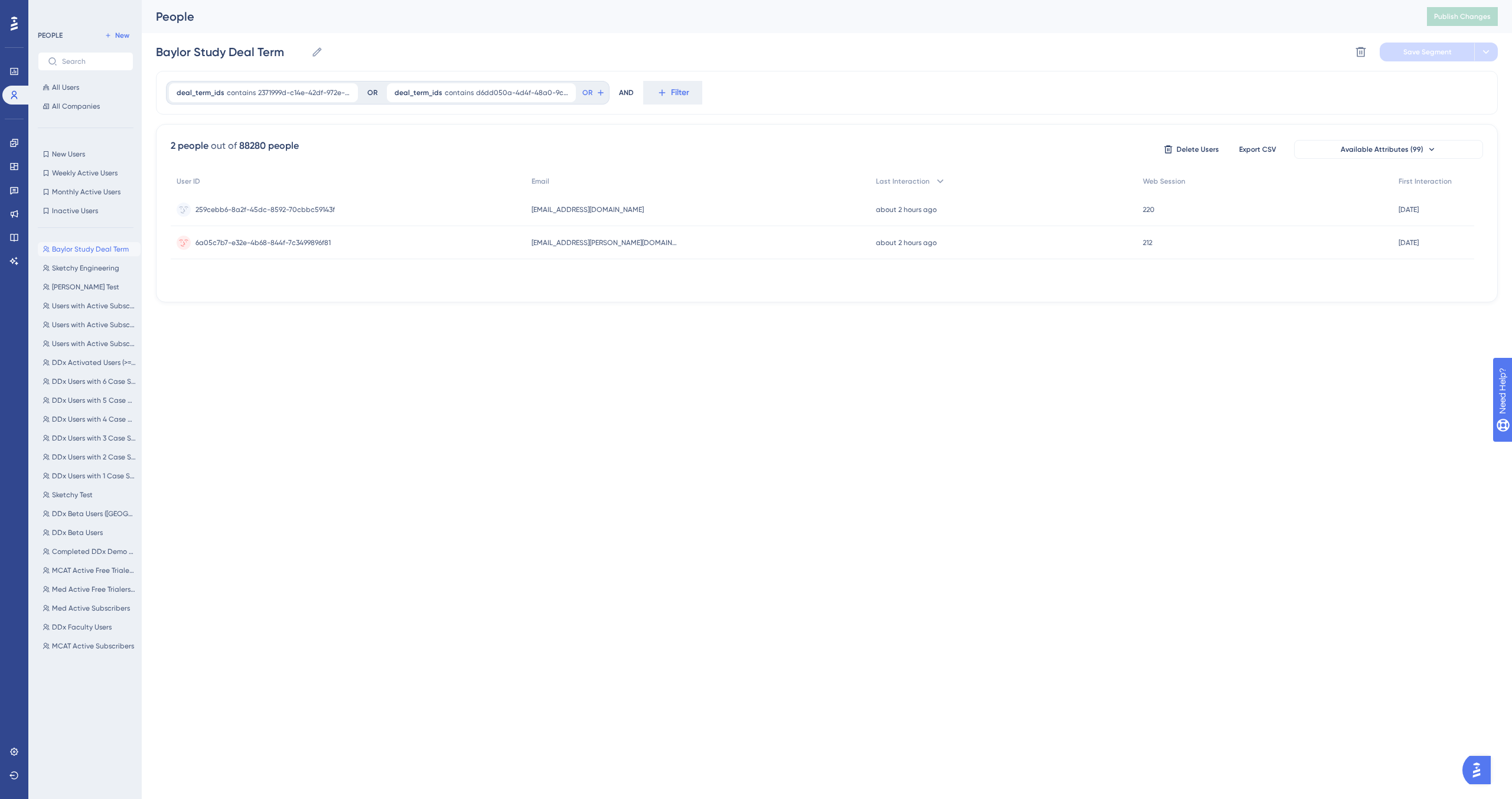
click at [535, 0] on html "Performance Users Engagement Widgets Feedback Product Updates Knowledge Base AI…" at bounding box center [756, 0] width 1512 height 0
